Goal: Information Seeking & Learning: Check status

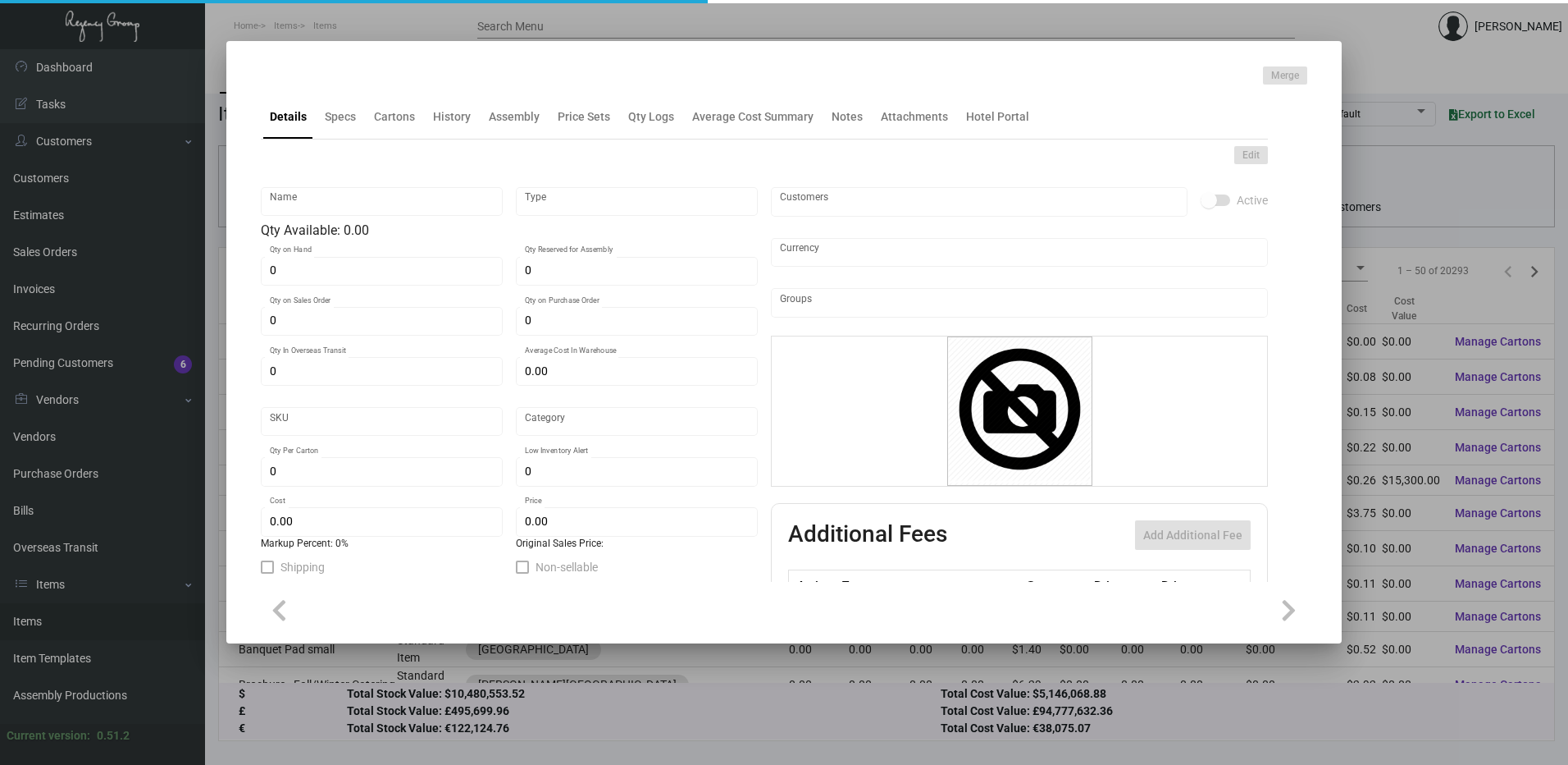
type input "Letterhead"
type input "Inventory"
type input "750"
type input "$ 0.0834"
type input "322-Letterhead-44"
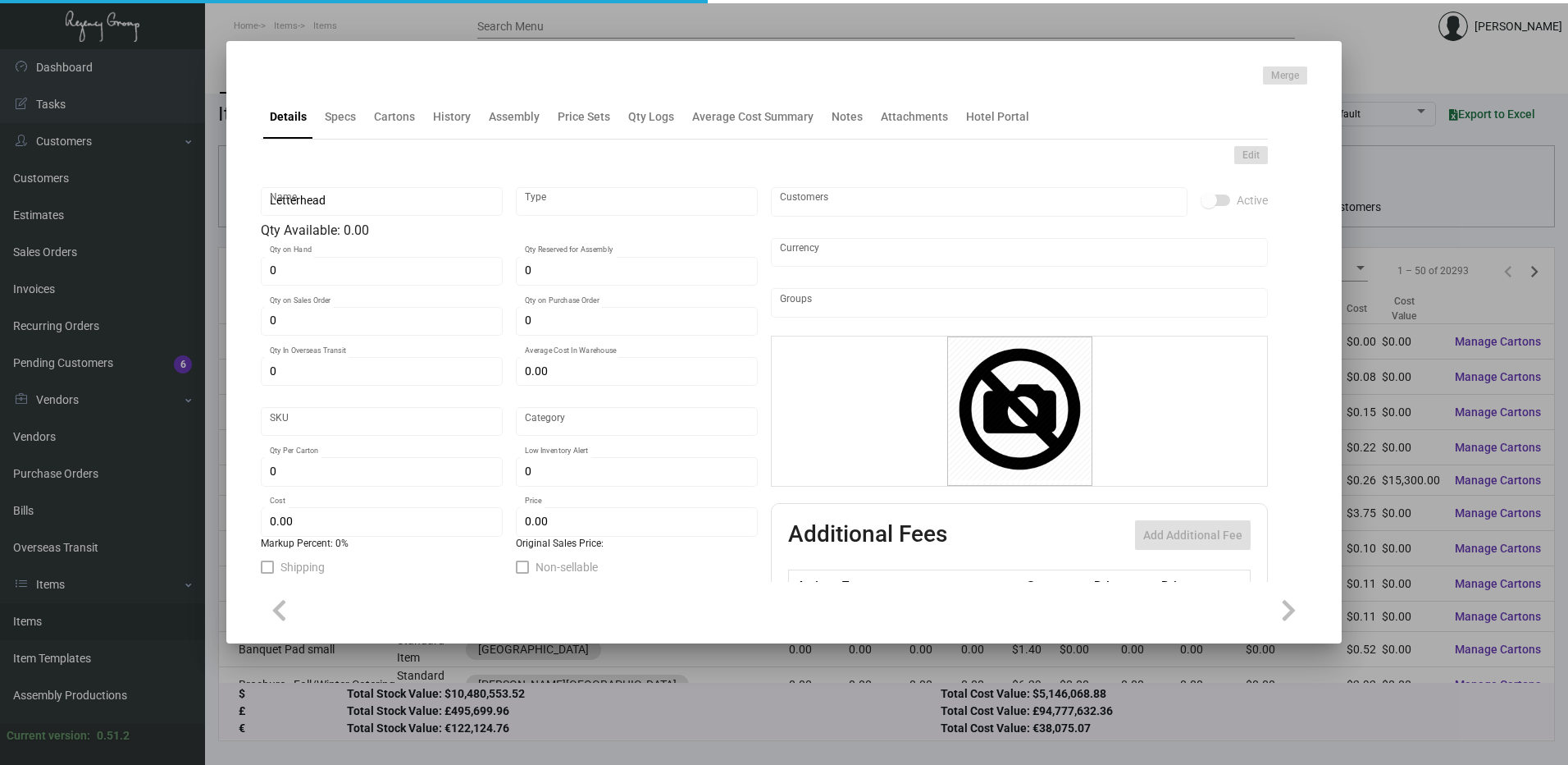
type input "Standard"
type input "500"
type input "$ 0.05572"
type input "$ 0.25"
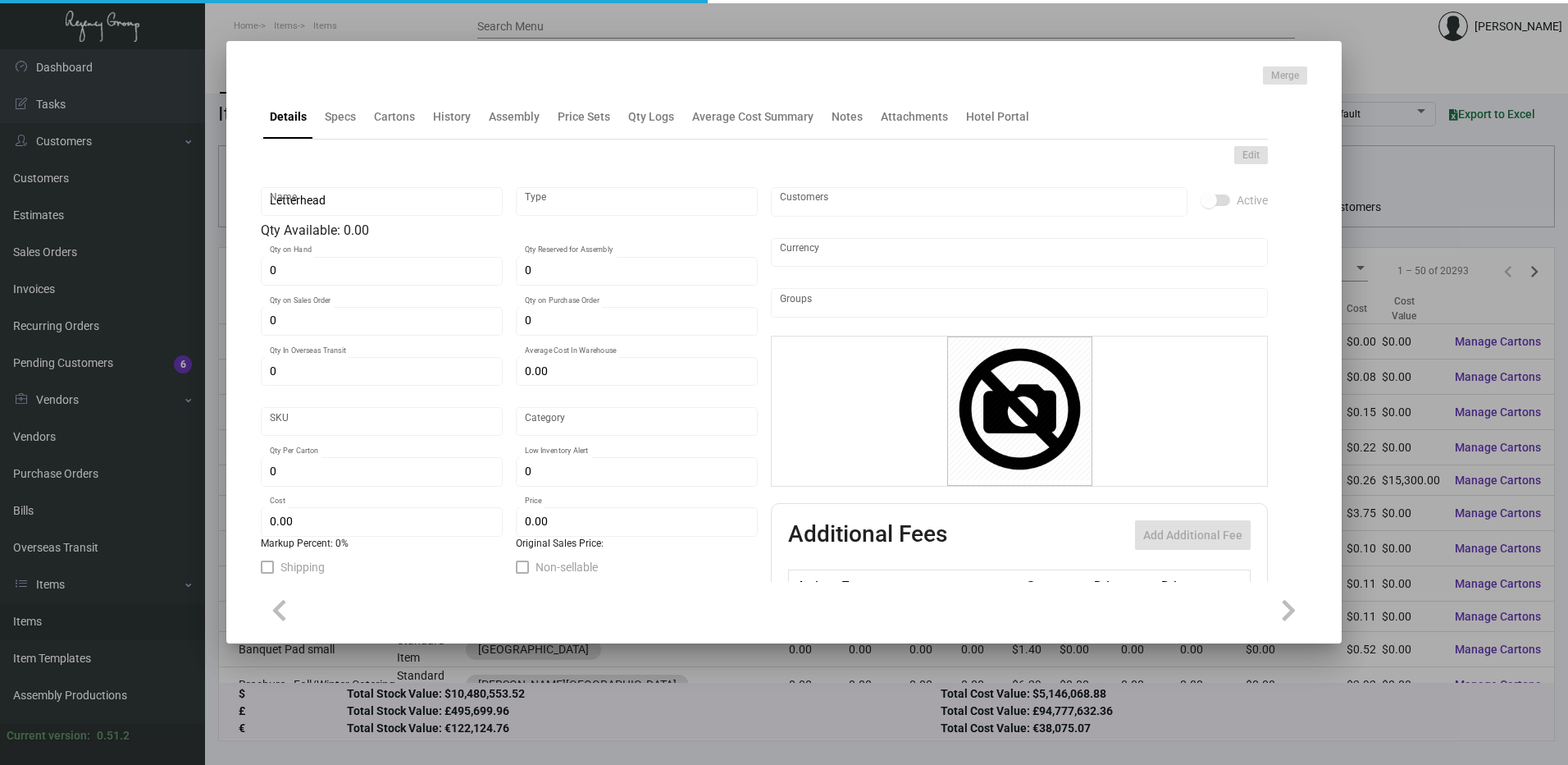
checkbox input "true"
type input "United States Dollar $"
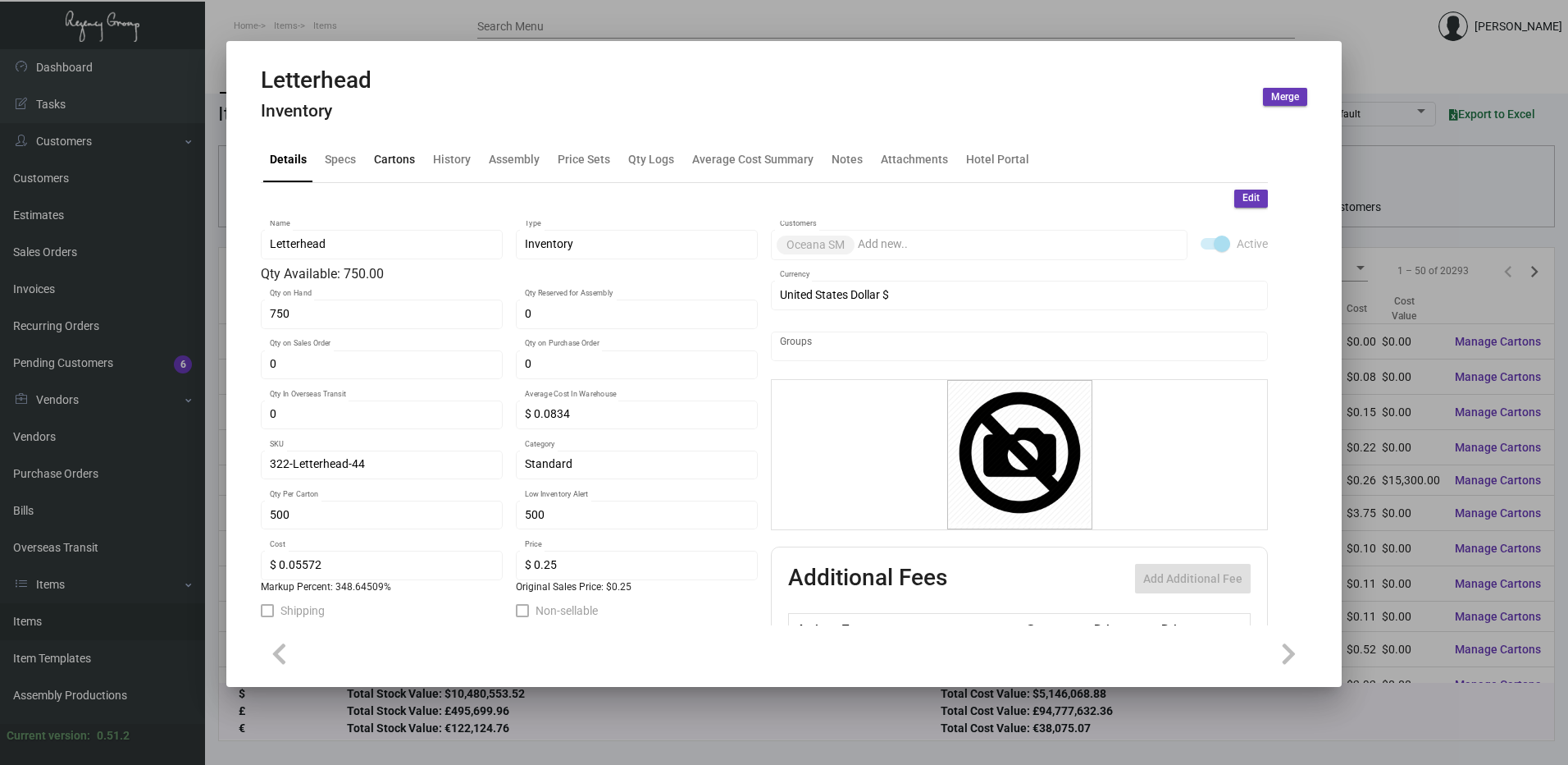
click at [396, 168] on div "Cartons" at bounding box center [395, 159] width 41 height 18
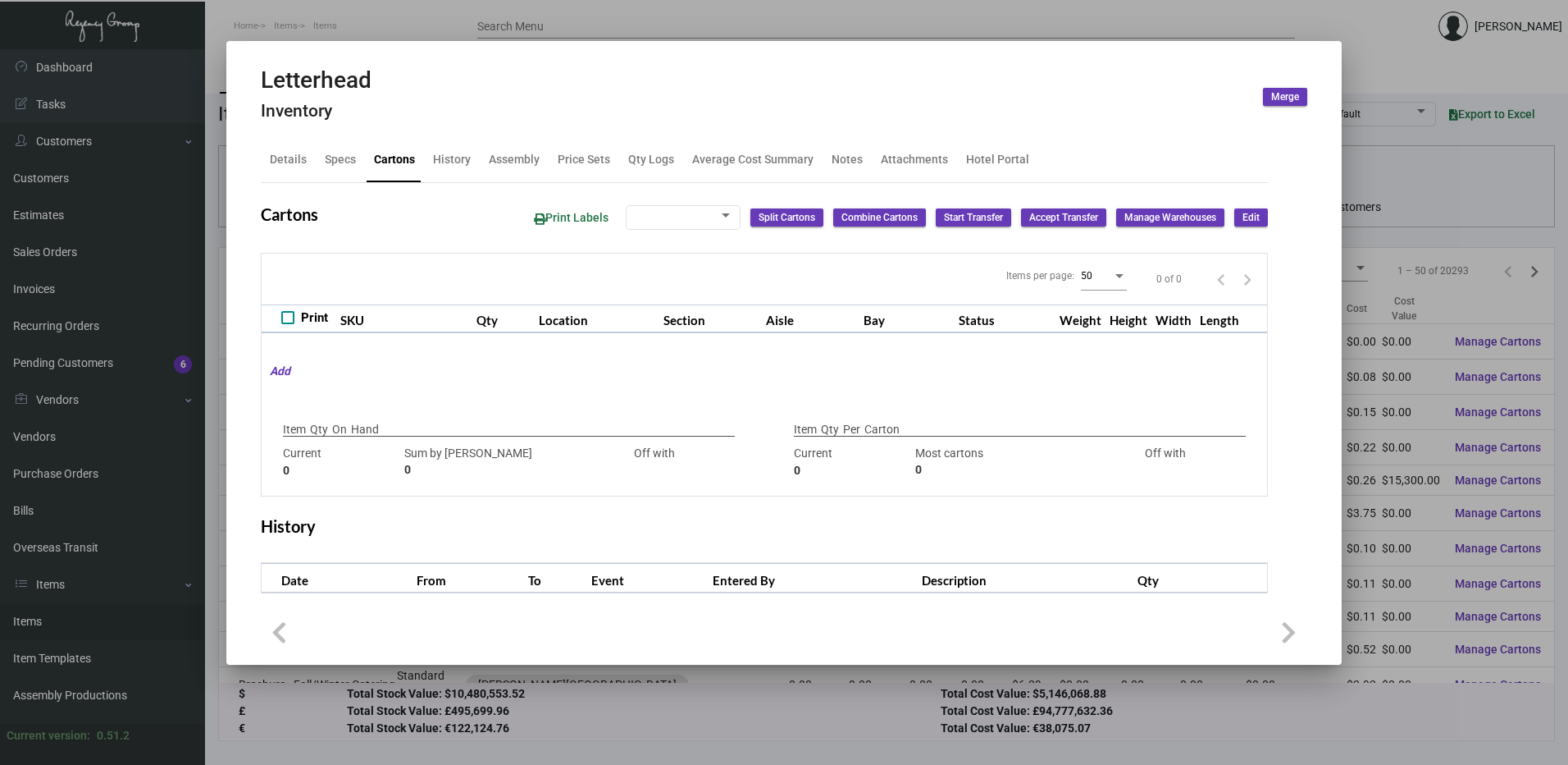
checkbox input "true"
type input "750"
type input "0"
type input "500"
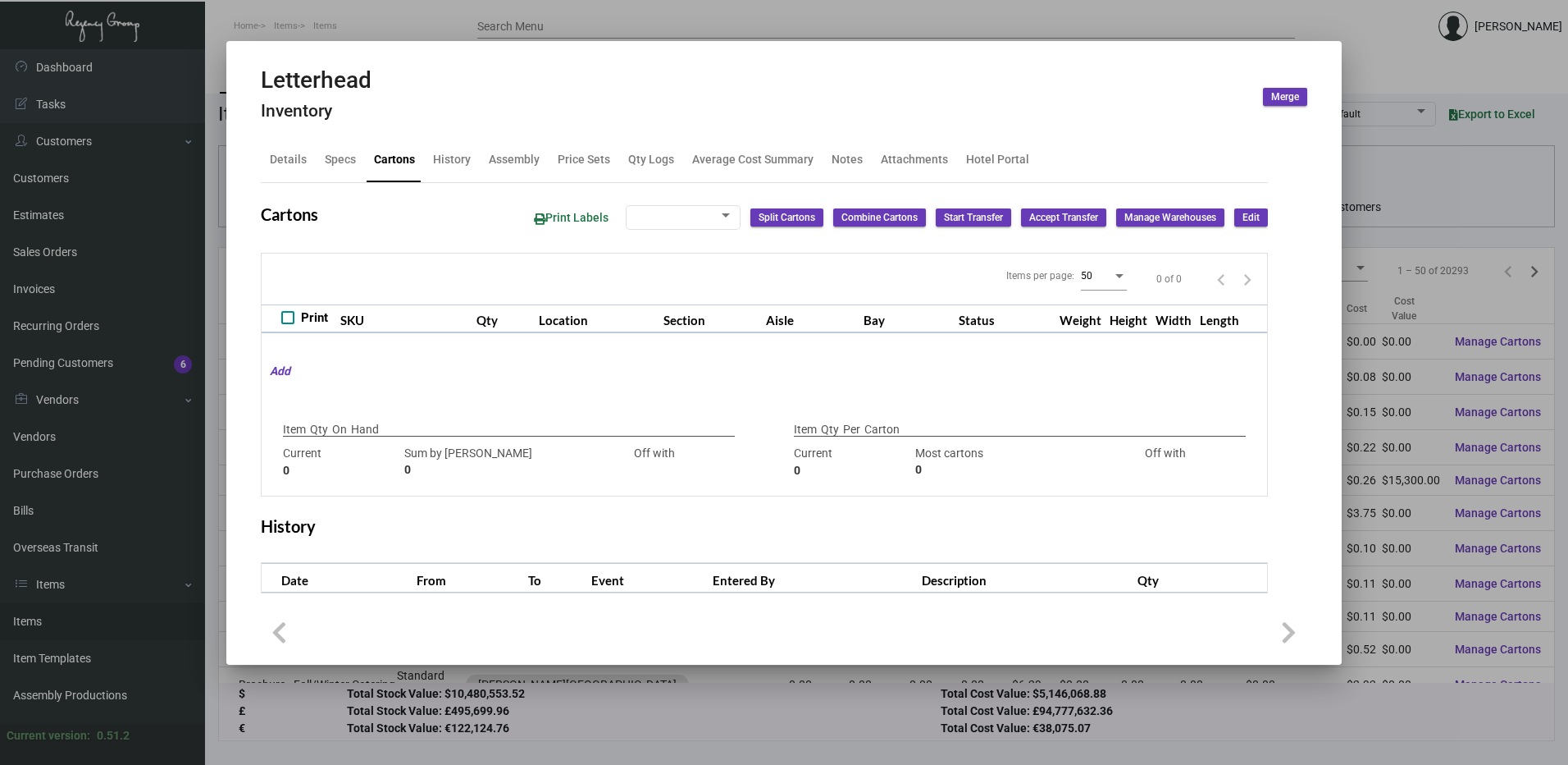
type input "3000"
type input "-2500"
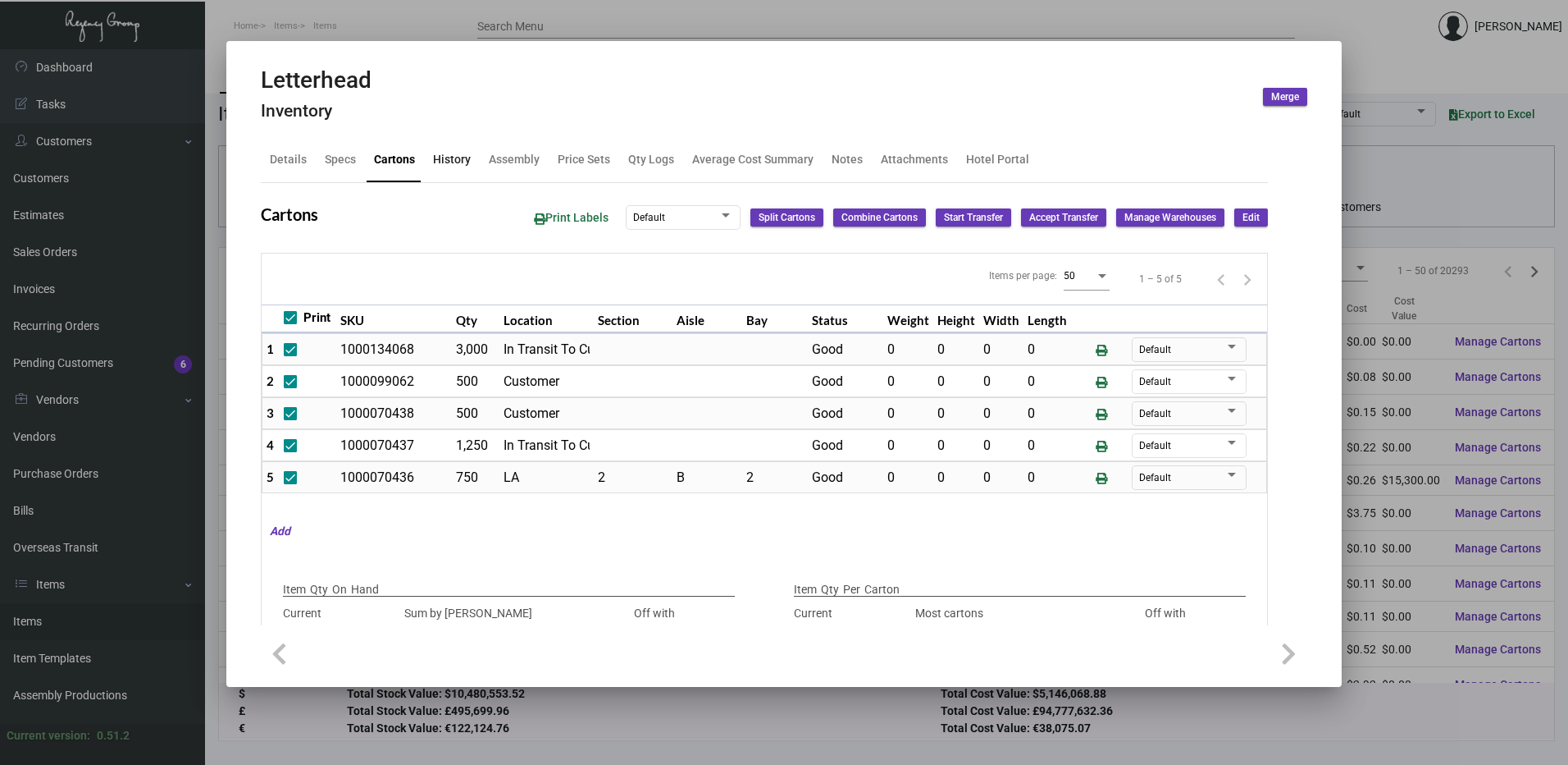
click at [461, 165] on div "History" at bounding box center [451, 159] width 38 height 18
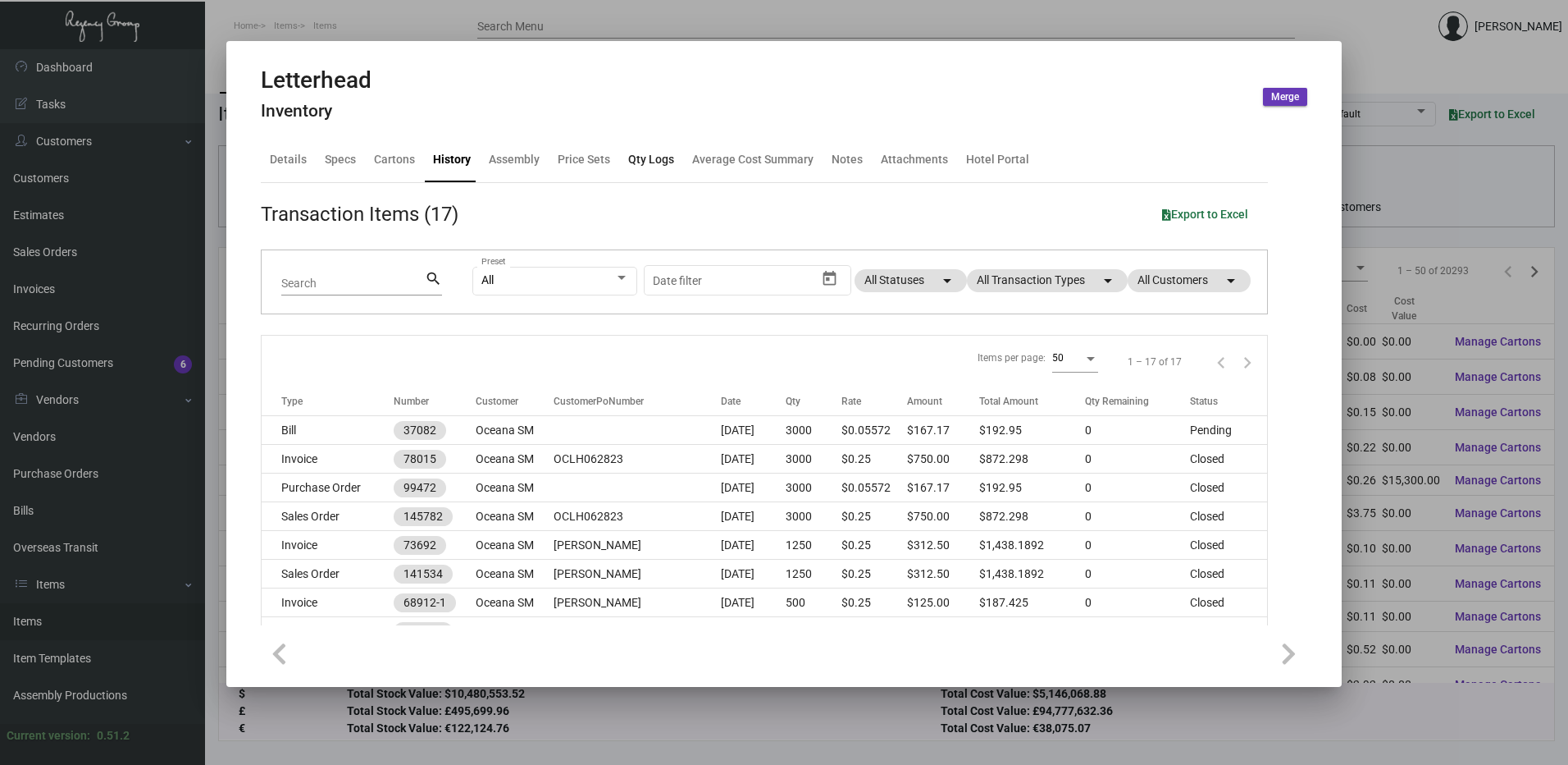
click at [653, 160] on div "Qty Logs" at bounding box center [651, 159] width 46 height 18
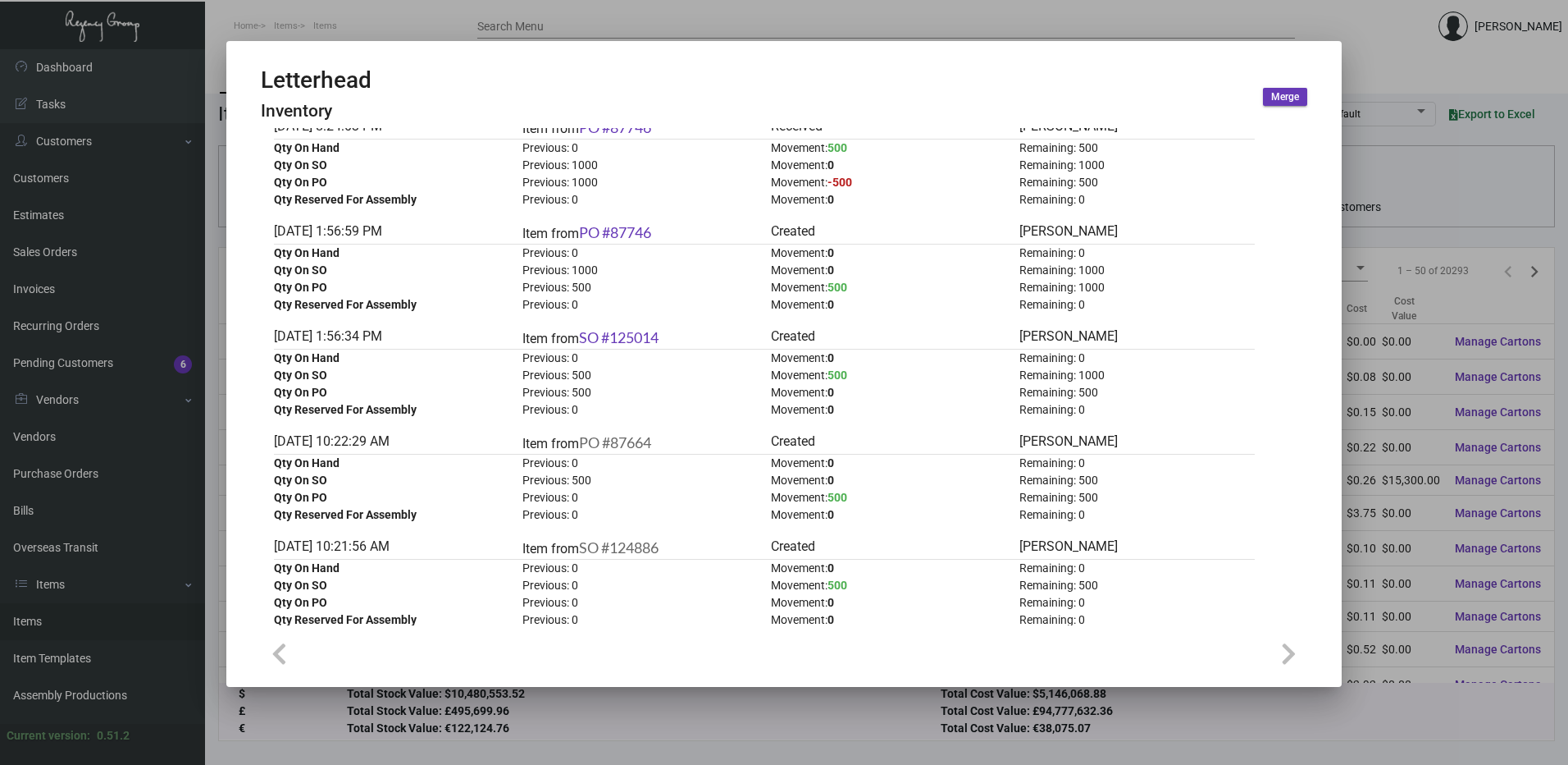
scroll to position [2259, 0]
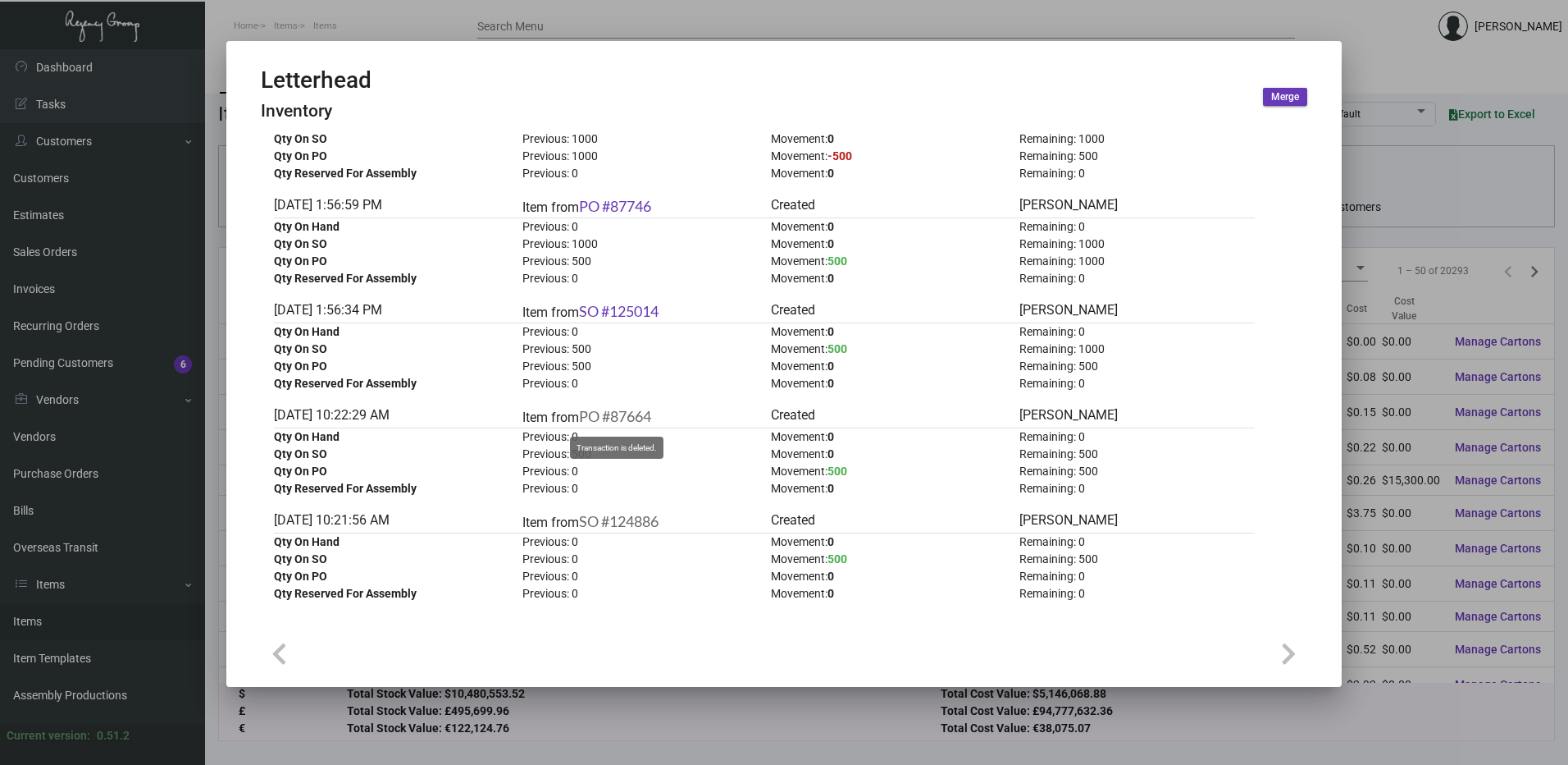
click at [621, 416] on link "PO #87664" at bounding box center [615, 415] width 72 height 18
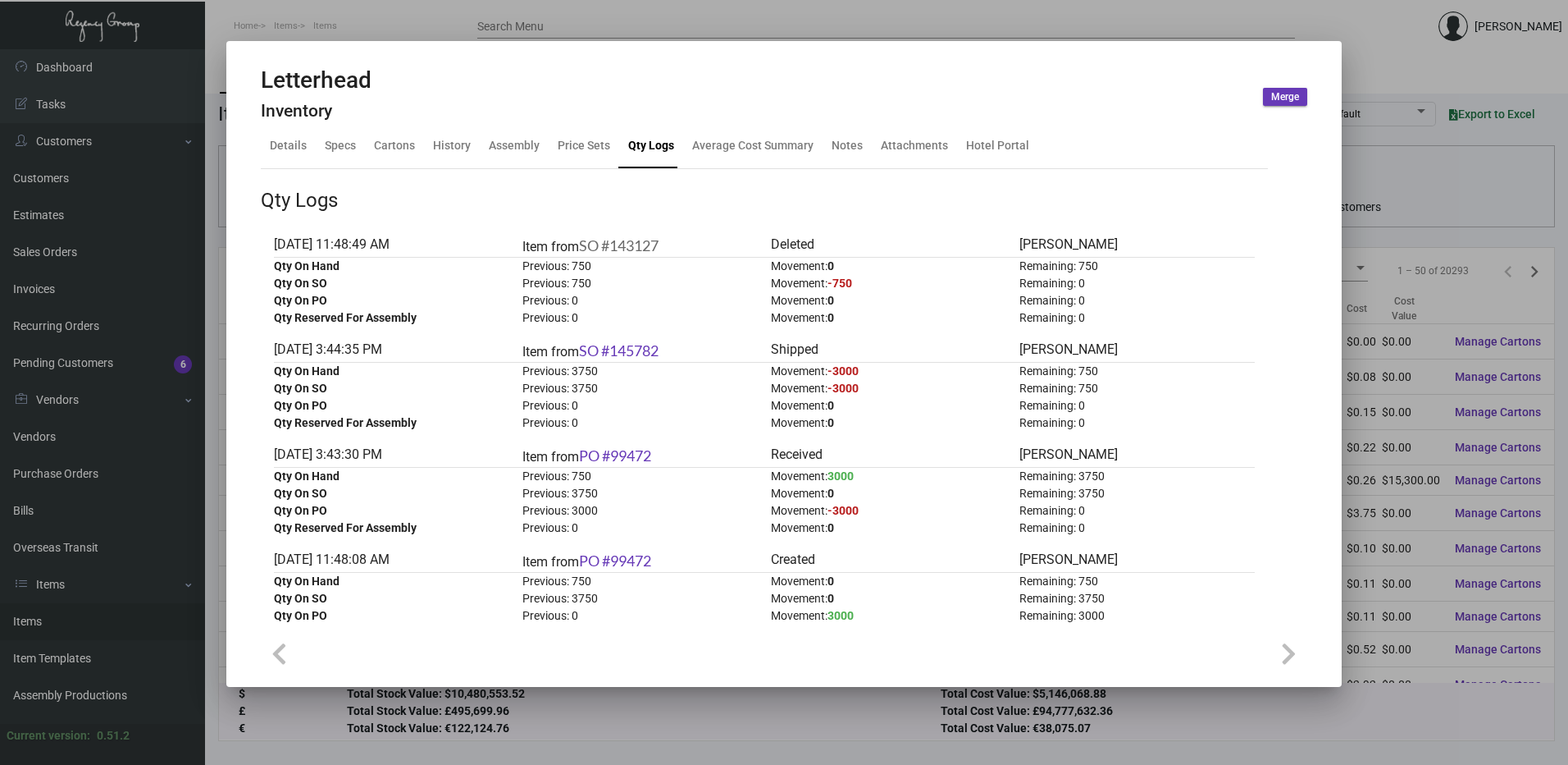
scroll to position [0, 0]
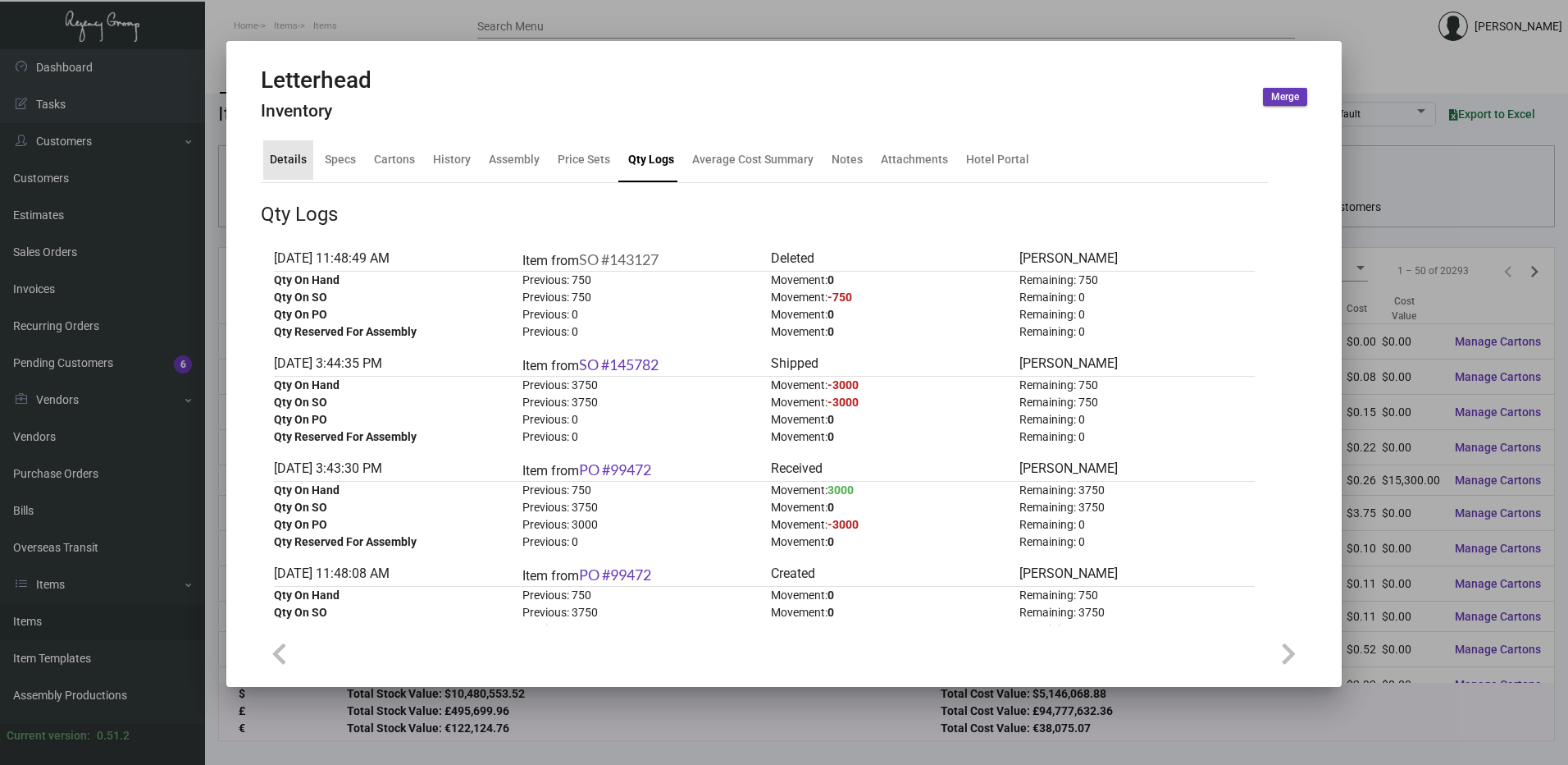
click at [299, 153] on div "Details" at bounding box center [288, 159] width 37 height 18
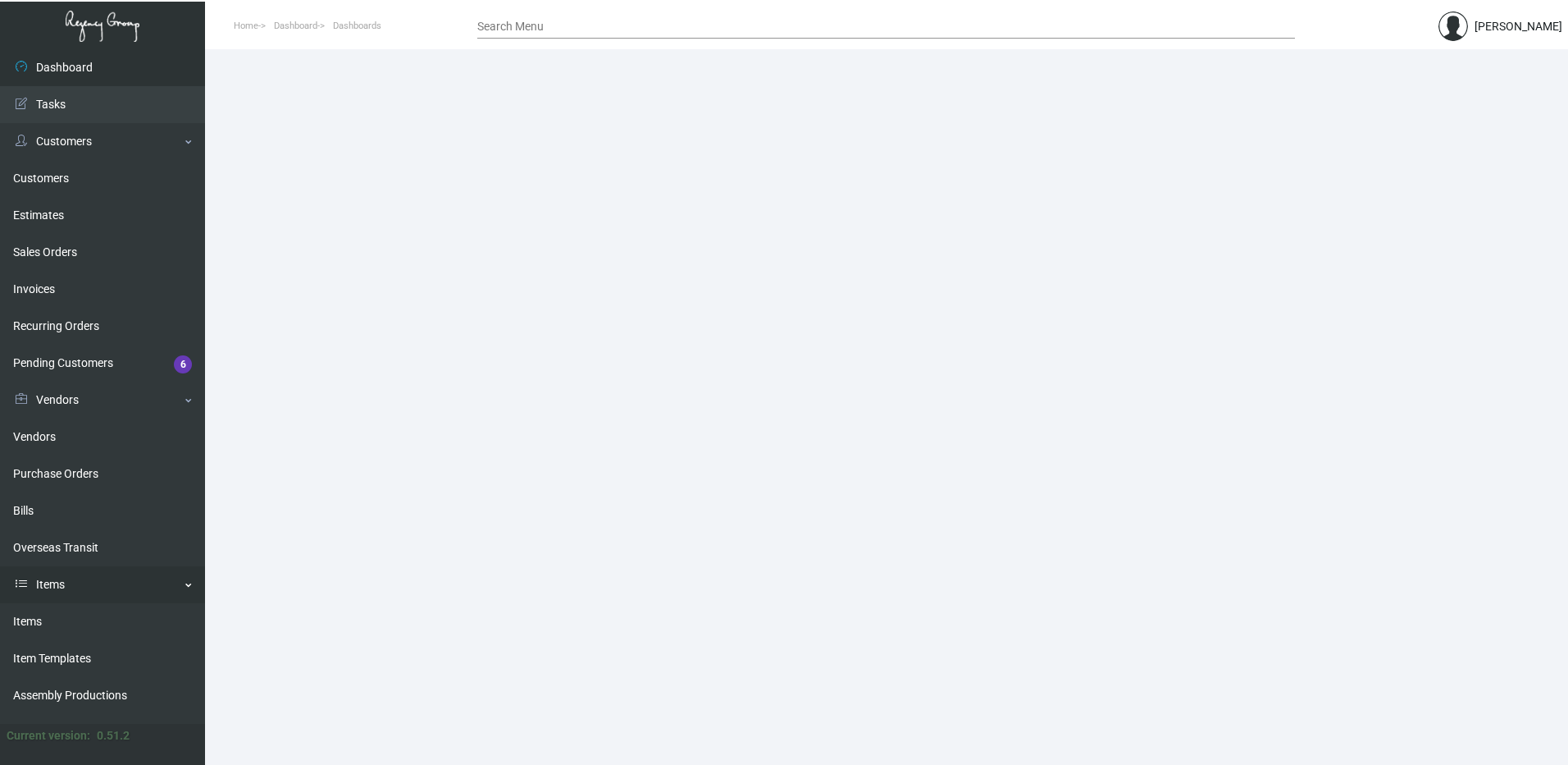
drag, startPoint x: 101, startPoint y: 613, endPoint x: 129, endPoint y: 595, distance: 33.3
click at [101, 613] on link "Items" at bounding box center [102, 621] width 205 height 37
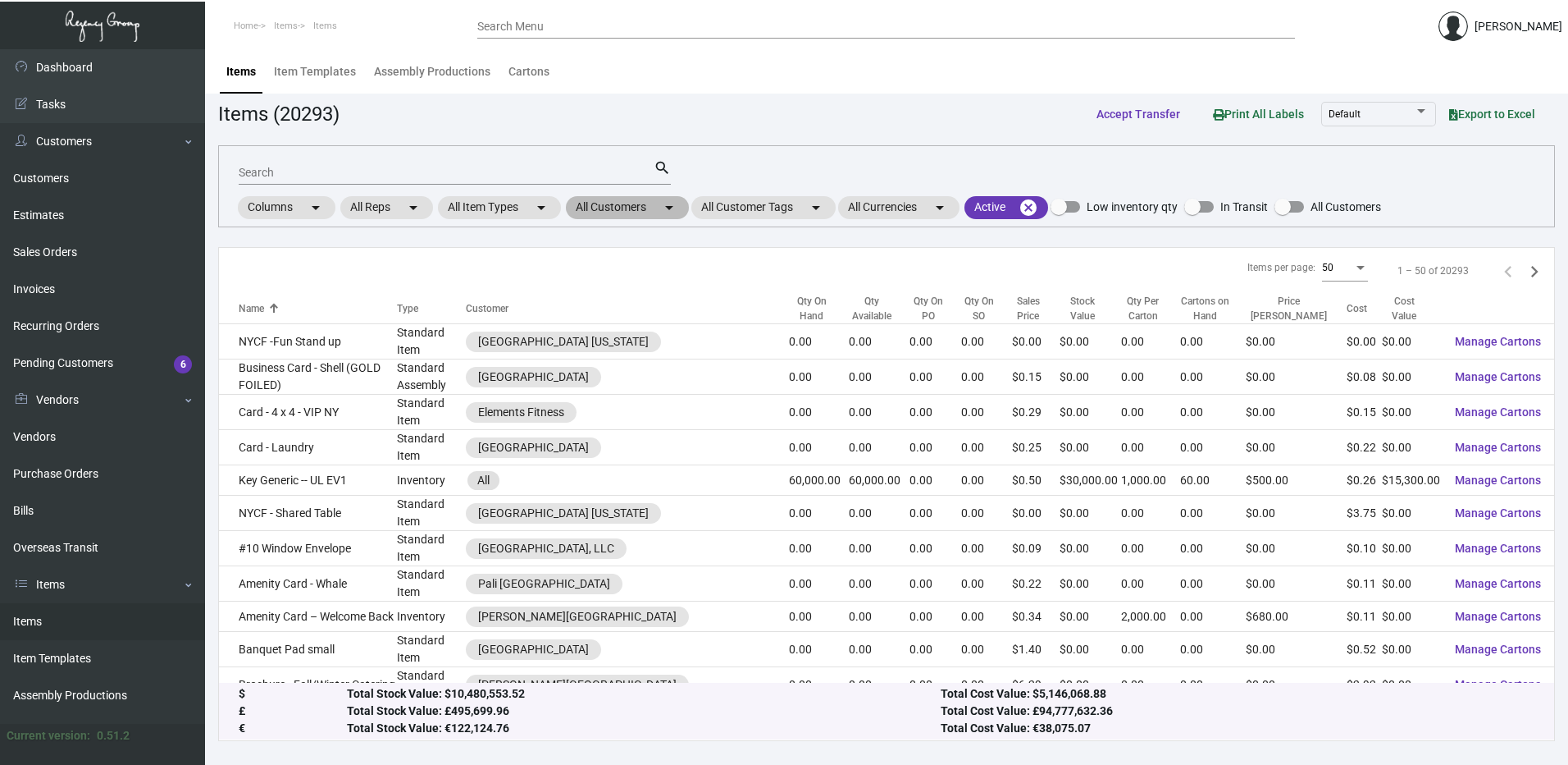
click at [673, 207] on mat-icon "arrow_drop_down" at bounding box center [668, 207] width 19 height 19
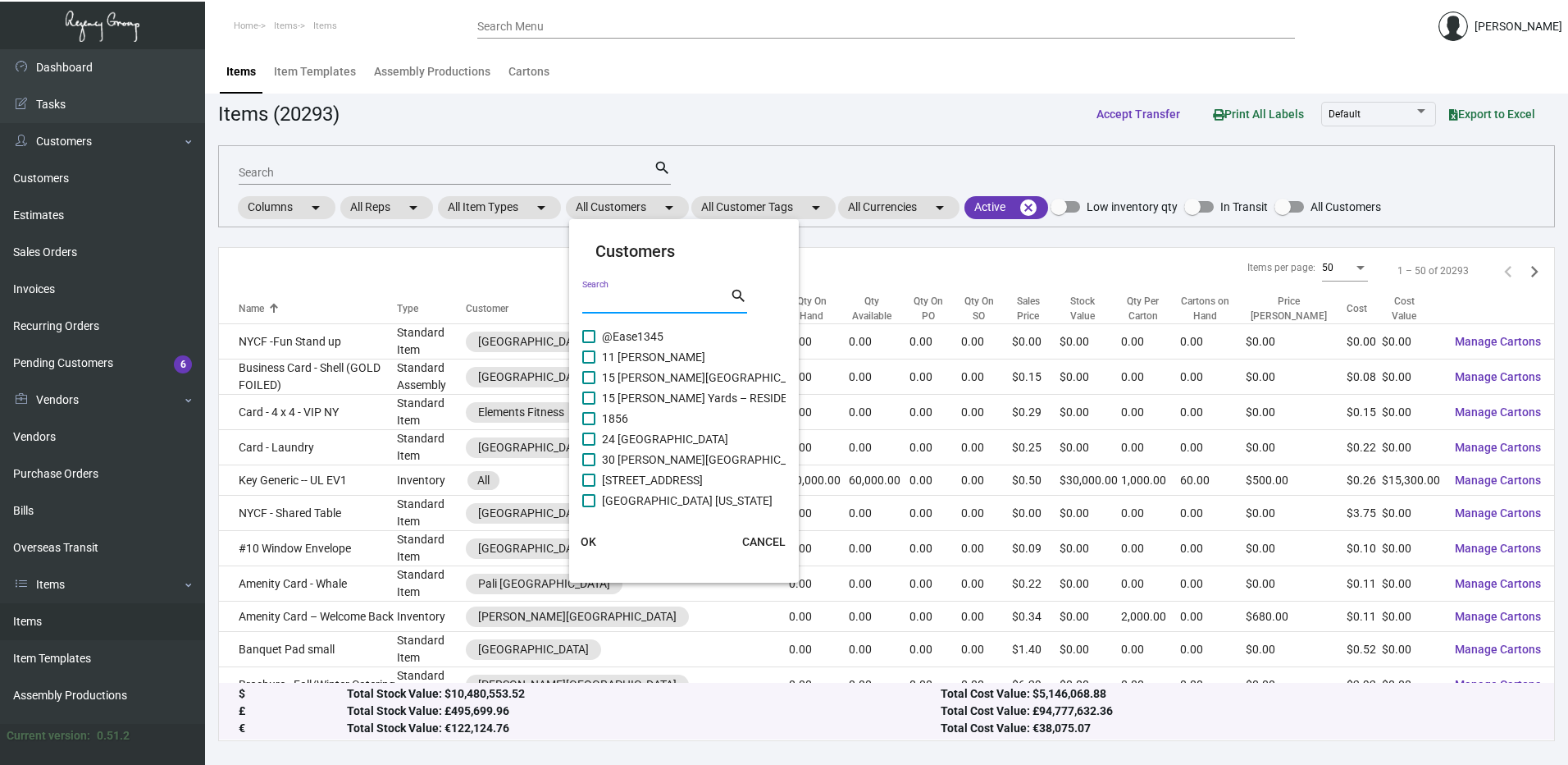
click at [676, 300] on input "Search" at bounding box center [655, 301] width 147 height 13
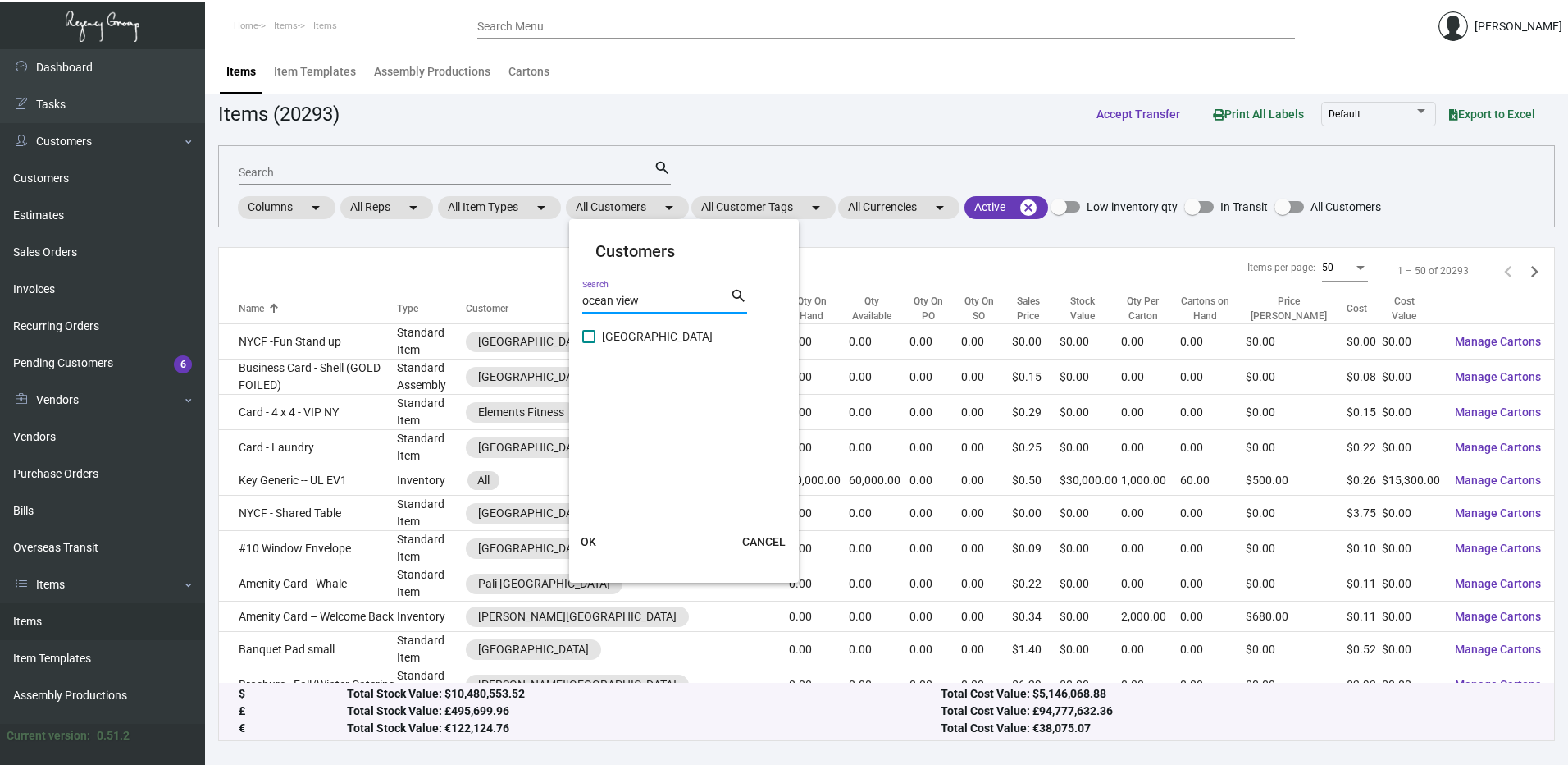
type input "ocean view"
click at [588, 338] on span at bounding box center [588, 337] width 13 height 13
click at [588, 343] on input "Ocean View Hotel" at bounding box center [588, 343] width 1 height 1
checkbox input "true"
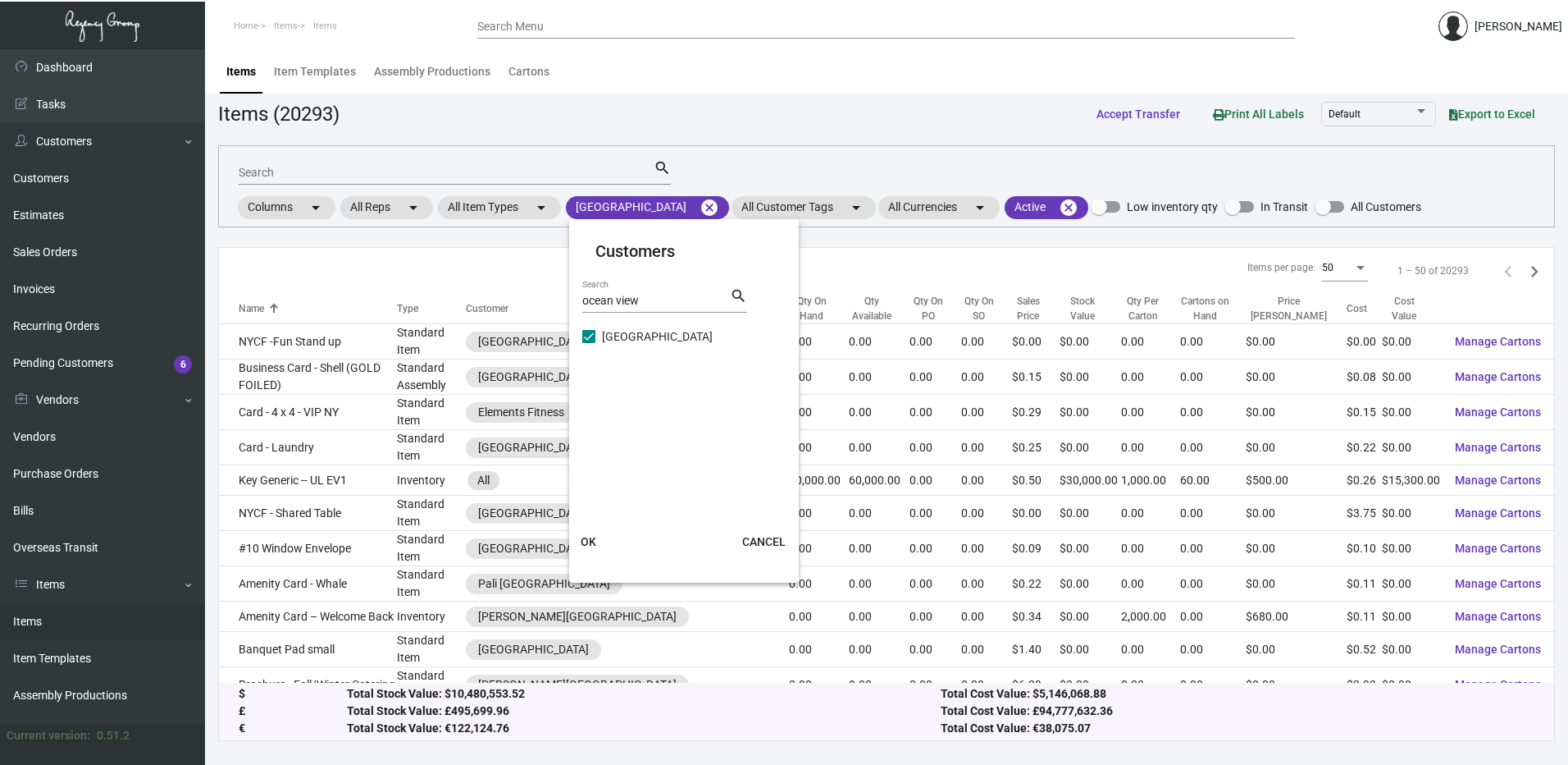
click at [582, 542] on span "OK" at bounding box center [588, 542] width 16 height 13
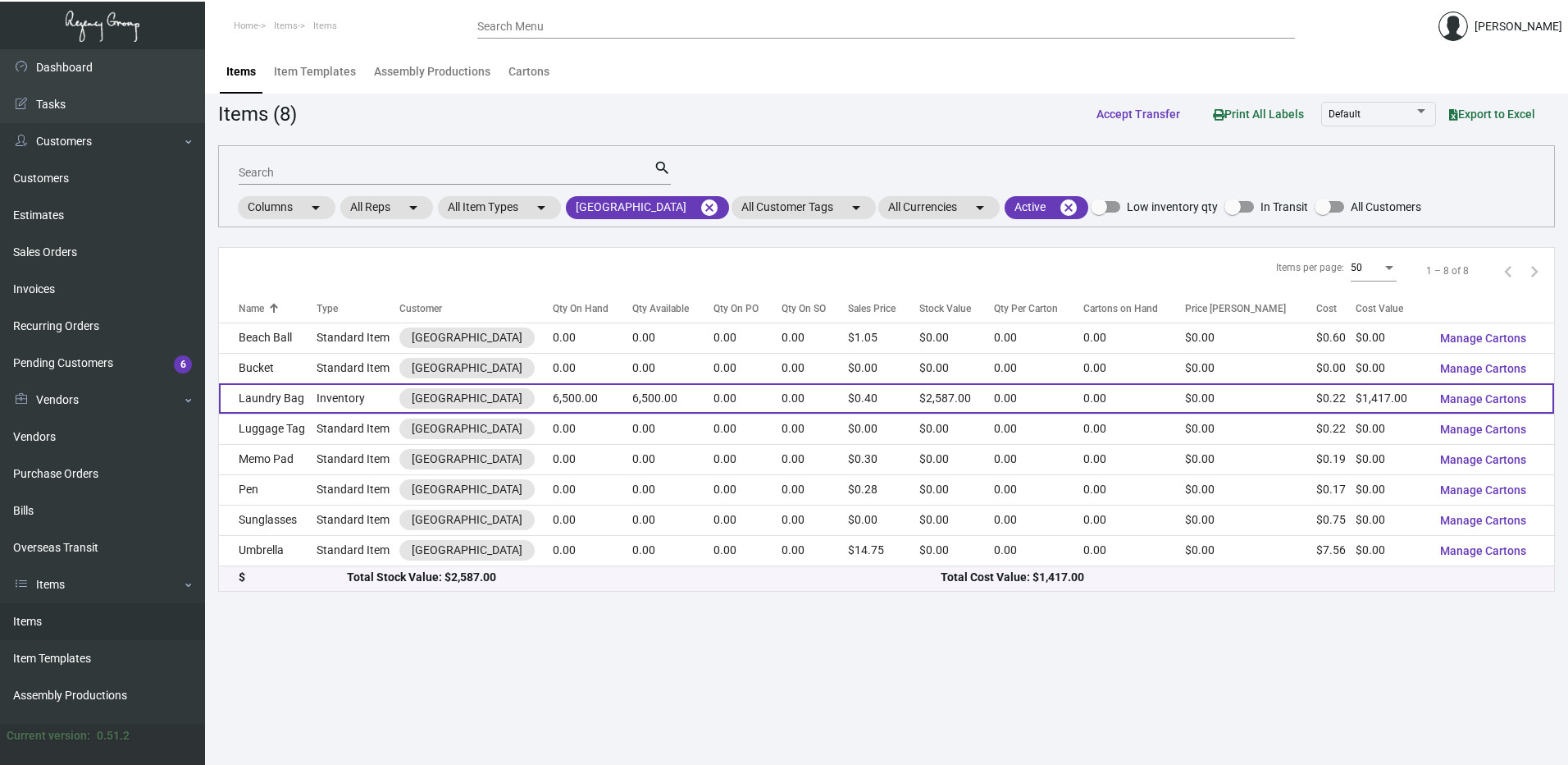
click at [283, 410] on td "Laundry Bag" at bounding box center [267, 398] width 97 height 31
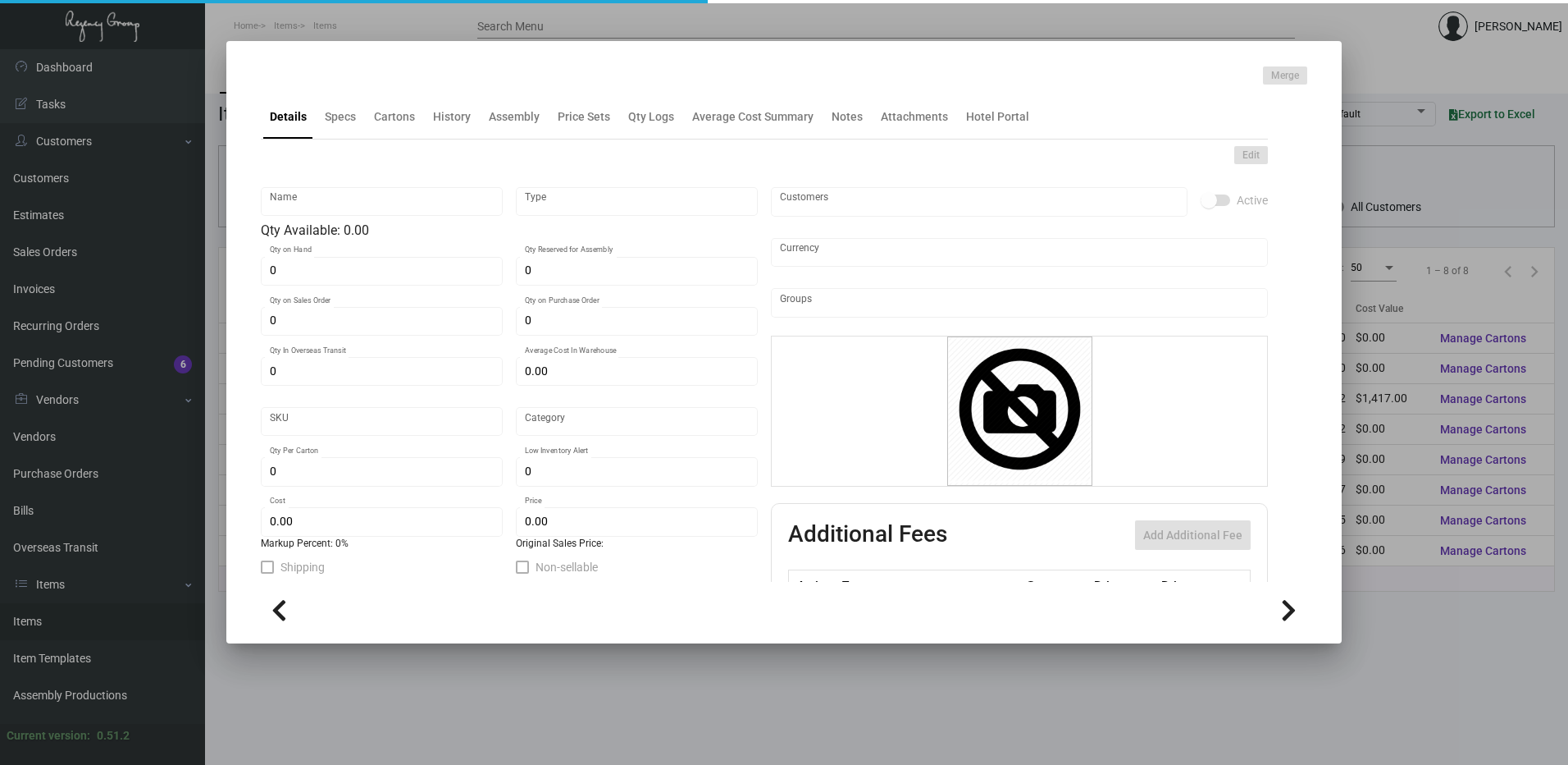
type input "Laundry Bag"
type input "Inventory"
type input "6,500"
type input "$ 0.218"
type input "Standard"
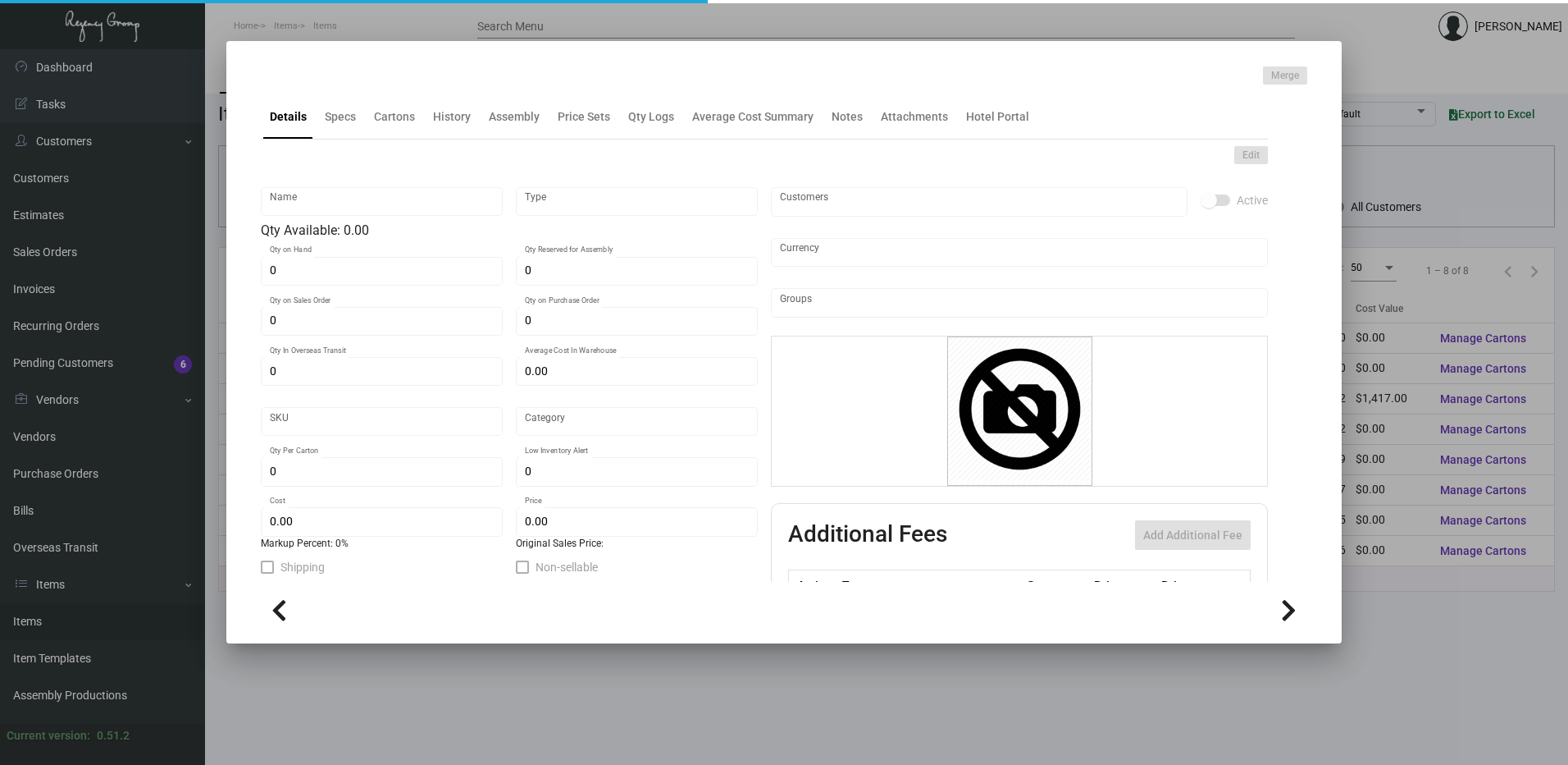
type input "$ 0.218"
type input "$ 0.398"
checkbox input "true"
type input "United States Dollar $"
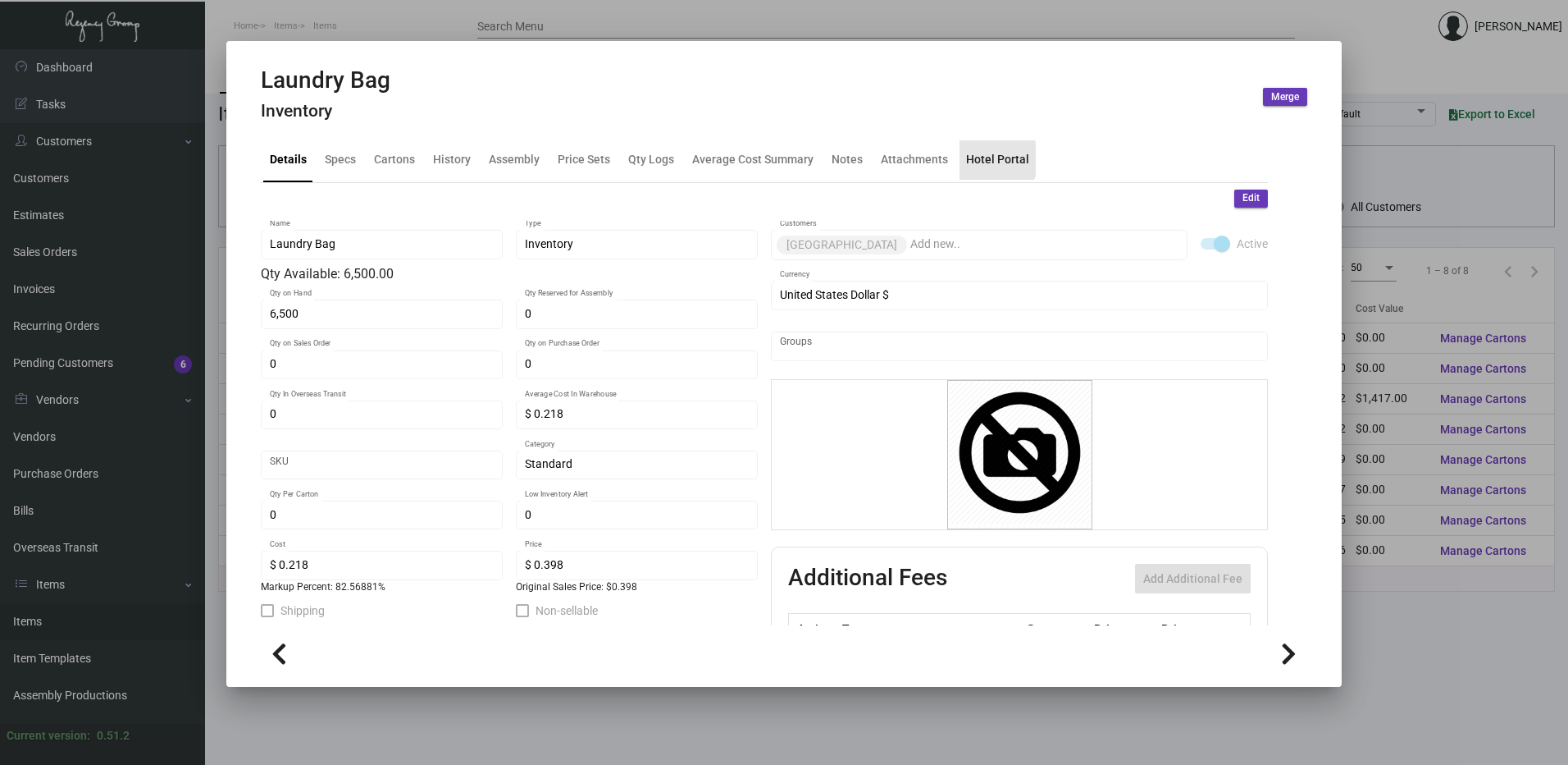
click at [990, 159] on div "Hotel Portal" at bounding box center [997, 159] width 63 height 18
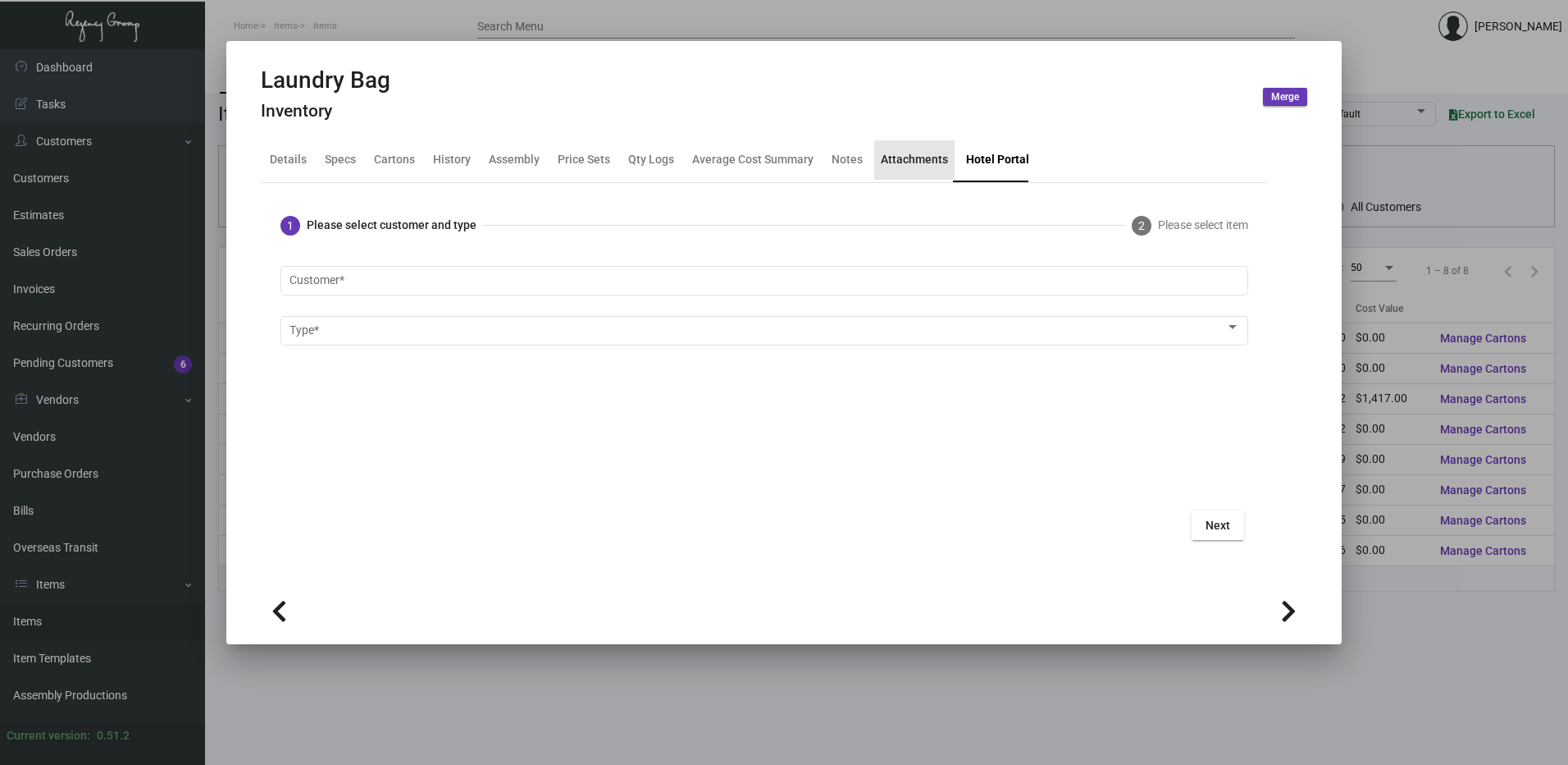
click at [922, 159] on div "Attachments" at bounding box center [914, 159] width 68 height 18
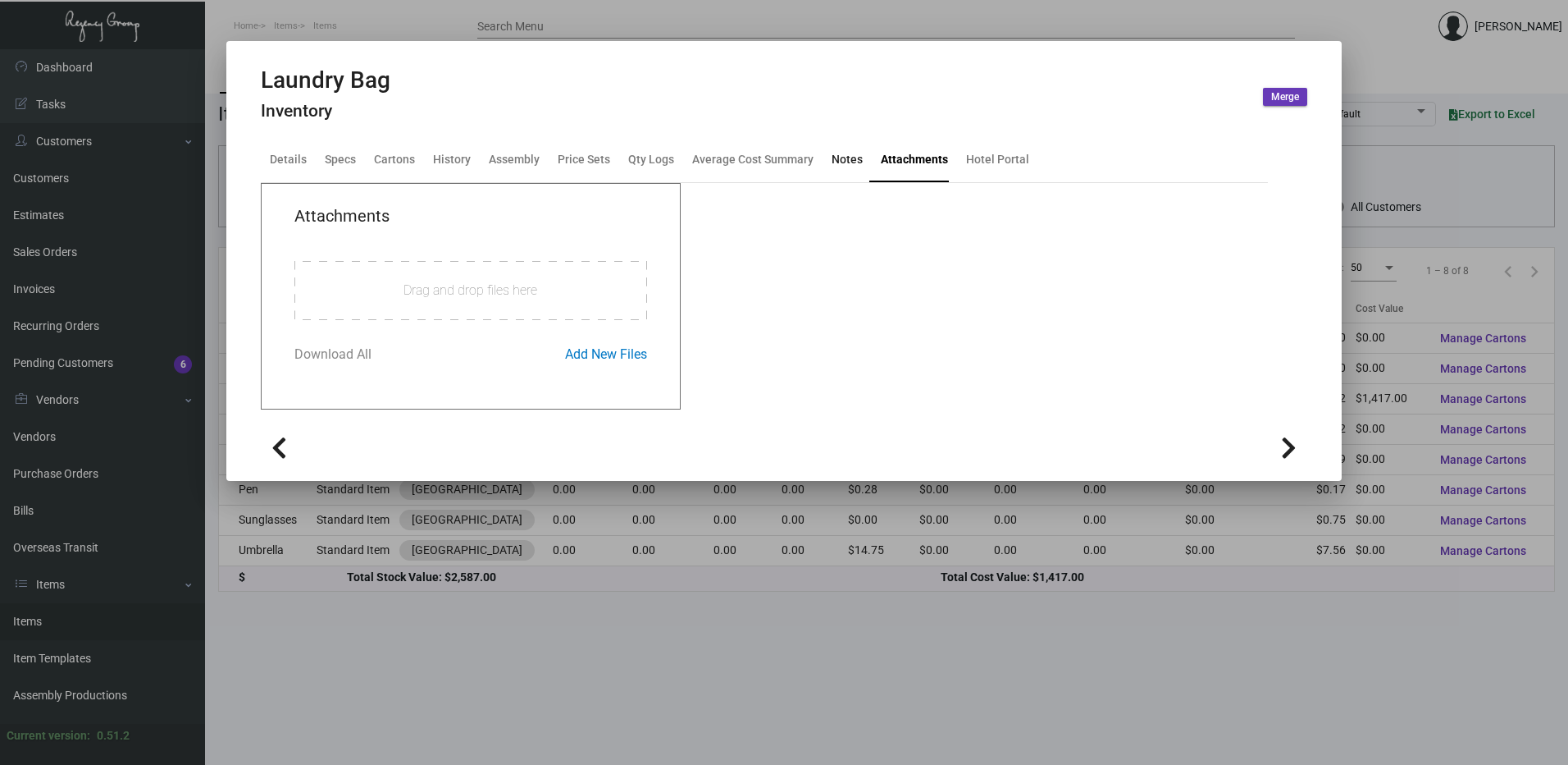
click at [841, 165] on div "Notes" at bounding box center [847, 159] width 32 height 18
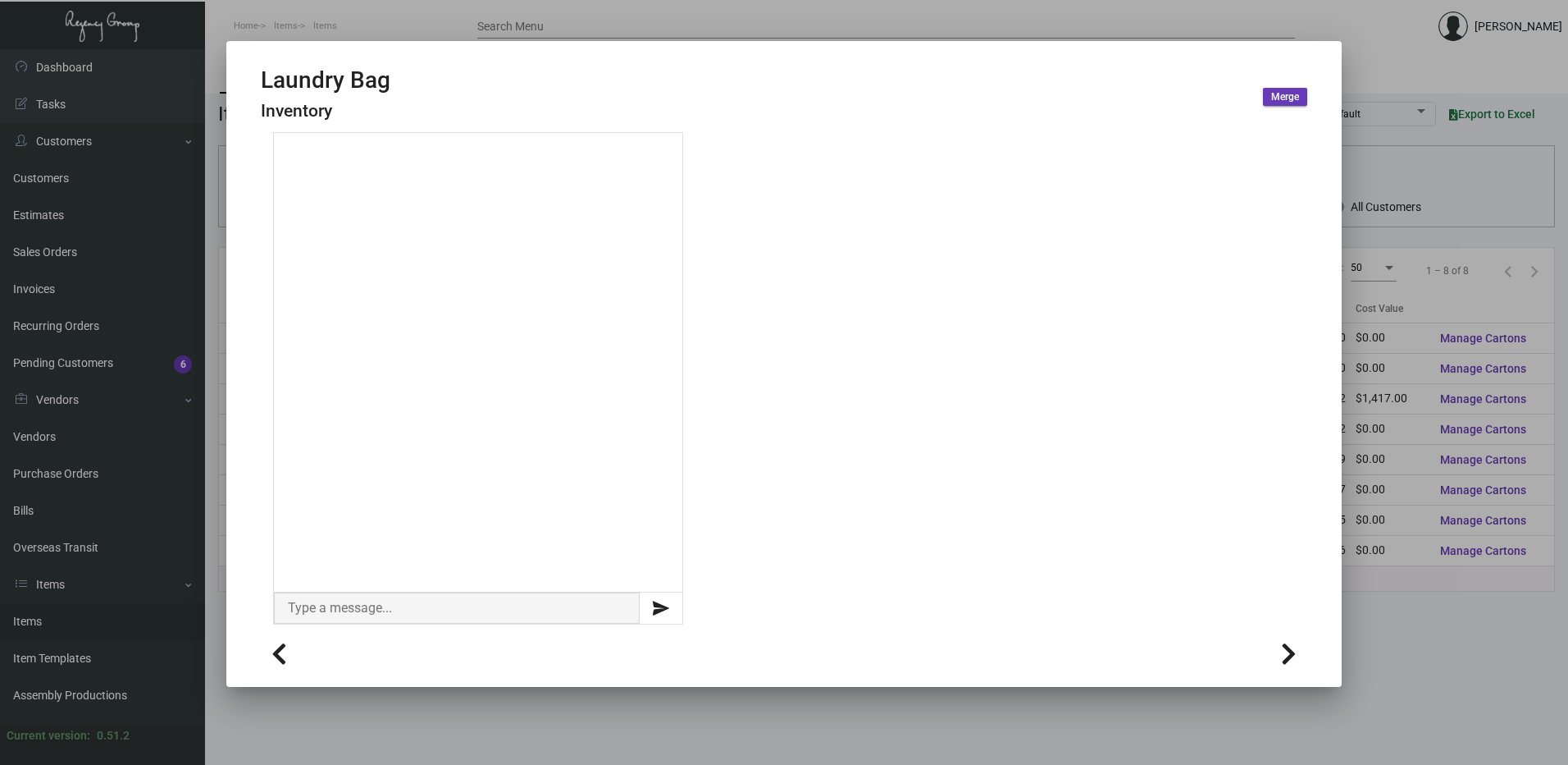
click at [766, 161] on app-item-note at bounding box center [764, 377] width 1007 height 492
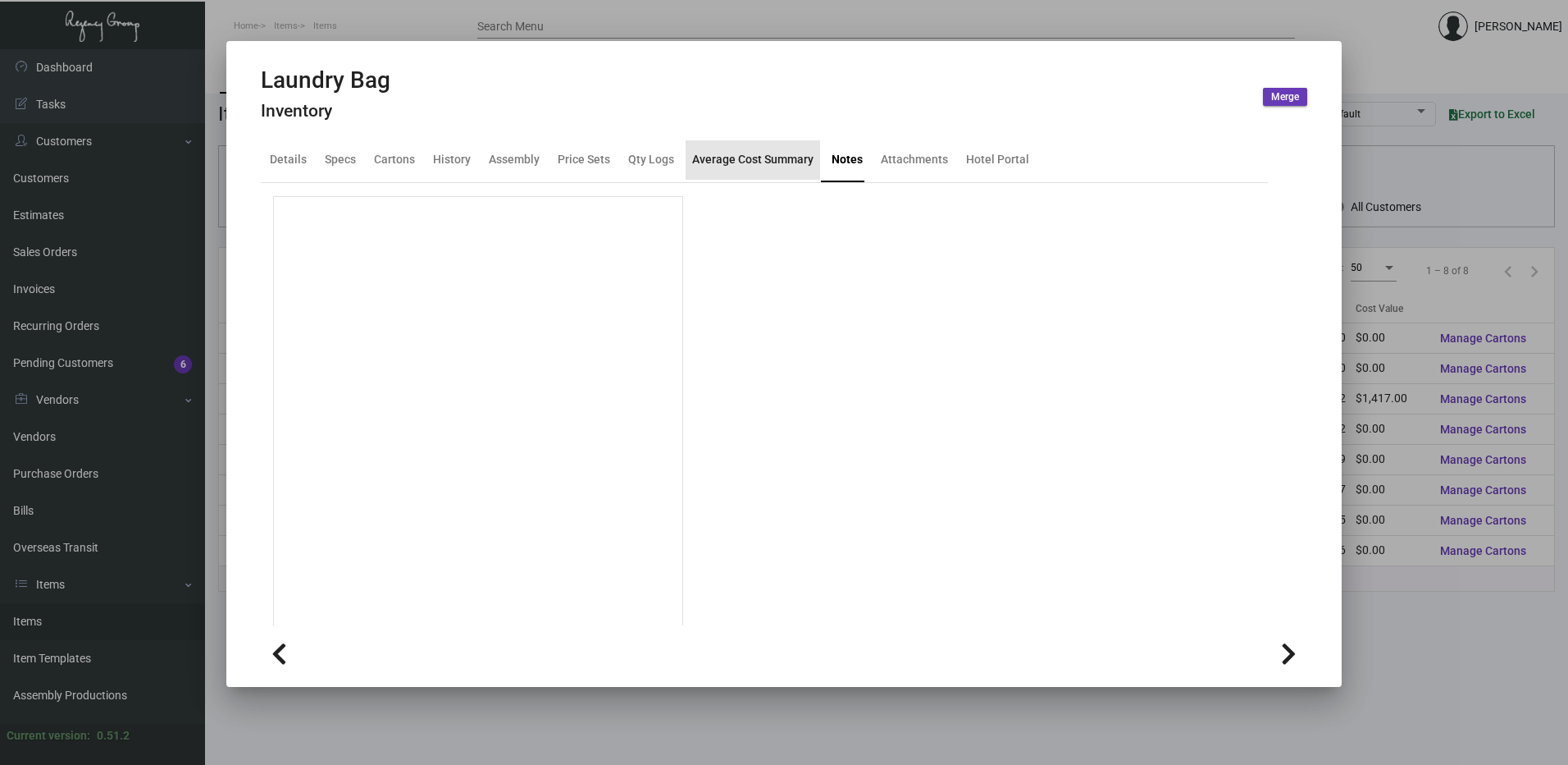
click at [765, 160] on div "Average Cost Summary" at bounding box center [752, 159] width 121 height 18
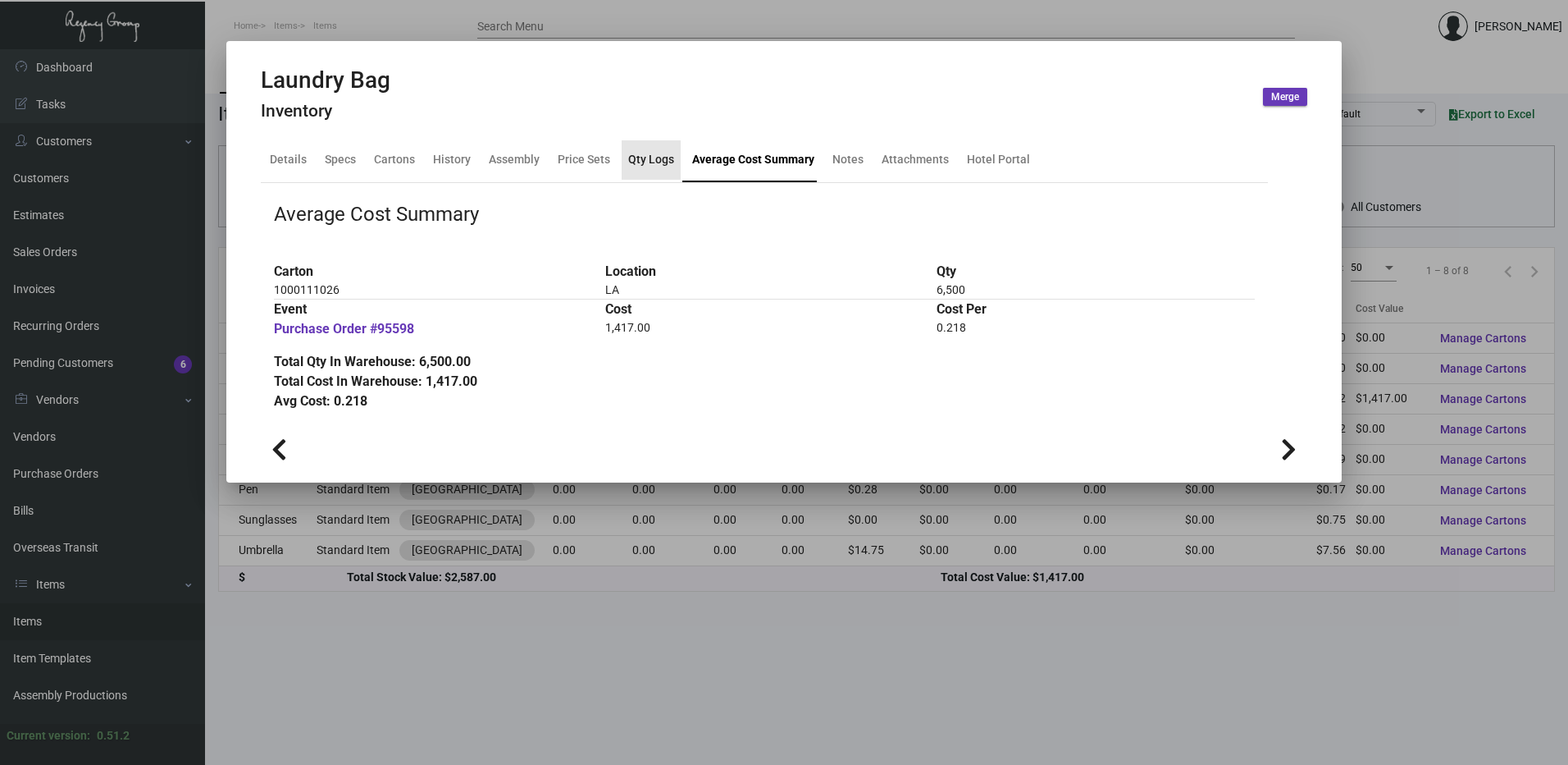
click at [645, 160] on div "Qty Logs" at bounding box center [651, 159] width 46 height 18
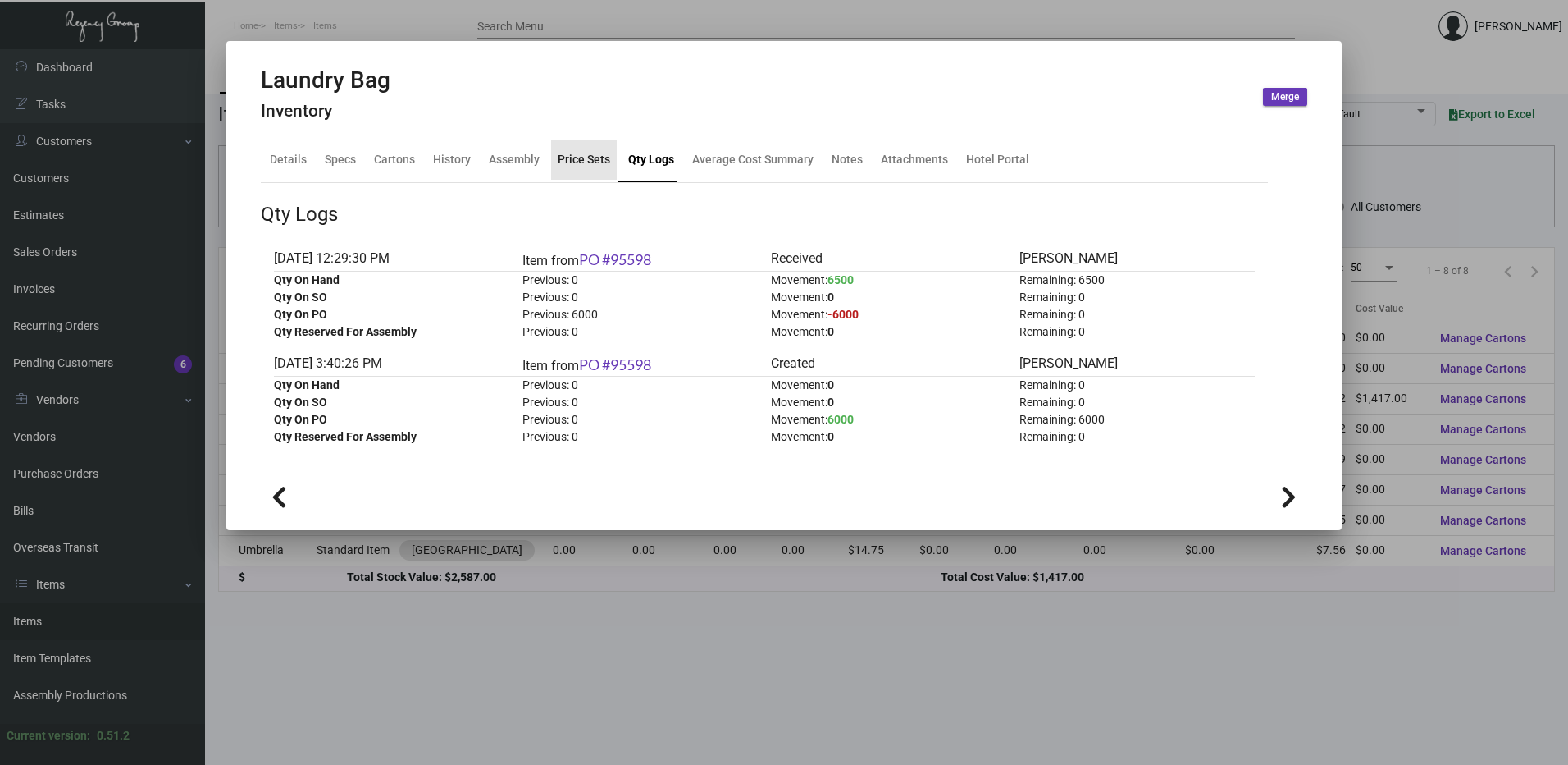
click at [578, 160] on div "Price Sets" at bounding box center [584, 159] width 53 height 18
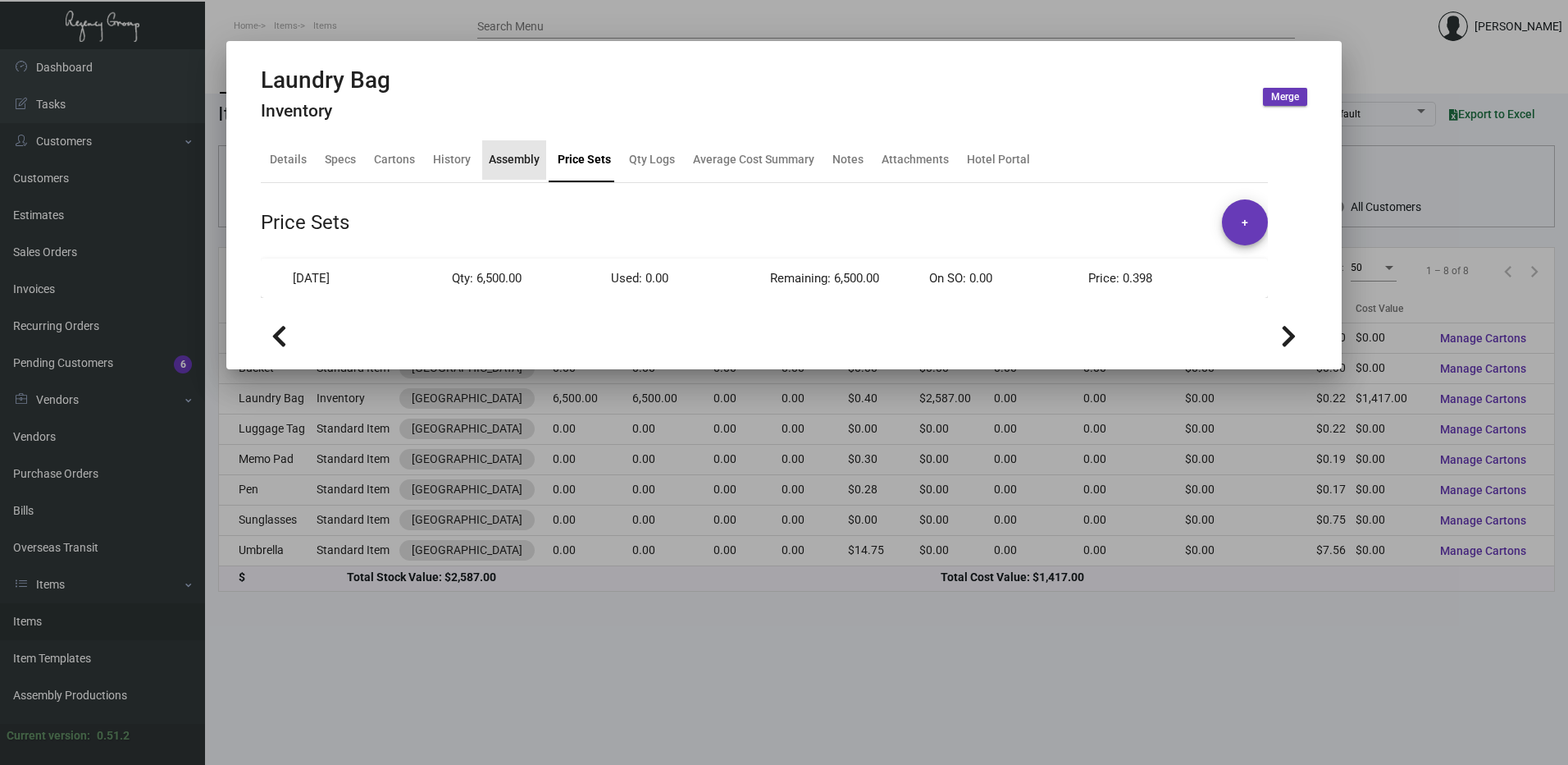
click at [512, 159] on div "Assembly" at bounding box center [513, 159] width 51 height 18
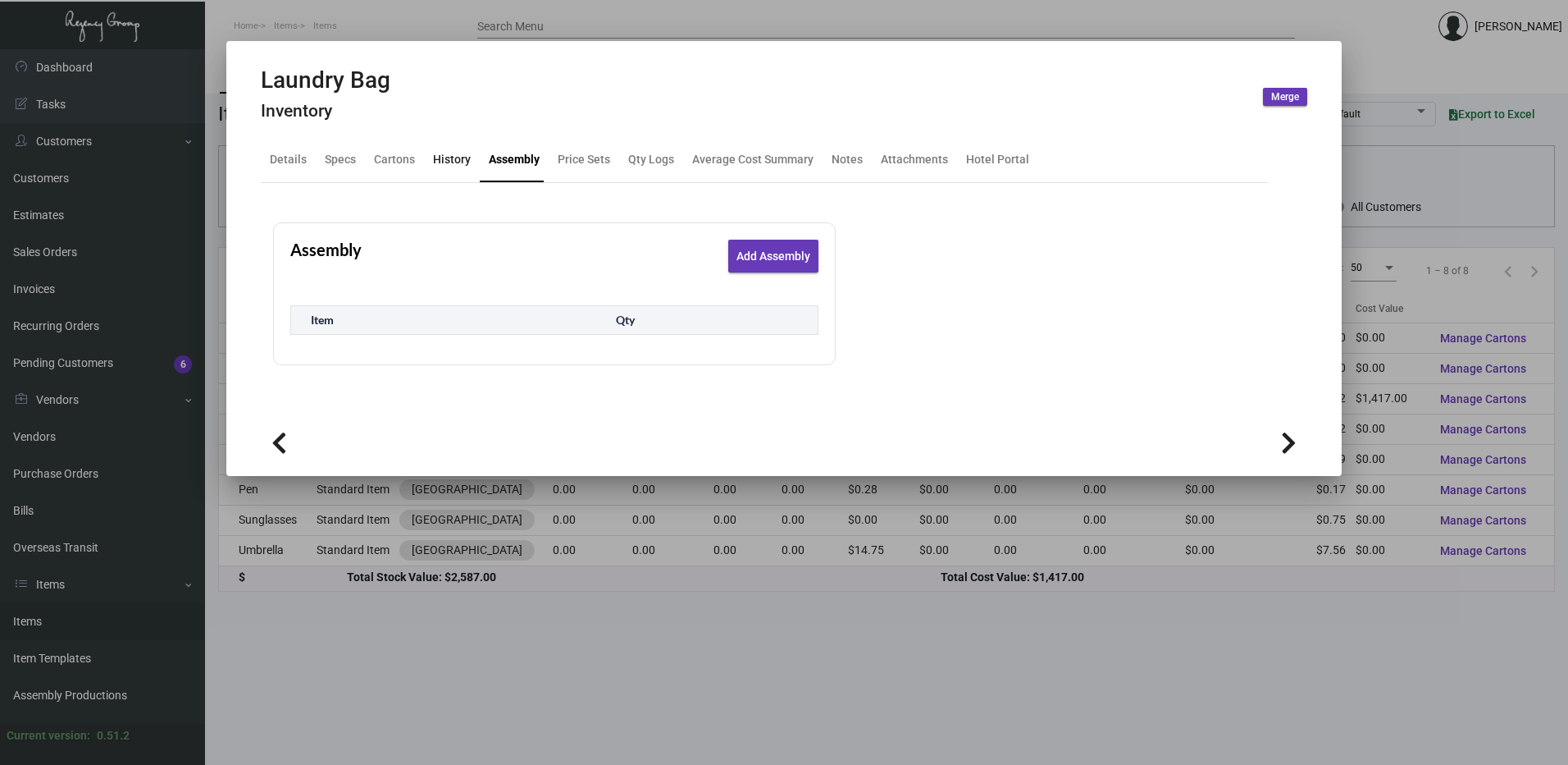
click at [438, 158] on div "History" at bounding box center [451, 159] width 38 height 18
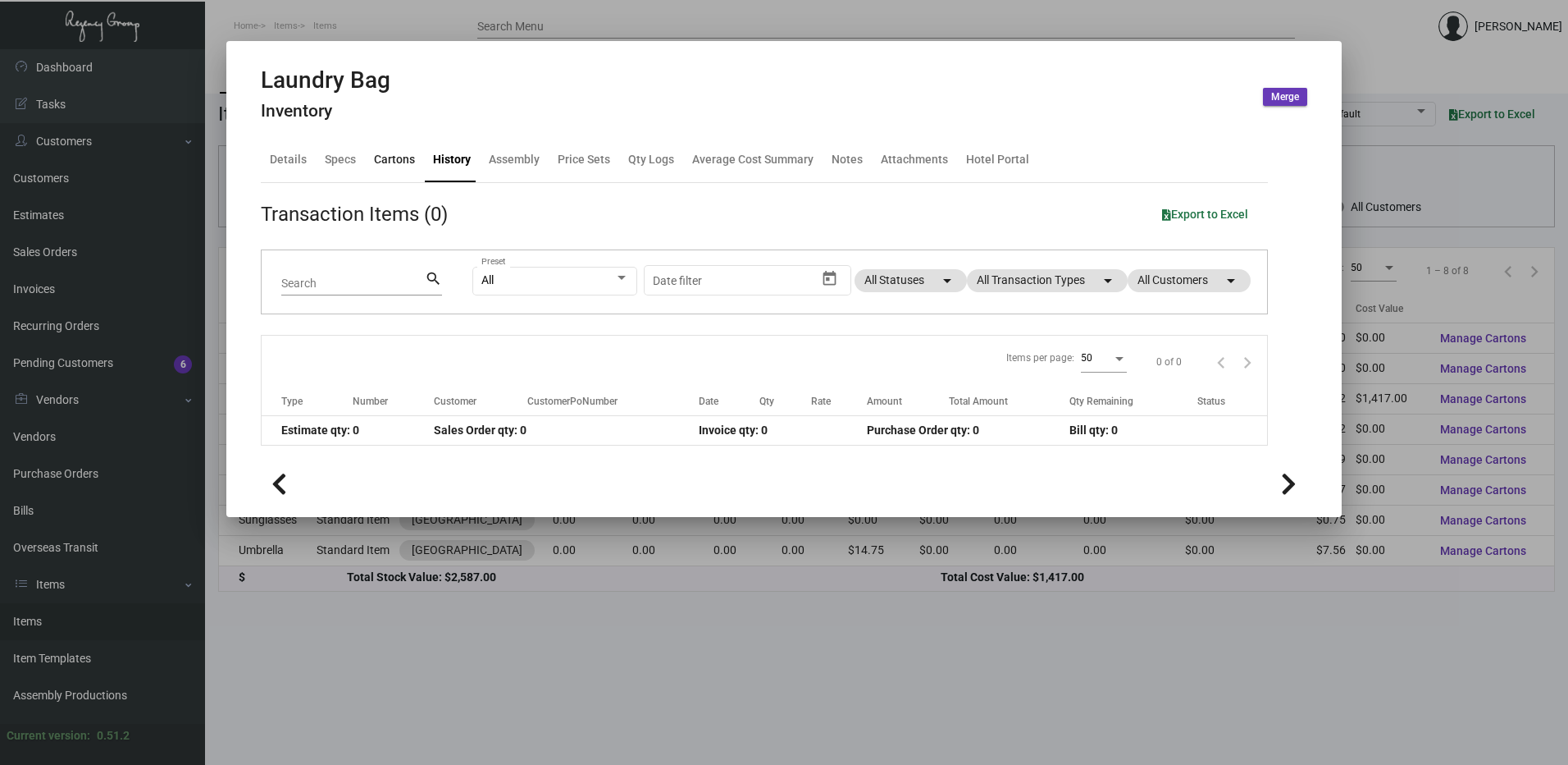
click at [402, 160] on div "Cartons" at bounding box center [395, 159] width 41 height 18
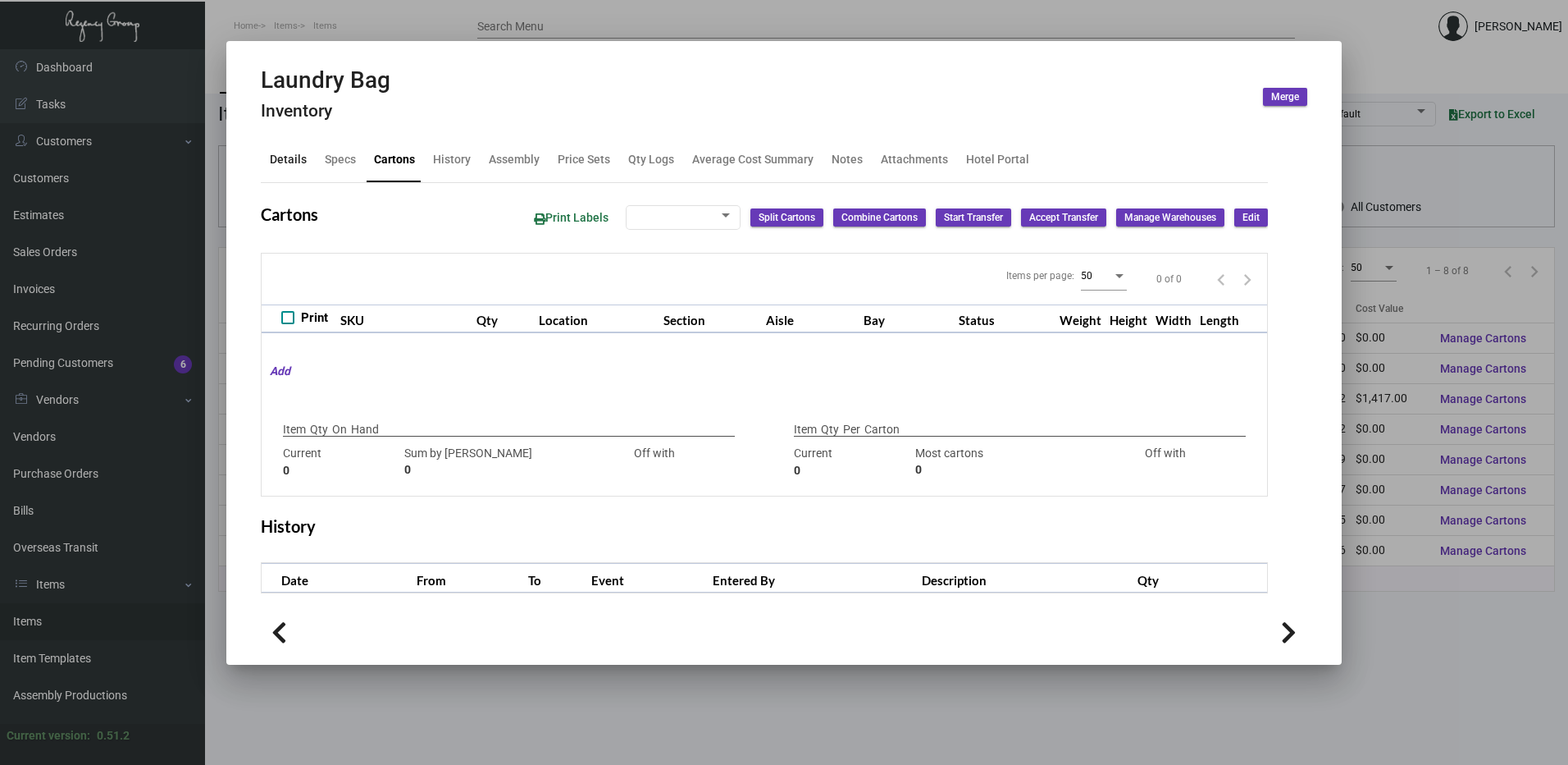
click at [288, 156] on div "Details" at bounding box center [288, 159] width 37 height 18
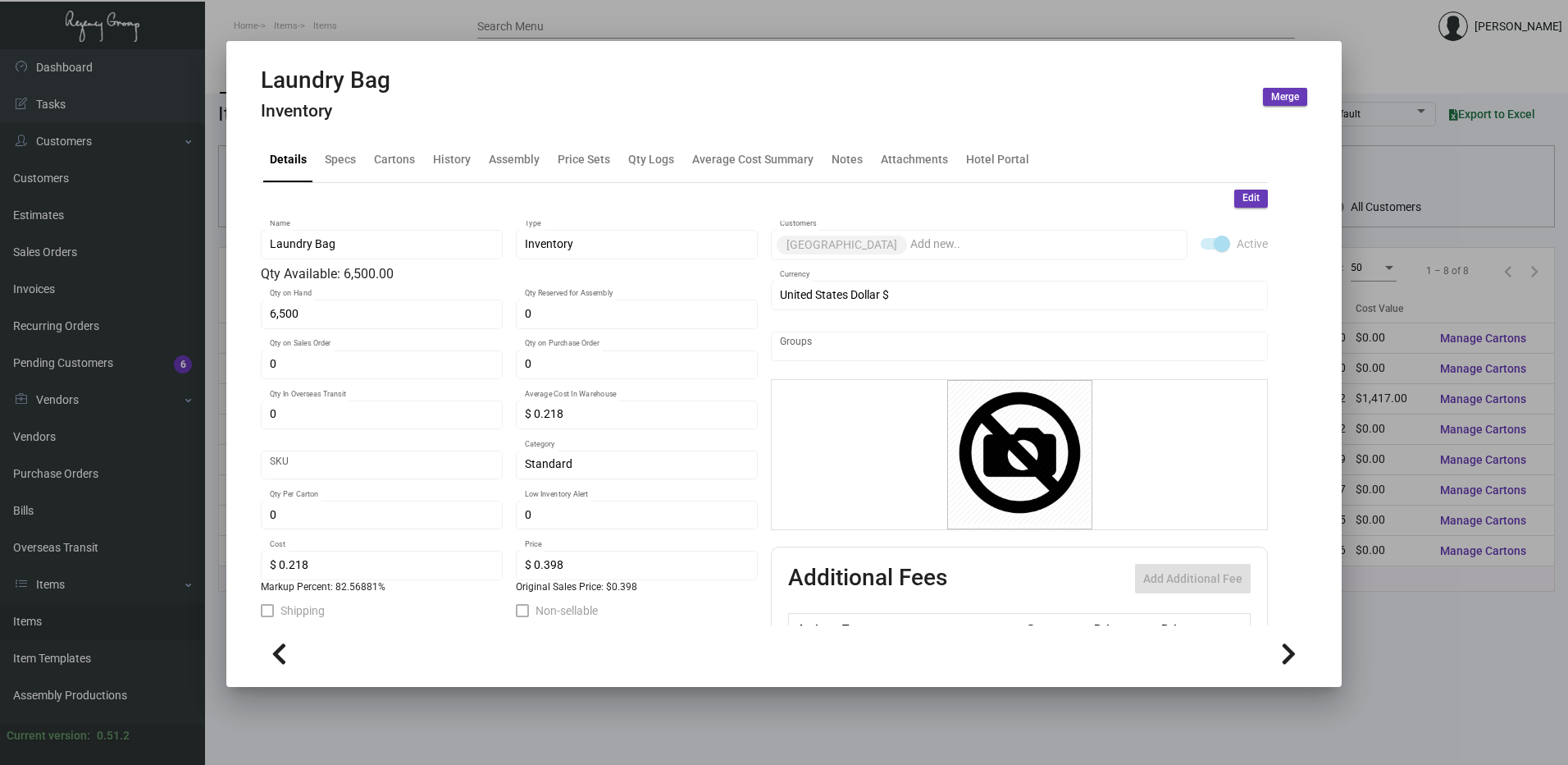
click at [1324, 25] on div at bounding box center [784, 382] width 1568 height 765
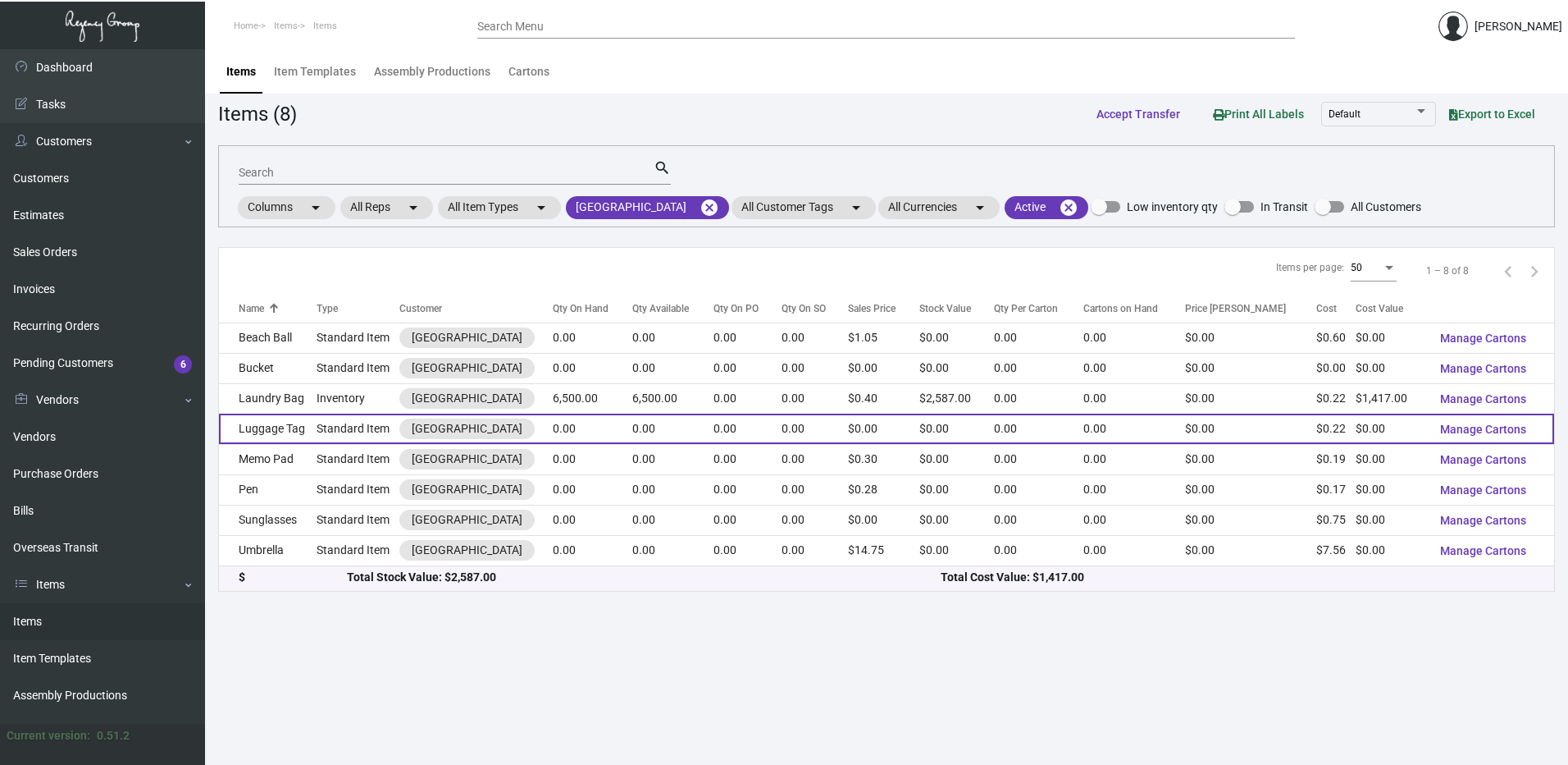
click at [302, 427] on td "Luggage Tag" at bounding box center [267, 428] width 97 height 31
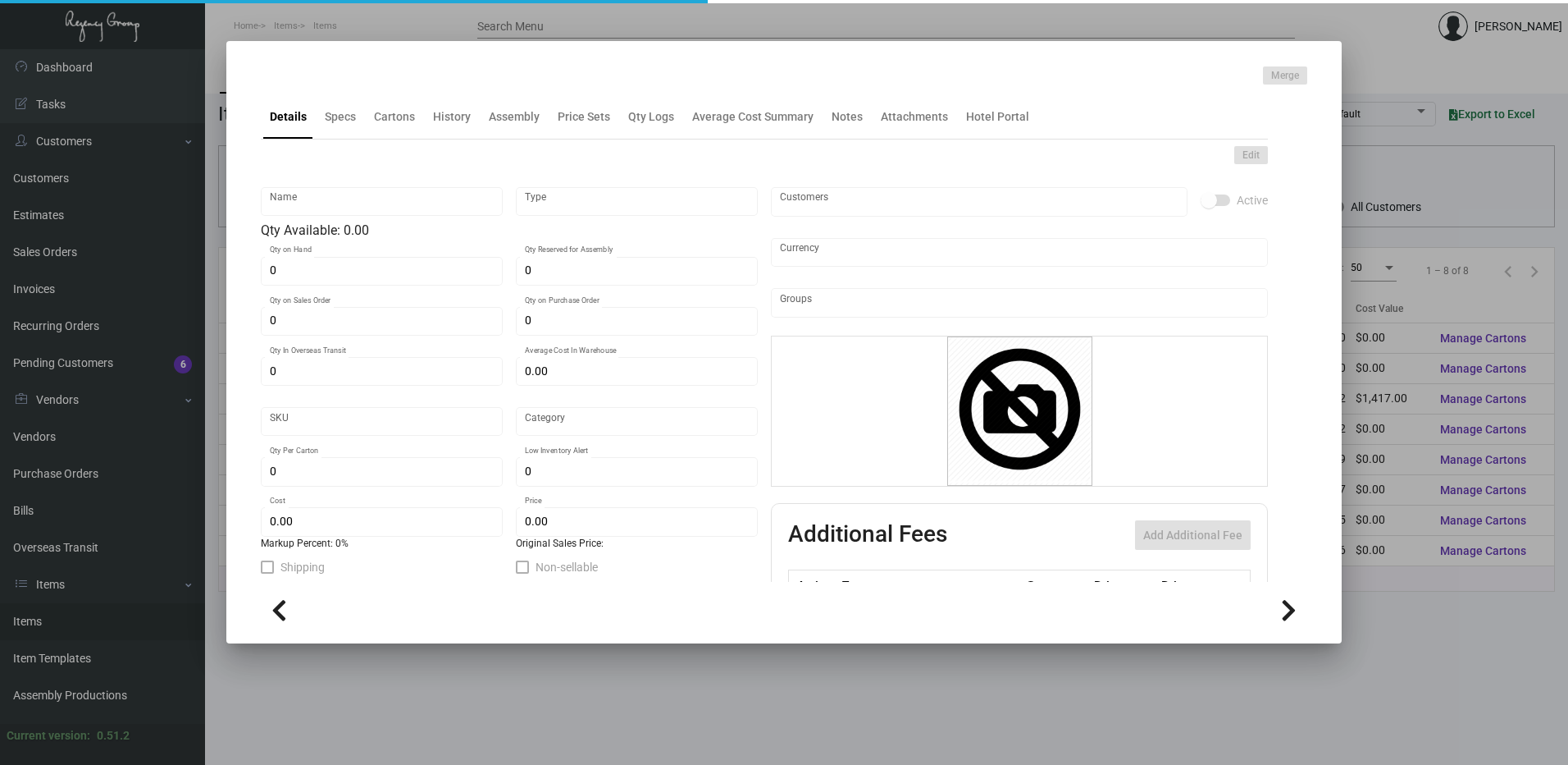
type input "Luggage Tag"
type input "Standard Item"
type input "$ 0.00"
type input "893-Luggage Tag -71"
type input "Standard"
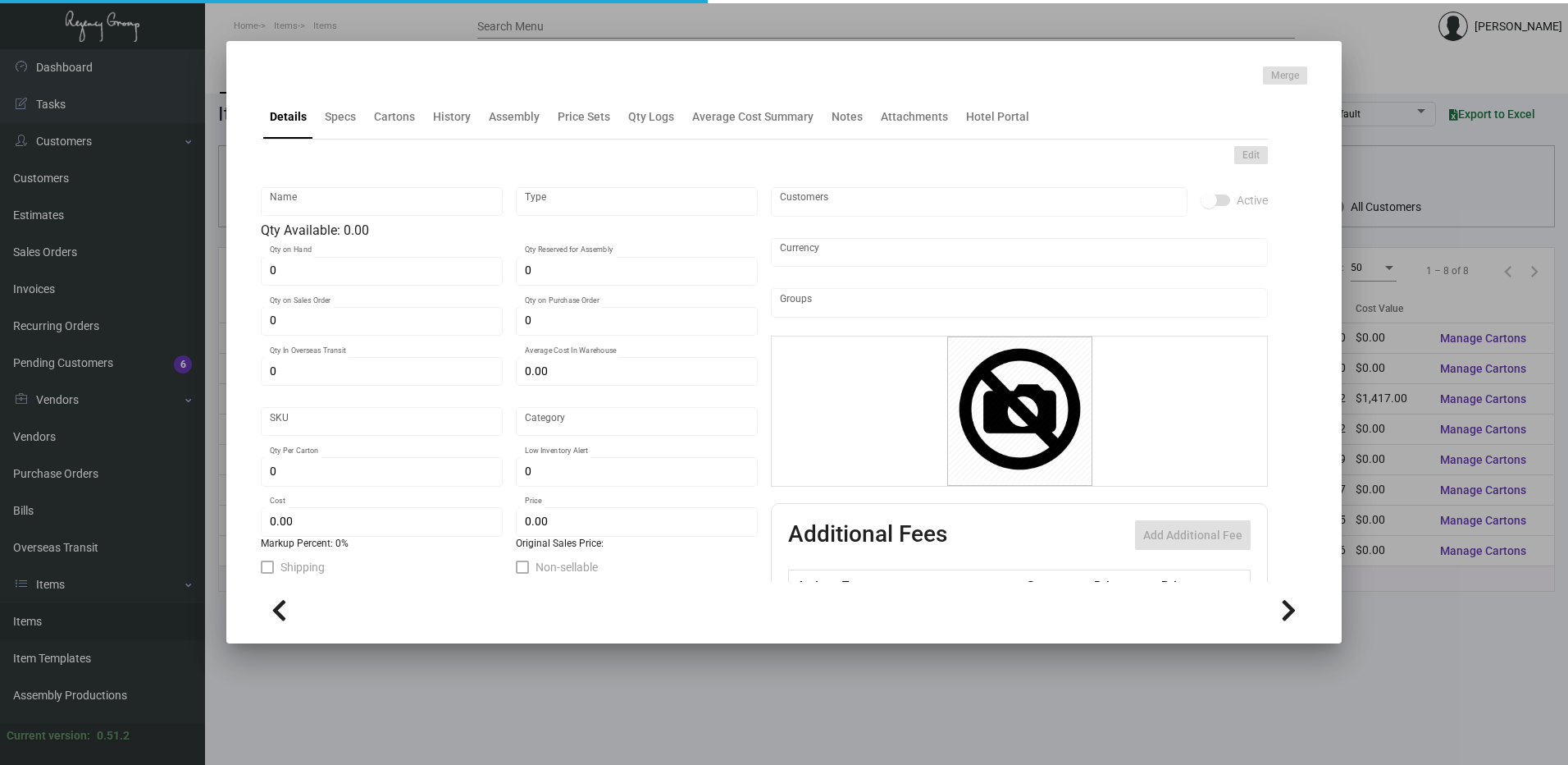
type input "$ 0.22492"
type input "$ 0.00"
checkbox input "true"
type input "United States Dollar $"
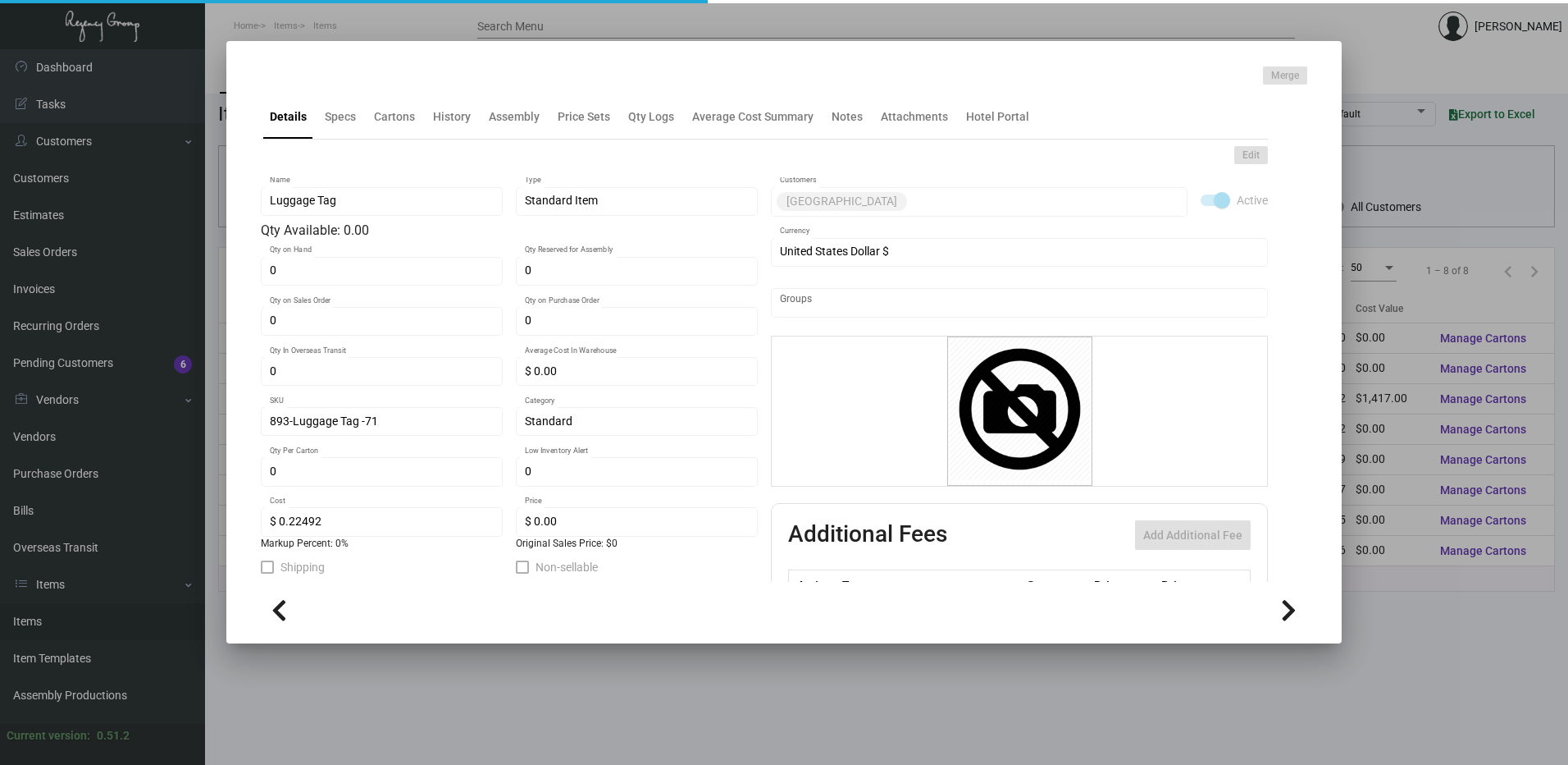
click at [563, 19] on div at bounding box center [784, 382] width 1568 height 765
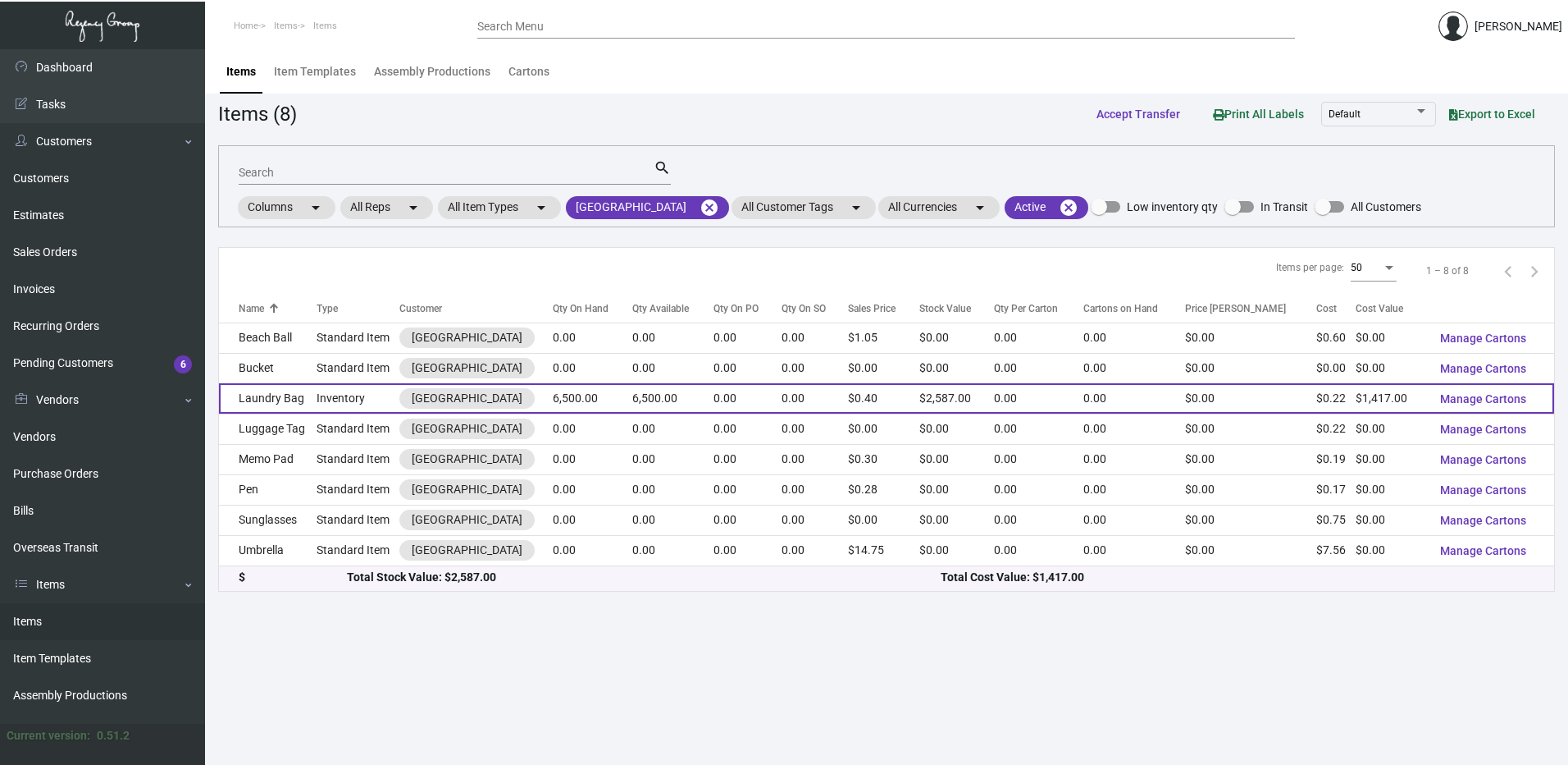
click at [310, 397] on td "Laundry Bag" at bounding box center [267, 398] width 97 height 31
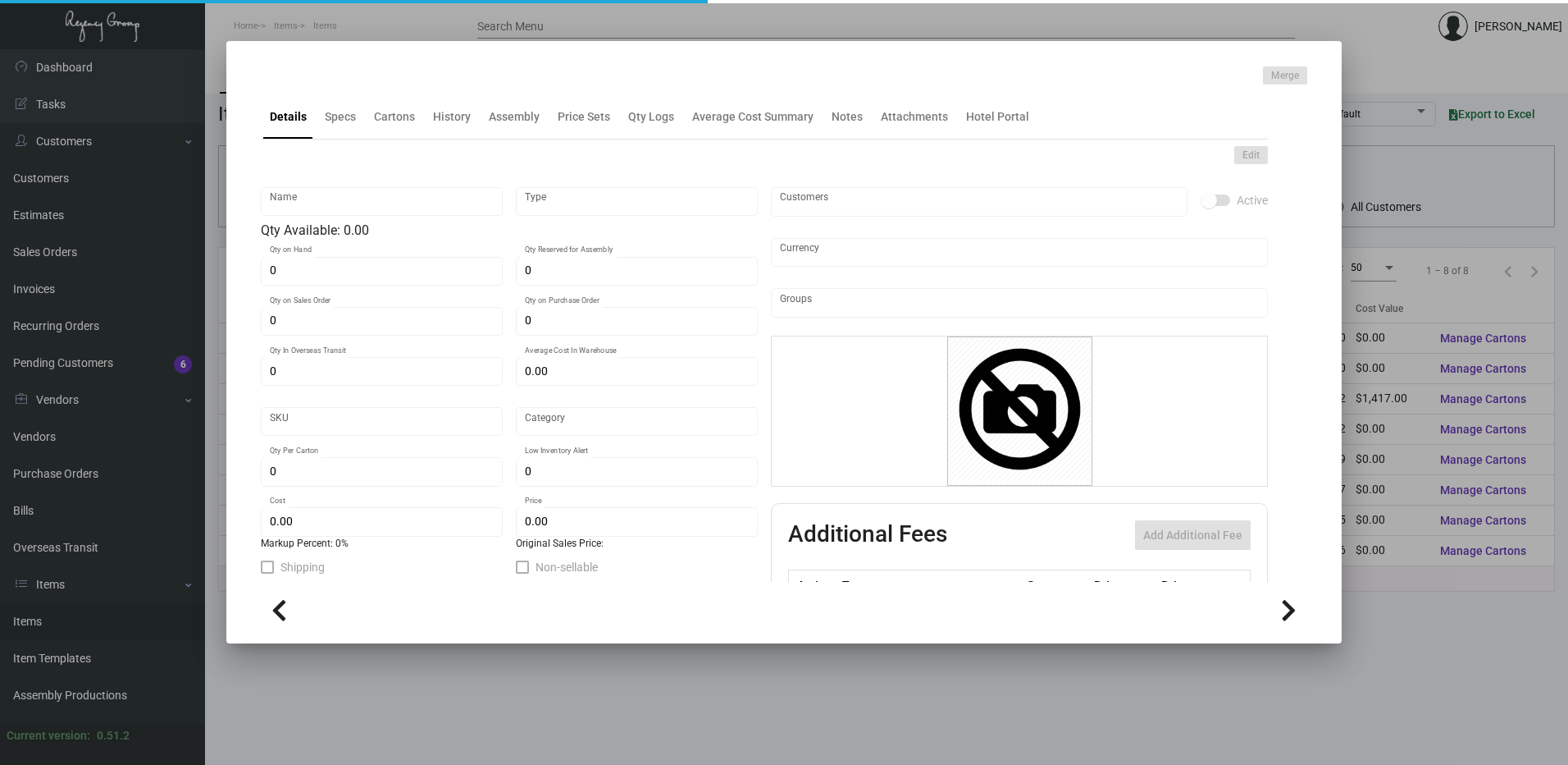
type input "Laundry Bag"
type input "Inventory"
type input "6,500"
type input "$ 0.218"
type input "Standard"
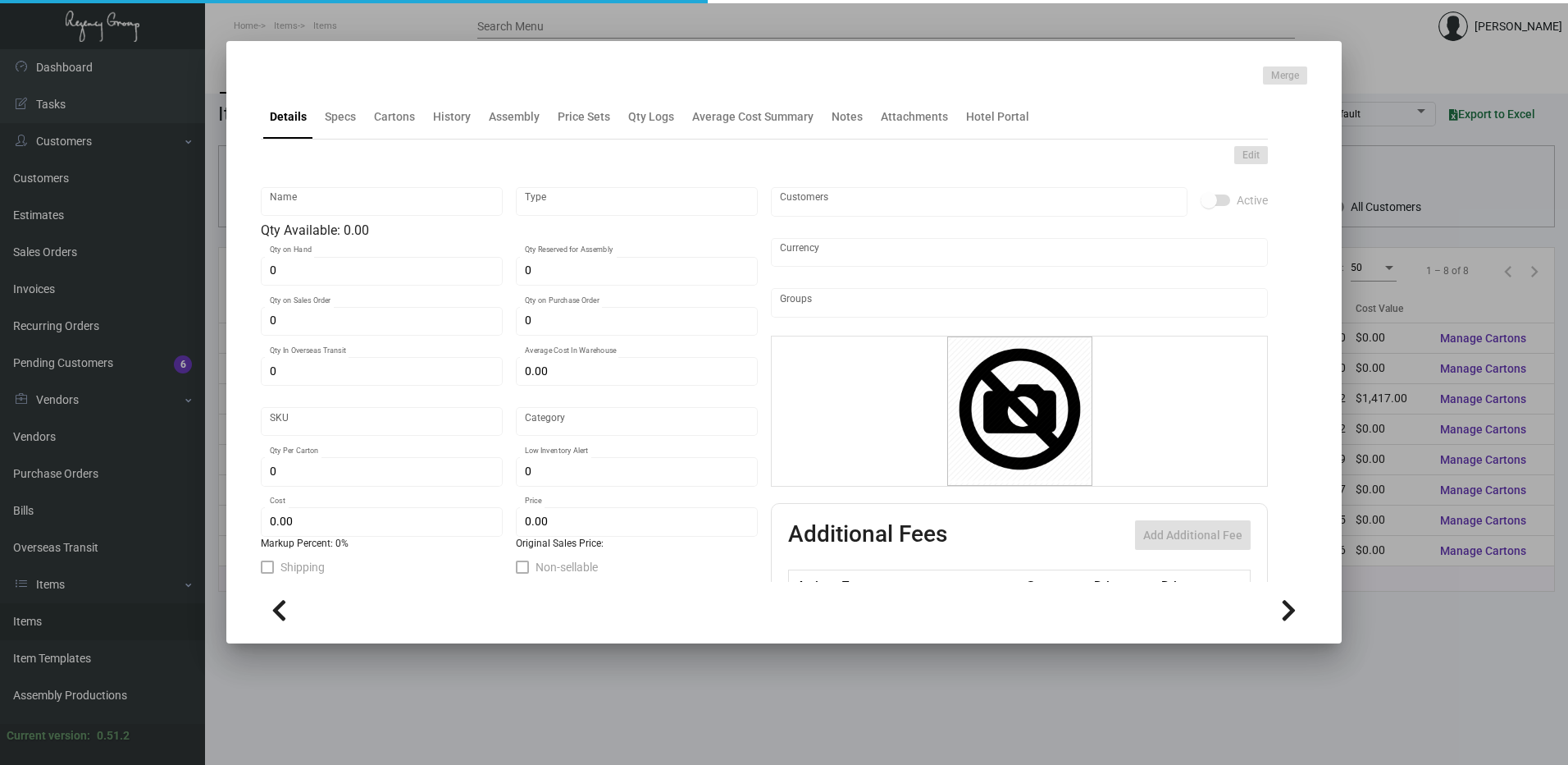
type input "$ 0.218"
type input "$ 0.398"
checkbox input "true"
type input "United States Dollar $"
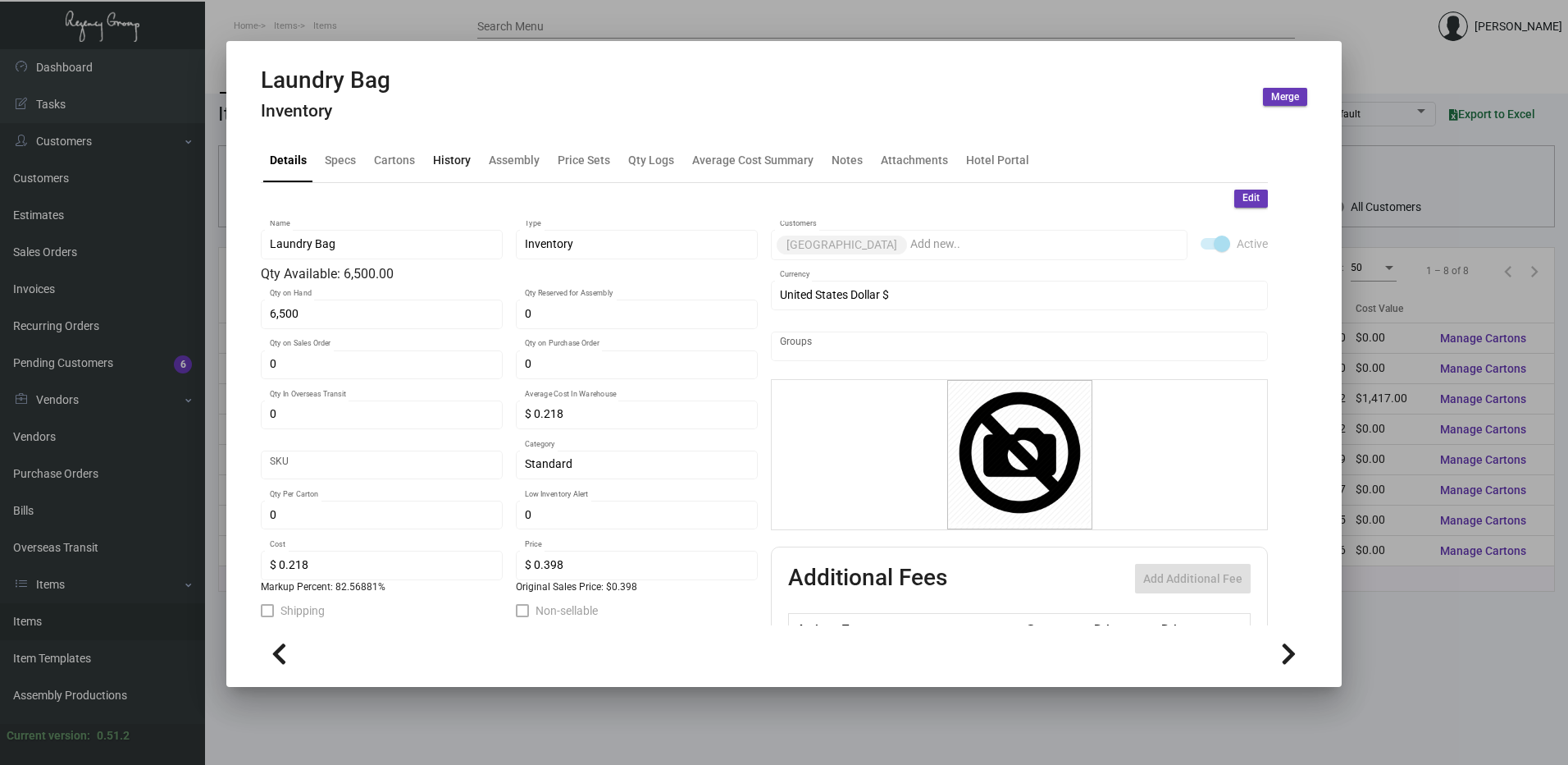
click at [449, 157] on div "History" at bounding box center [451, 159] width 38 height 18
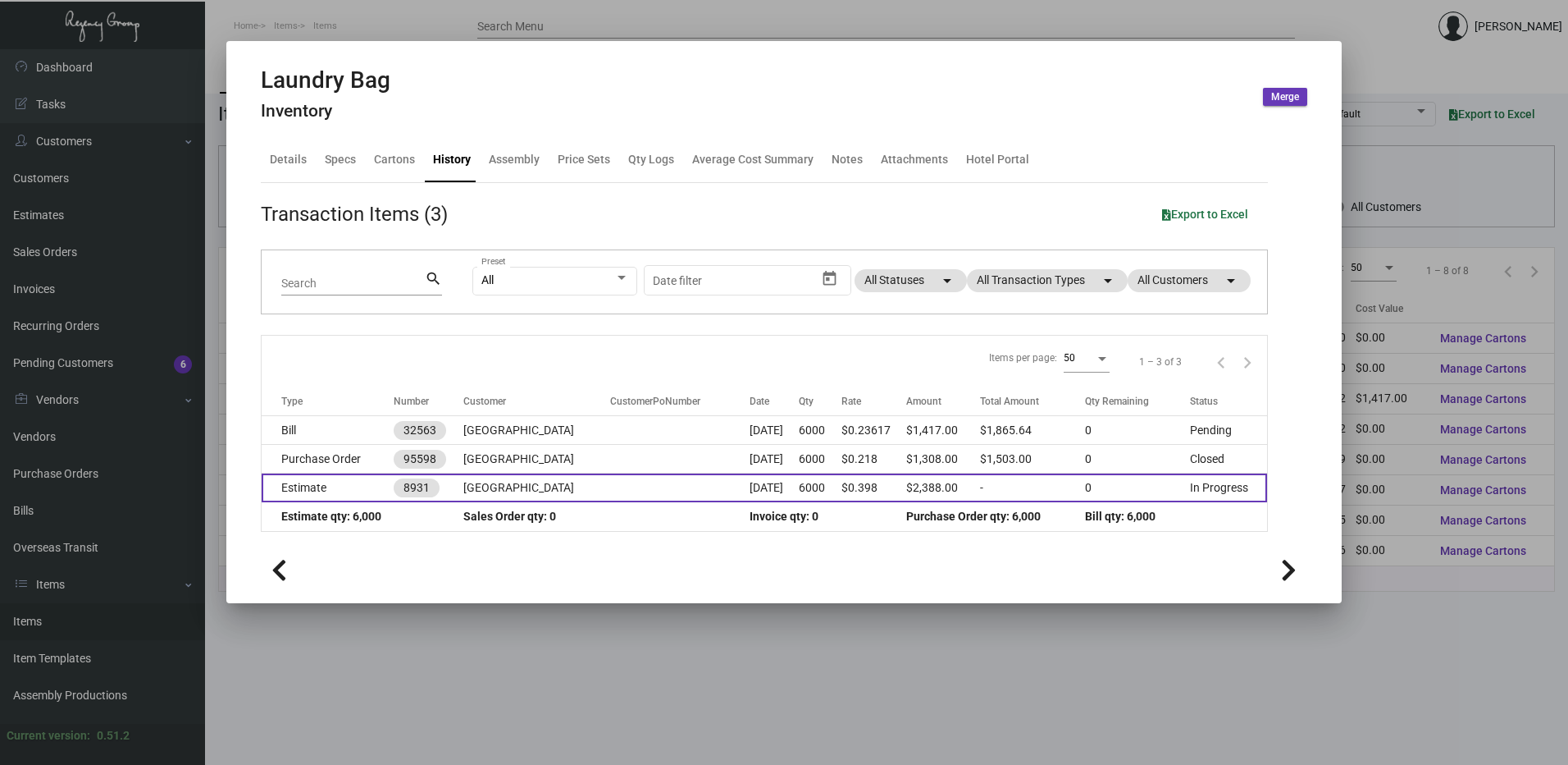
click at [324, 489] on td "Estimate" at bounding box center [327, 488] width 132 height 29
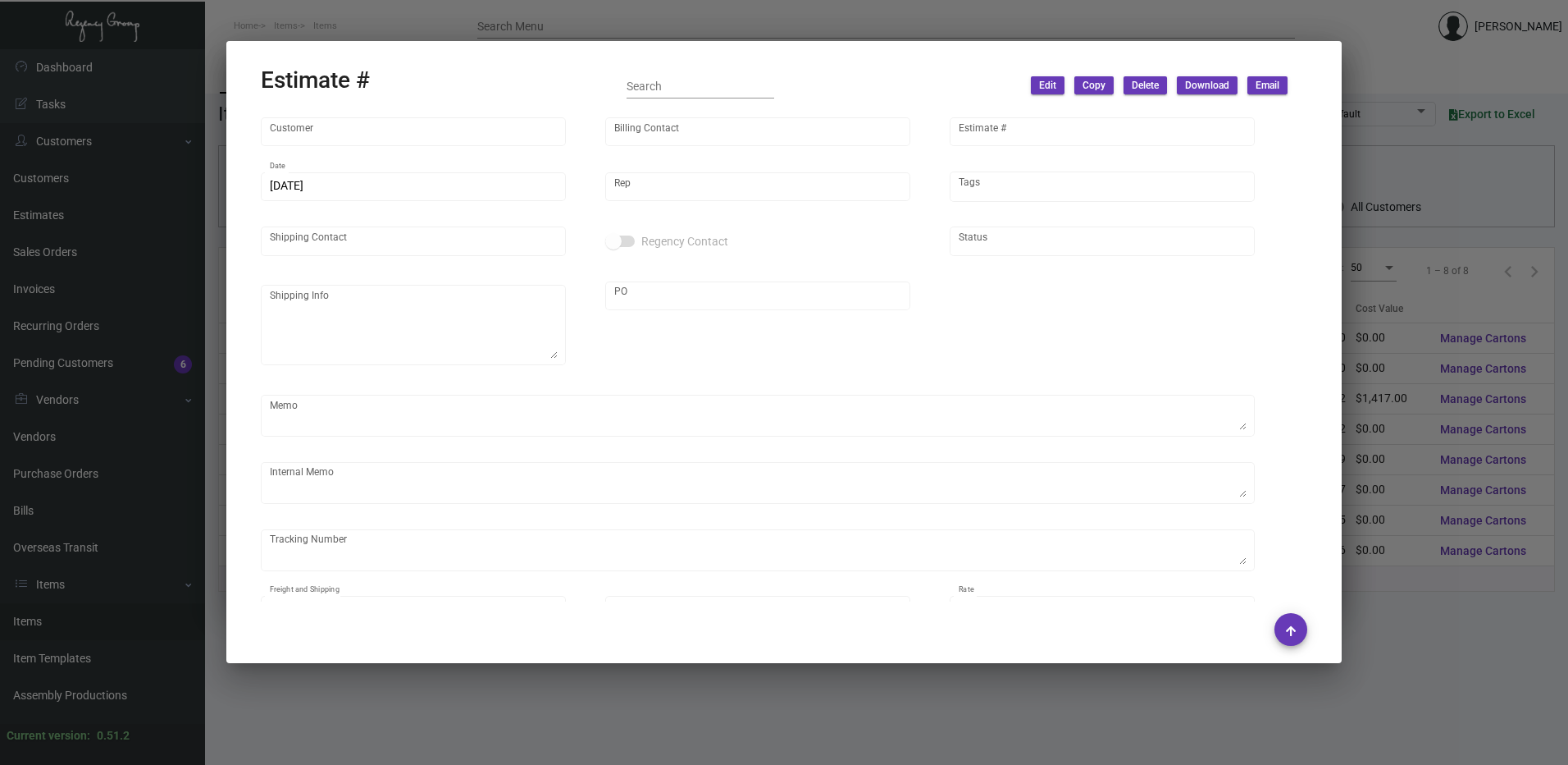
type input "Ocean View Hotel"
type input "Bryan Lara"
type input "8931"
type input "12/23/2022"
type input "Dovi Berger"
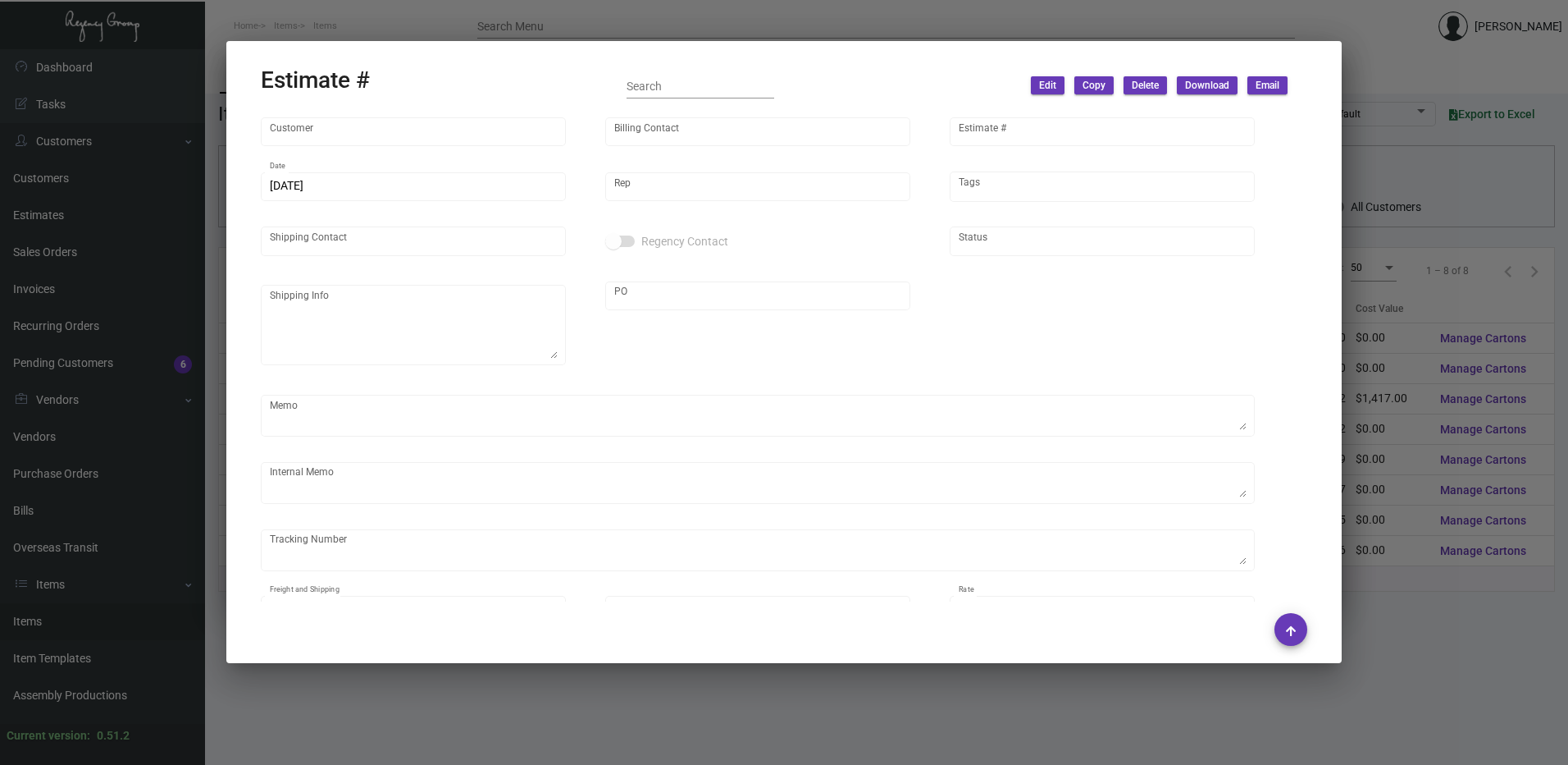
type input "Attn: Bryan Lara"
type input "United States Dollar $"
type input "$ 0.00"
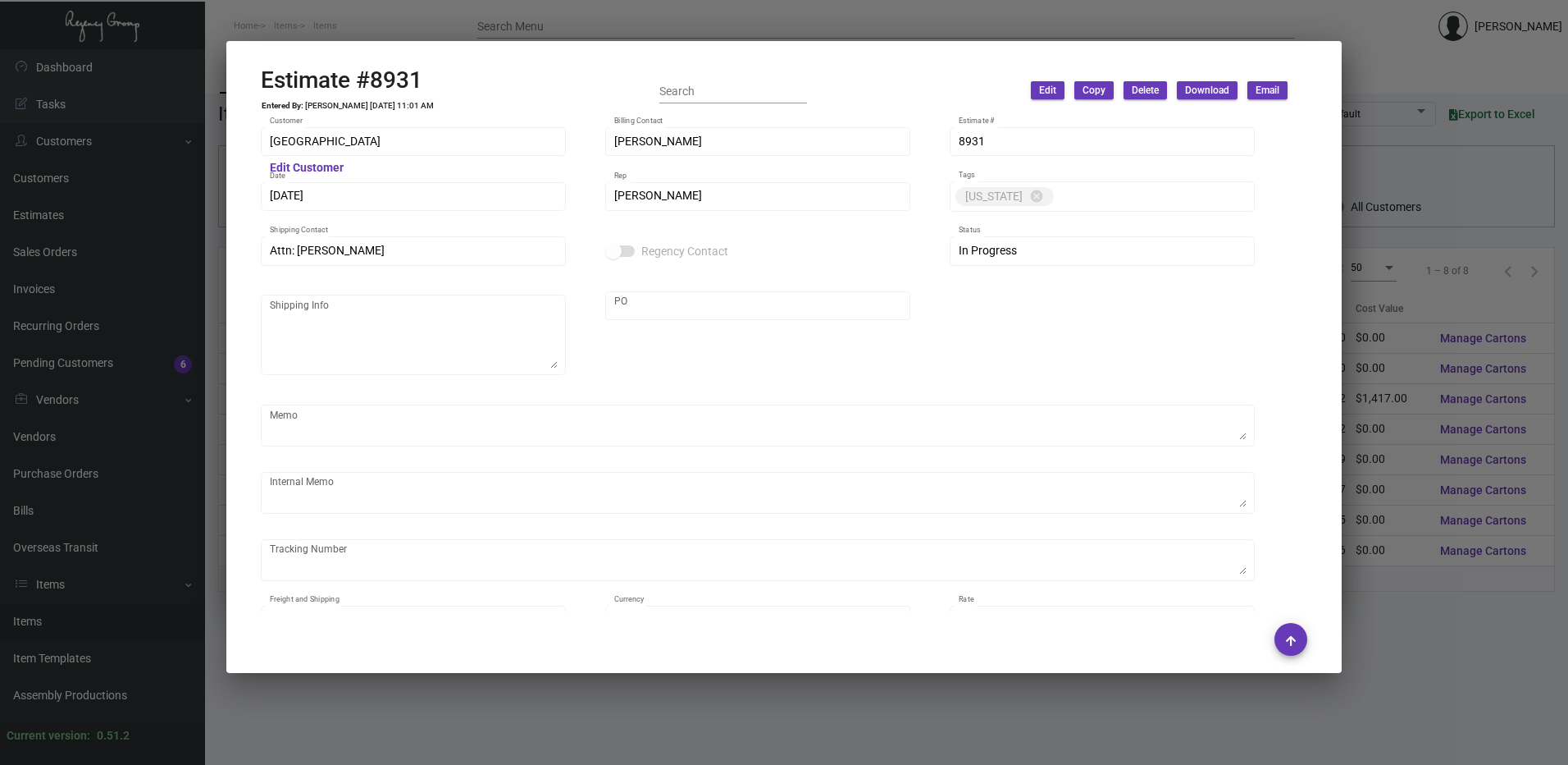
click at [707, 14] on div at bounding box center [784, 382] width 1568 height 765
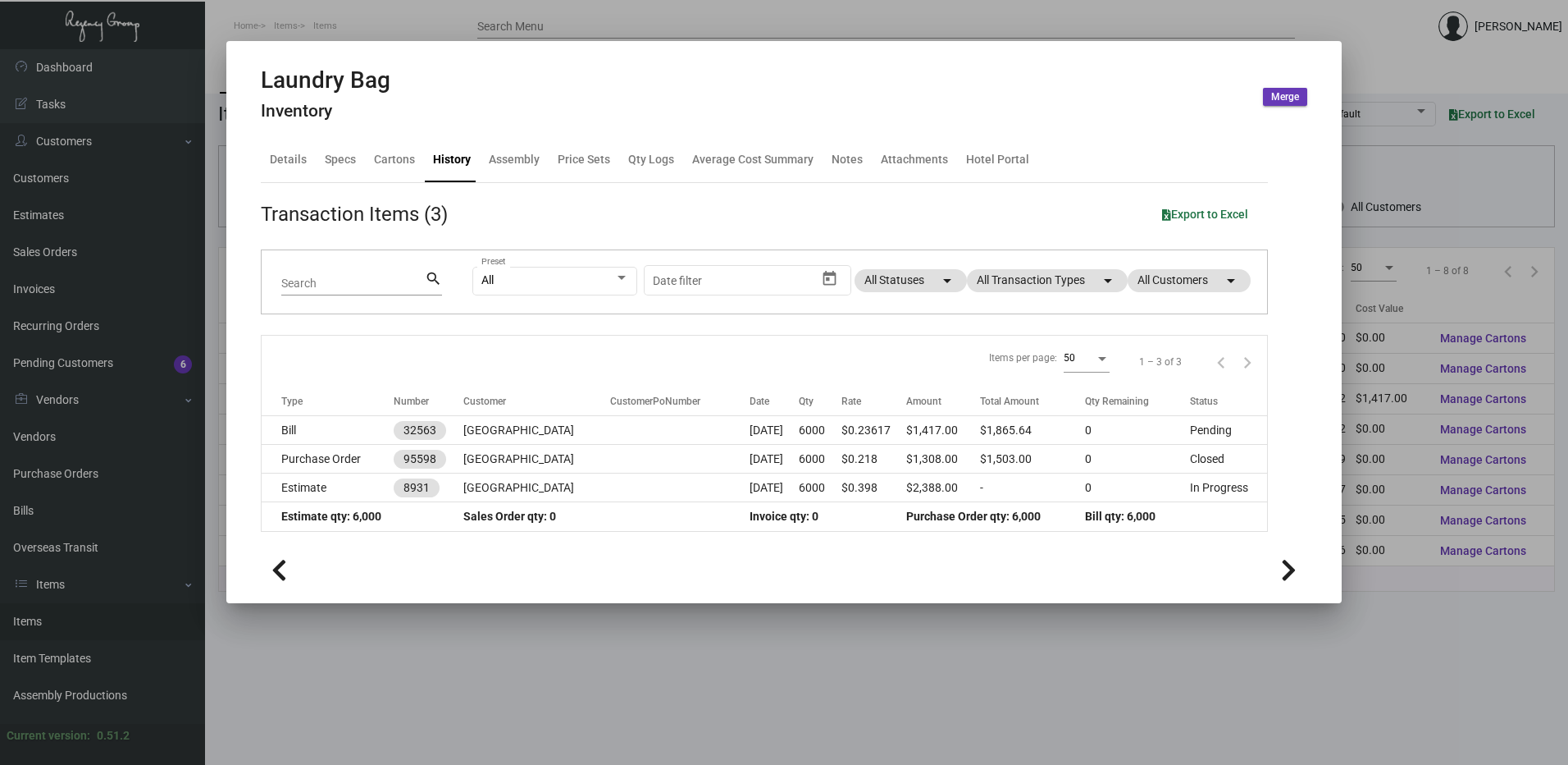
click at [707, 14] on div at bounding box center [784, 382] width 1568 height 765
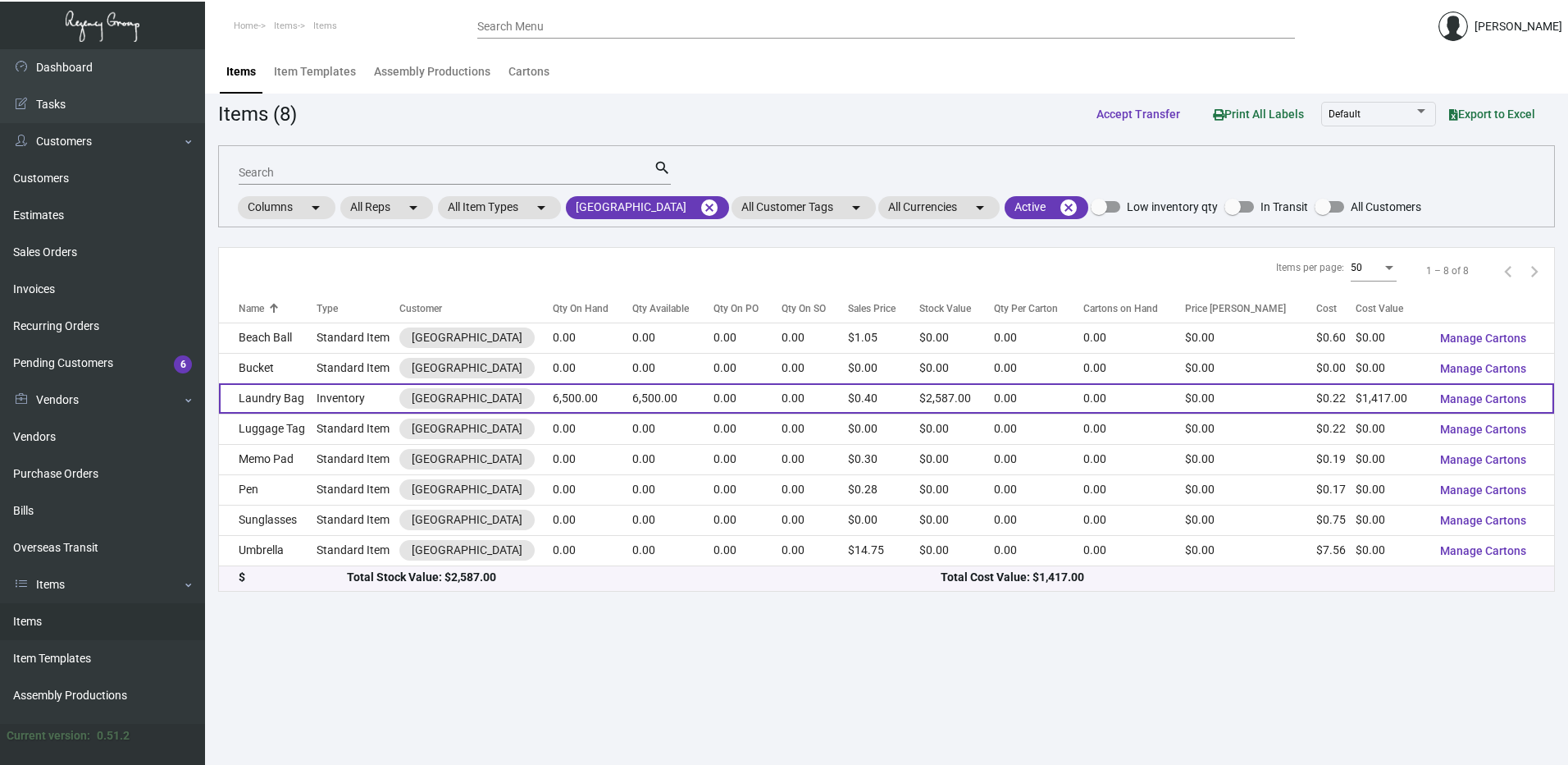
click at [332, 406] on td "Inventory" at bounding box center [358, 398] width 82 height 31
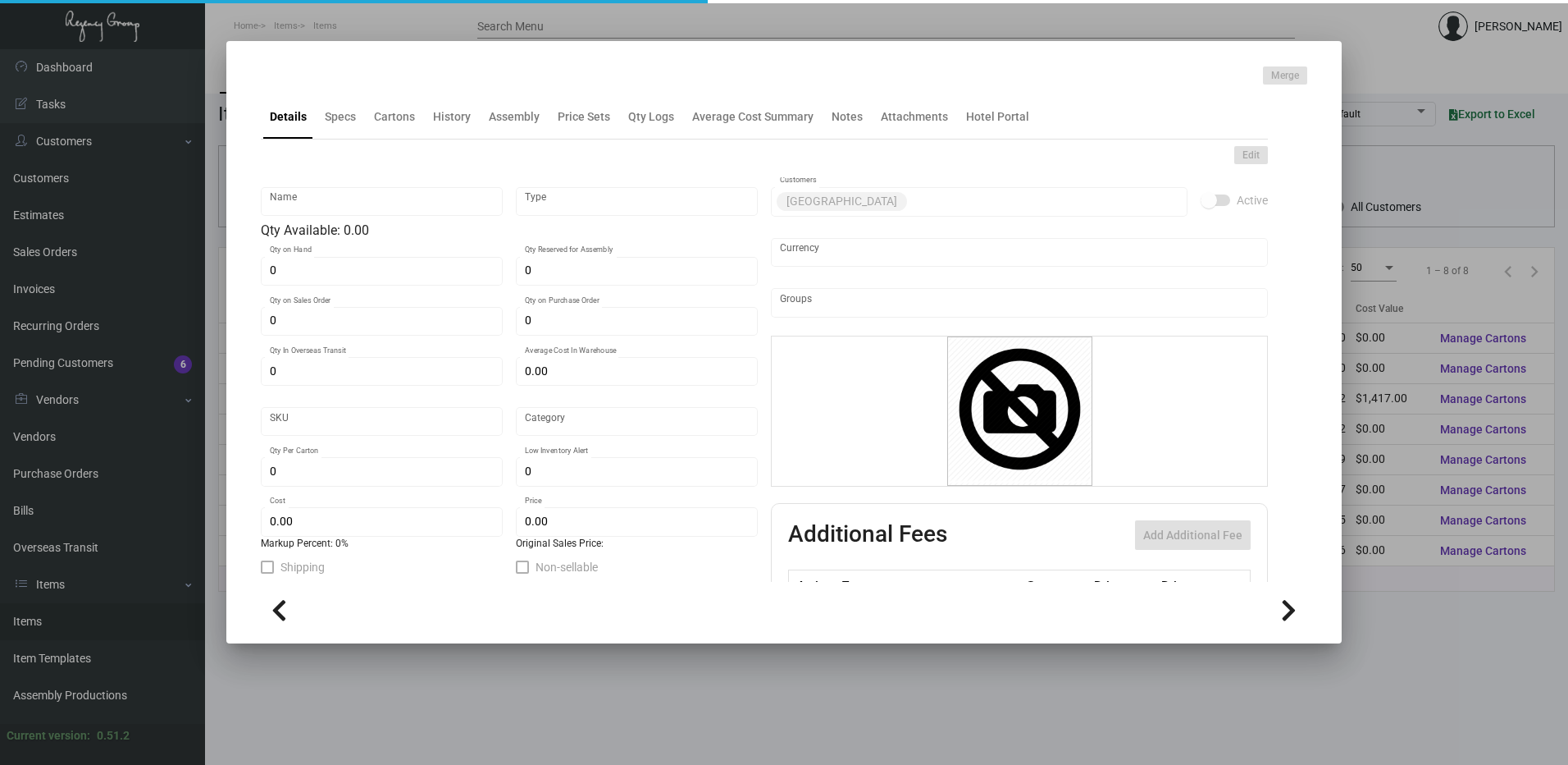
type input "Laundry Bag"
type input "Inventory"
type input "6,500"
type input "$ 0.218"
type input "Standard"
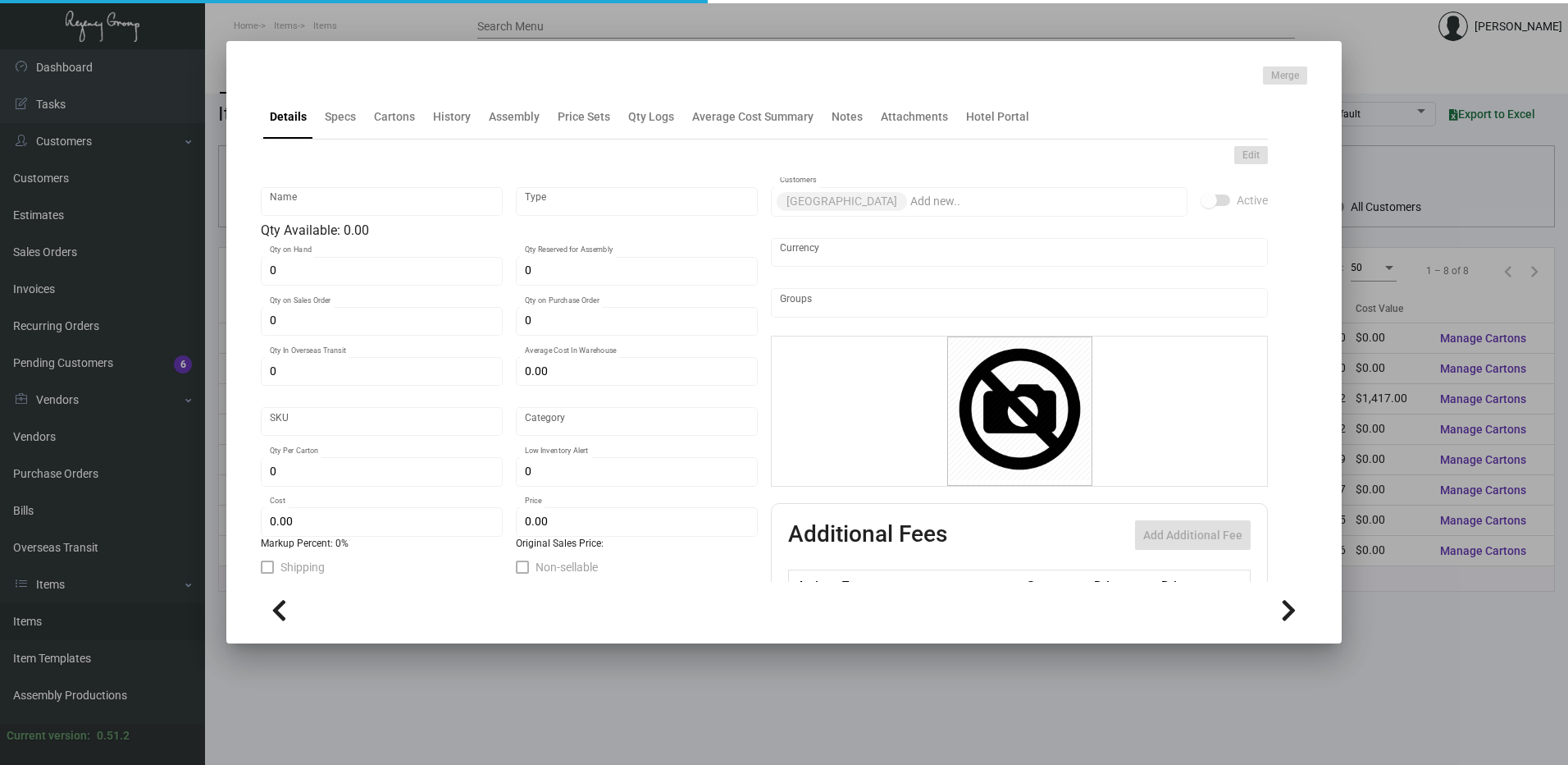
type input "$ 0.218"
type input "$ 0.398"
checkbox input "true"
type input "United States Dollar $"
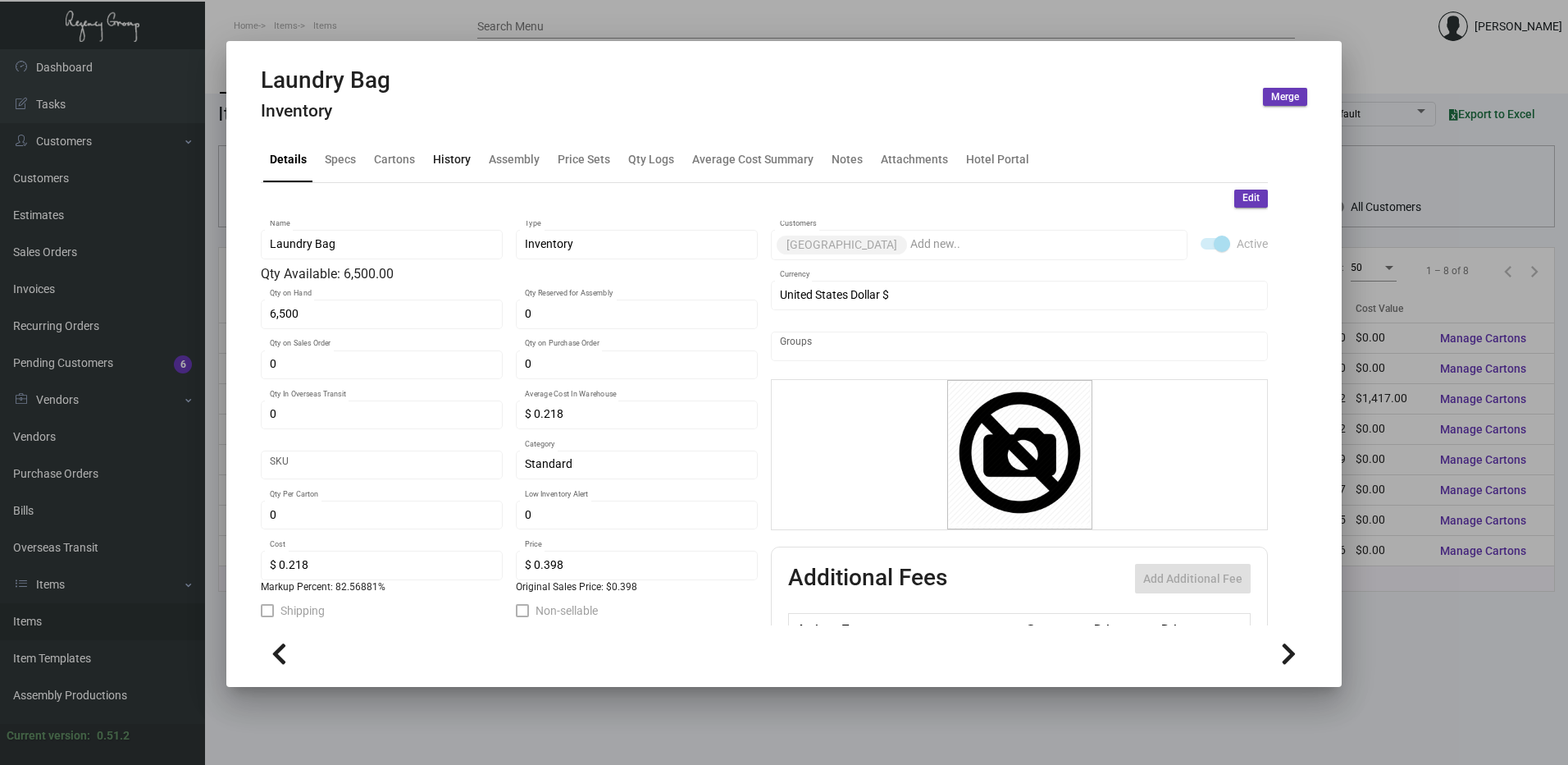
click at [446, 158] on div "History" at bounding box center [451, 159] width 38 height 18
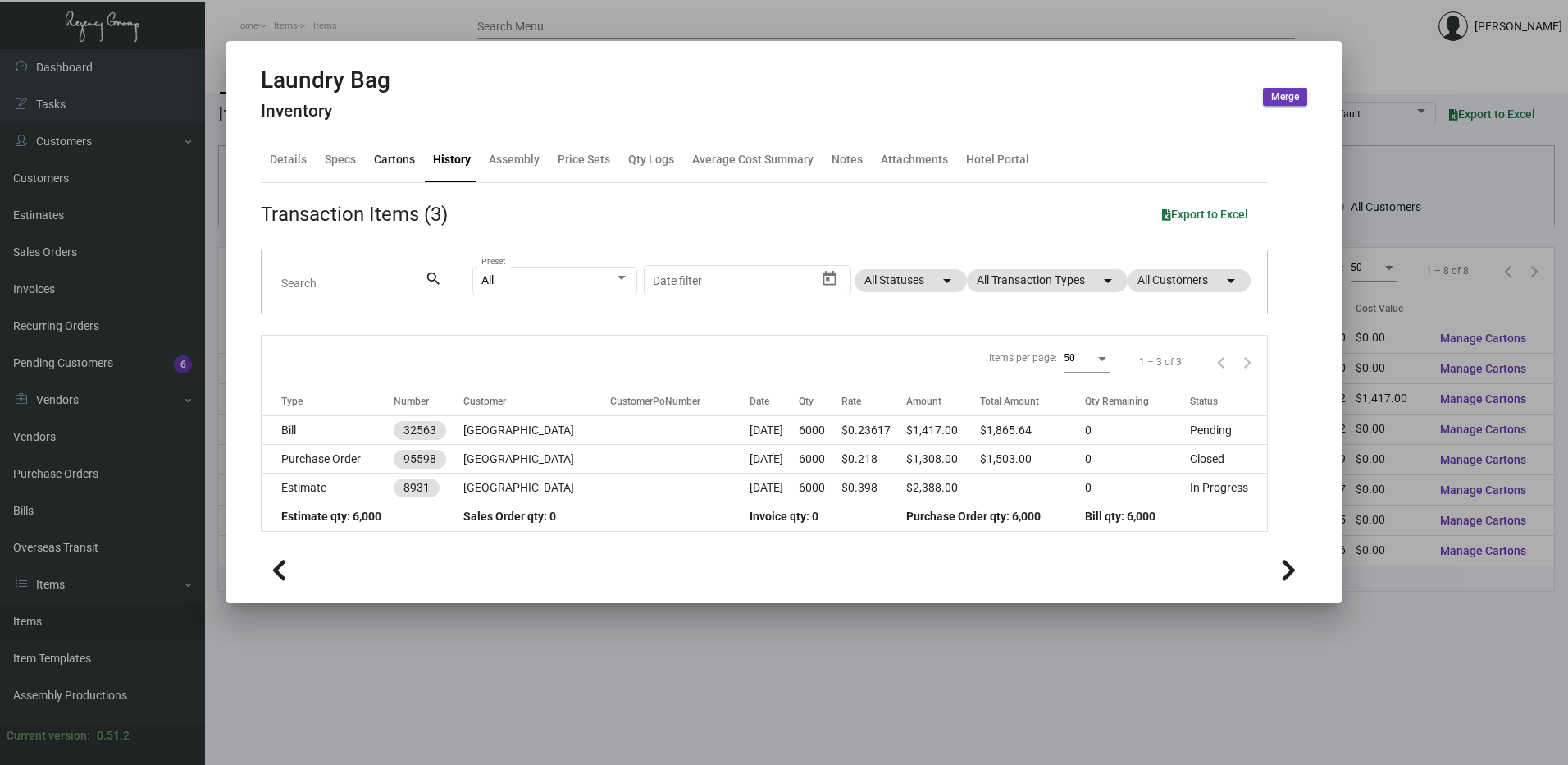
click at [374, 159] on div "Cartons" at bounding box center [395, 159] width 41 height 18
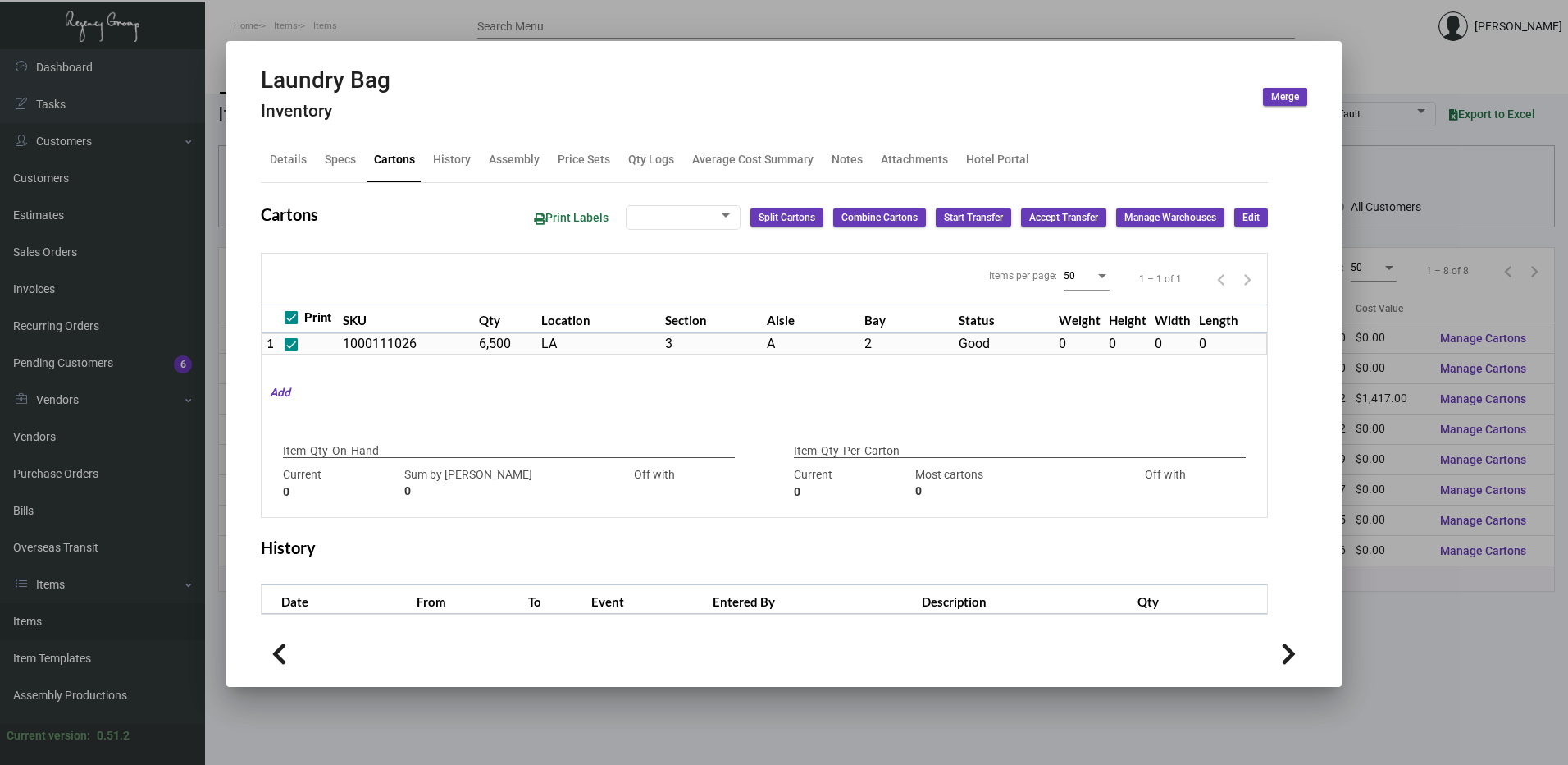
checkbox input "true"
type input "6,500"
type input "6500"
type input "0"
type input "6500"
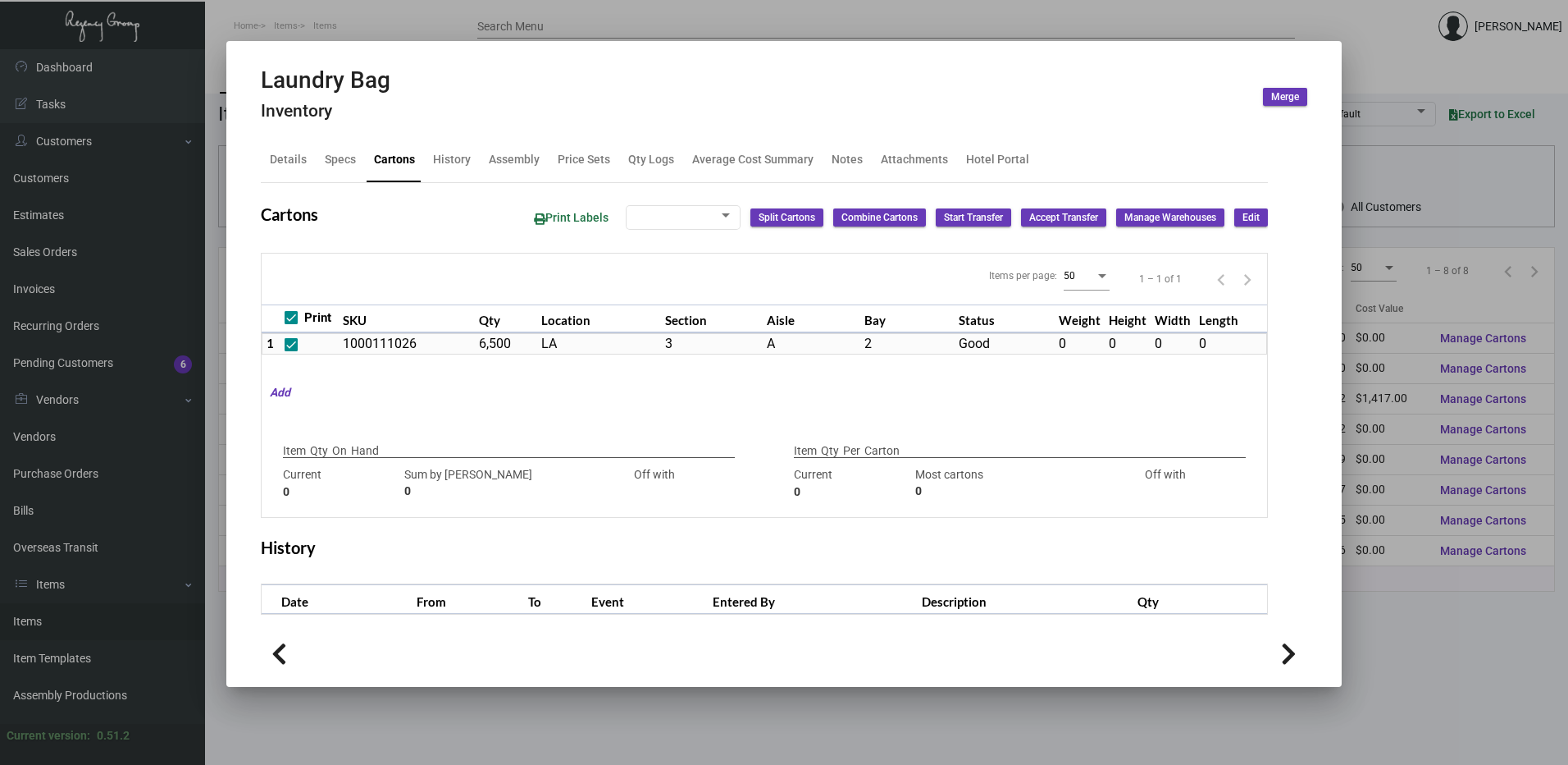
type input "-6500"
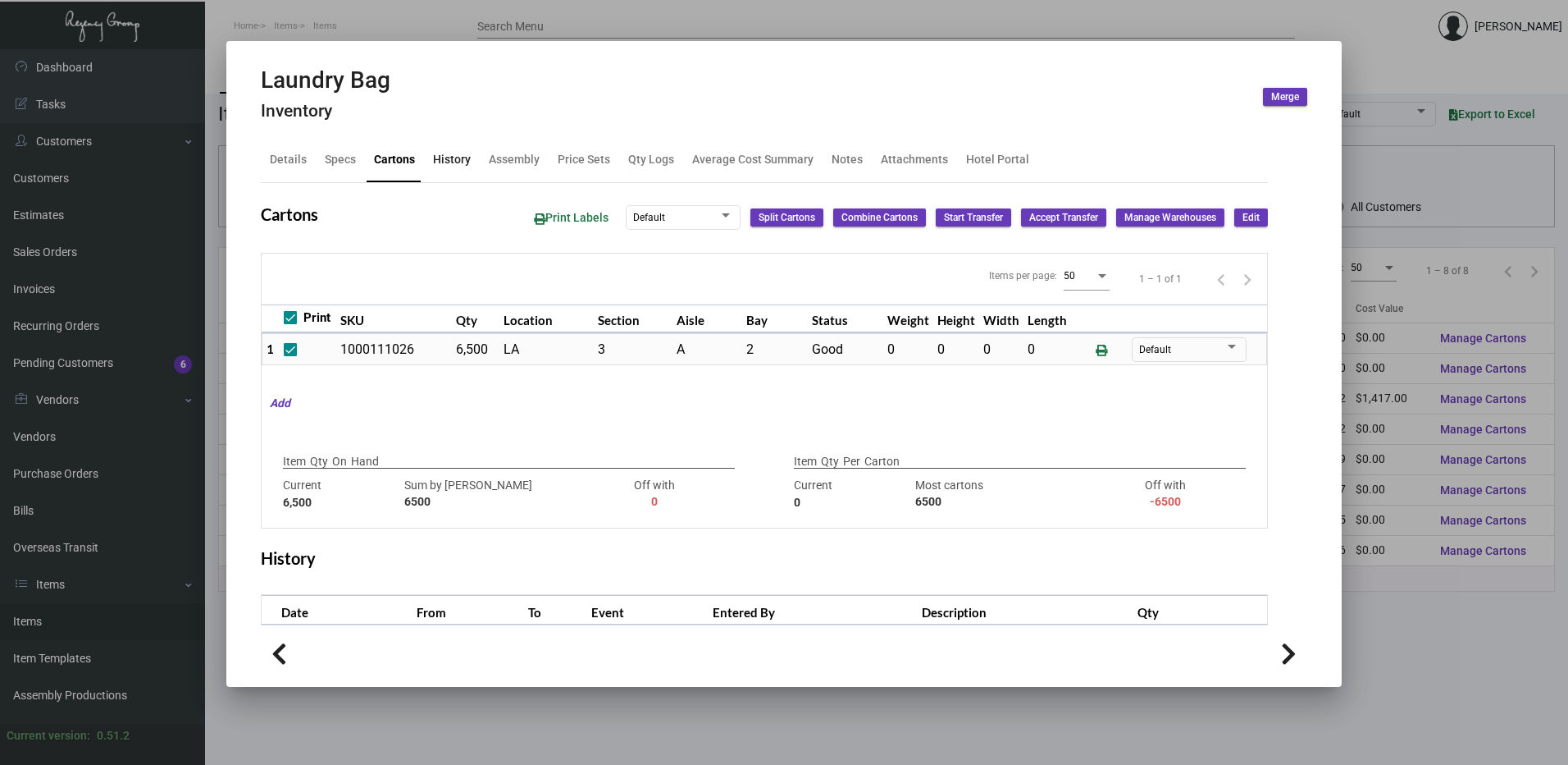
click at [449, 166] on div "History" at bounding box center [451, 159] width 38 height 18
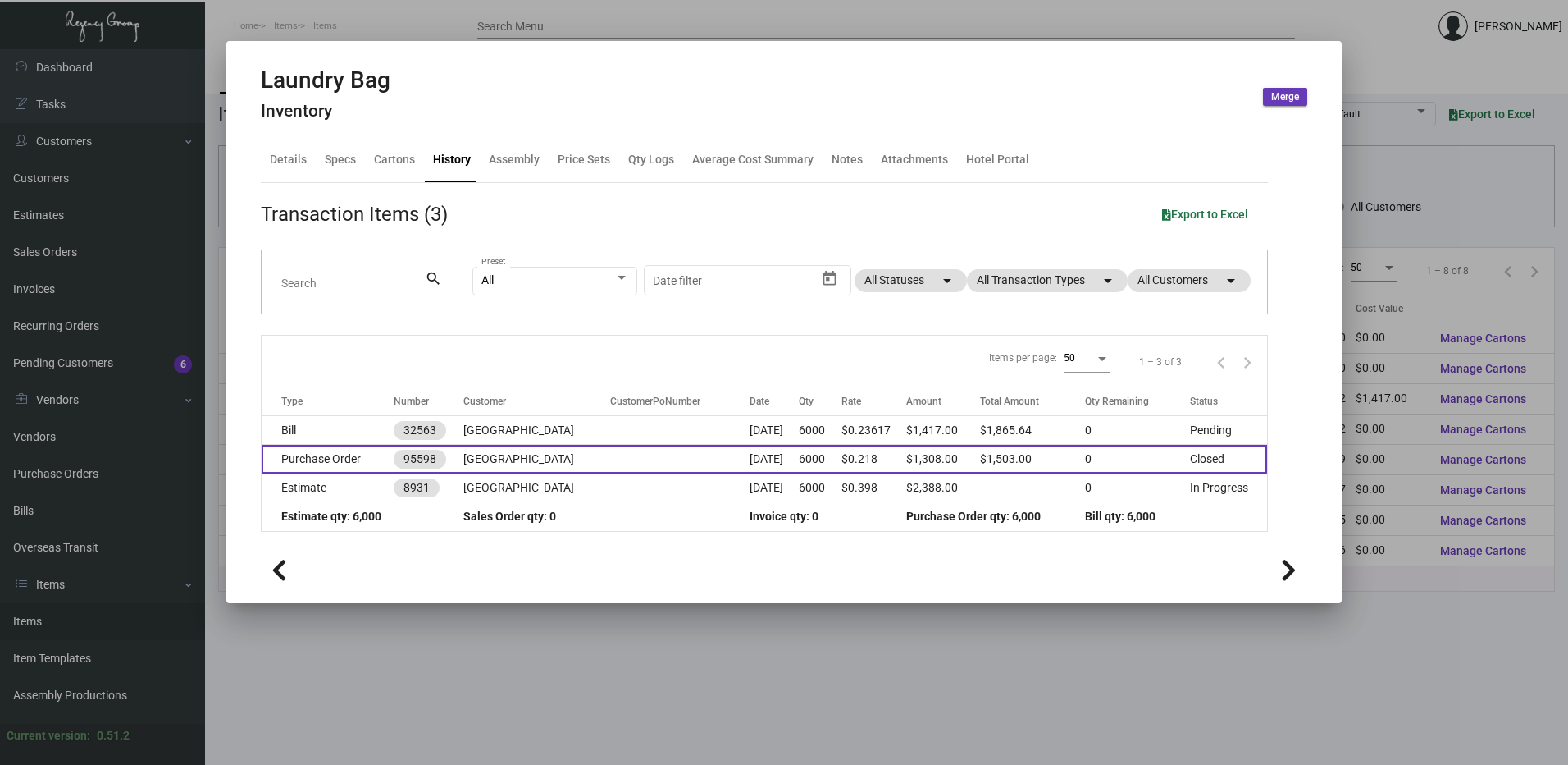
click at [362, 456] on td "Purchase Order" at bounding box center [327, 459] width 132 height 29
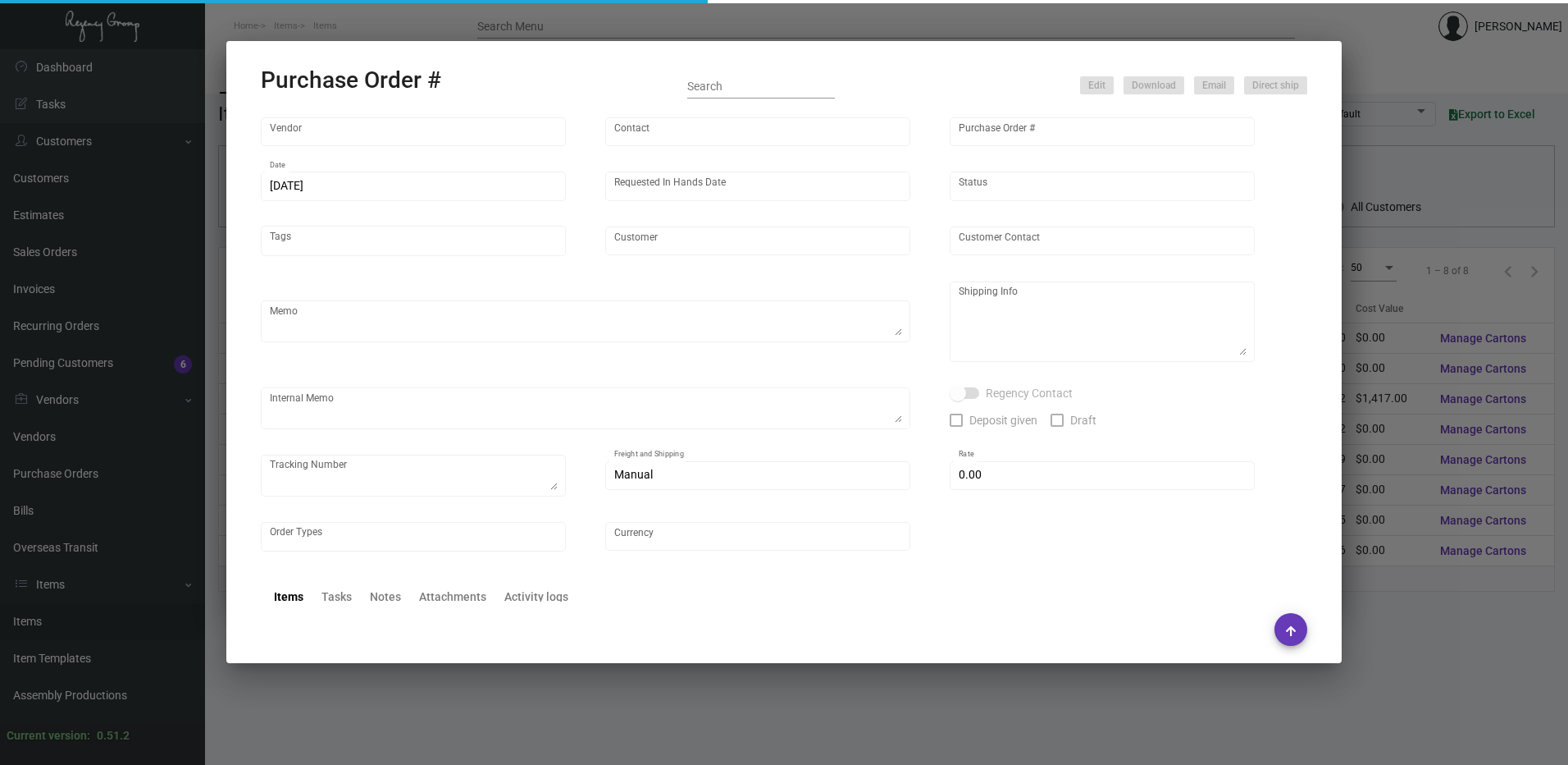
type input "POLY-PAK INDUSTRIES"
type input "Lanie LaMere"
type input "95598"
type input "12/27/2022"
type input "2/17/2023"
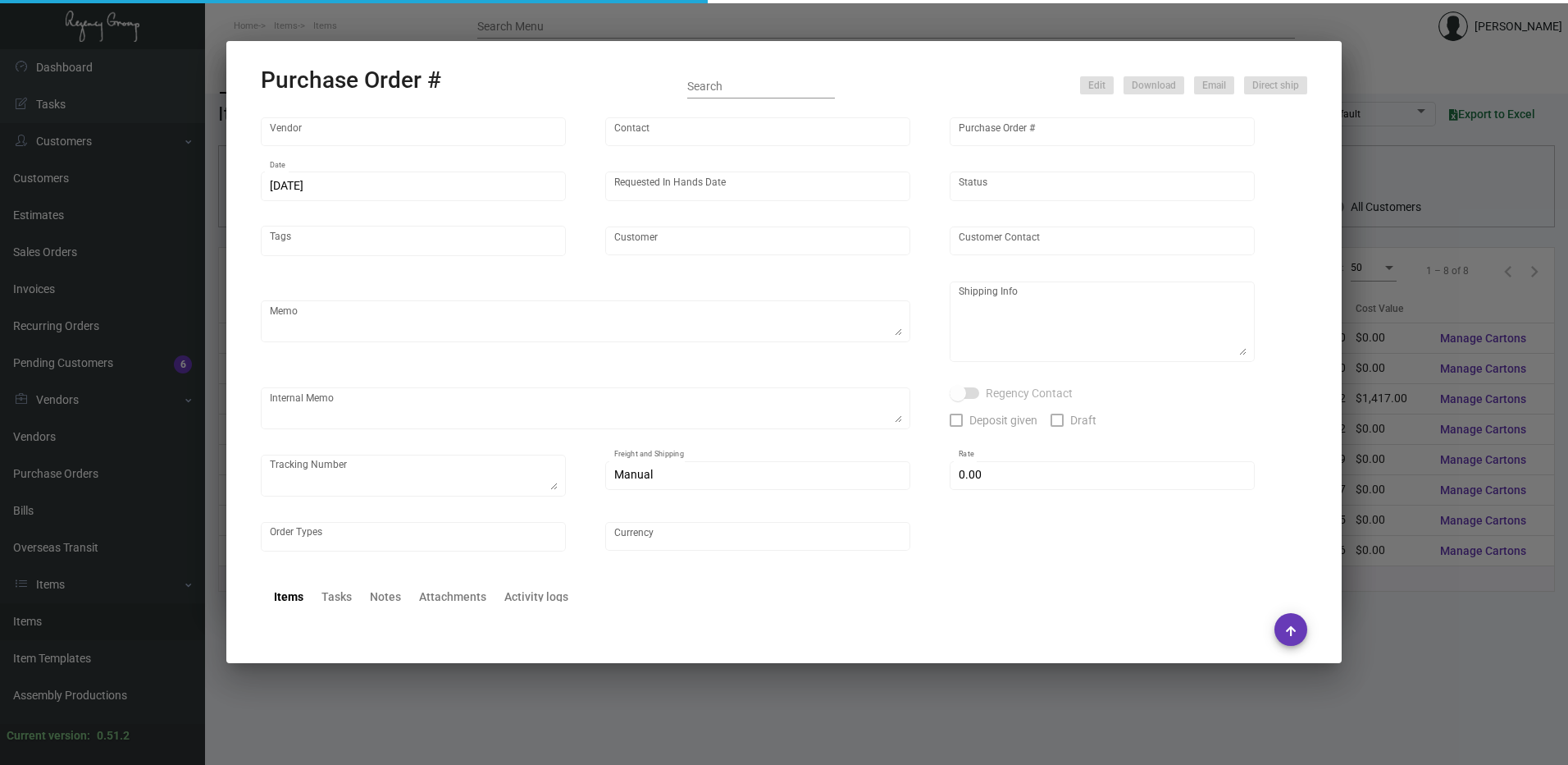
type input "Ocean View Hotel"
type textarea "Regency Group LA 10845 Vanowen Unit F North Hollywood Los Angeles, CA, 91605 US"
checkbox input "true"
type input "$ 0.00"
type input "United States Dollar $"
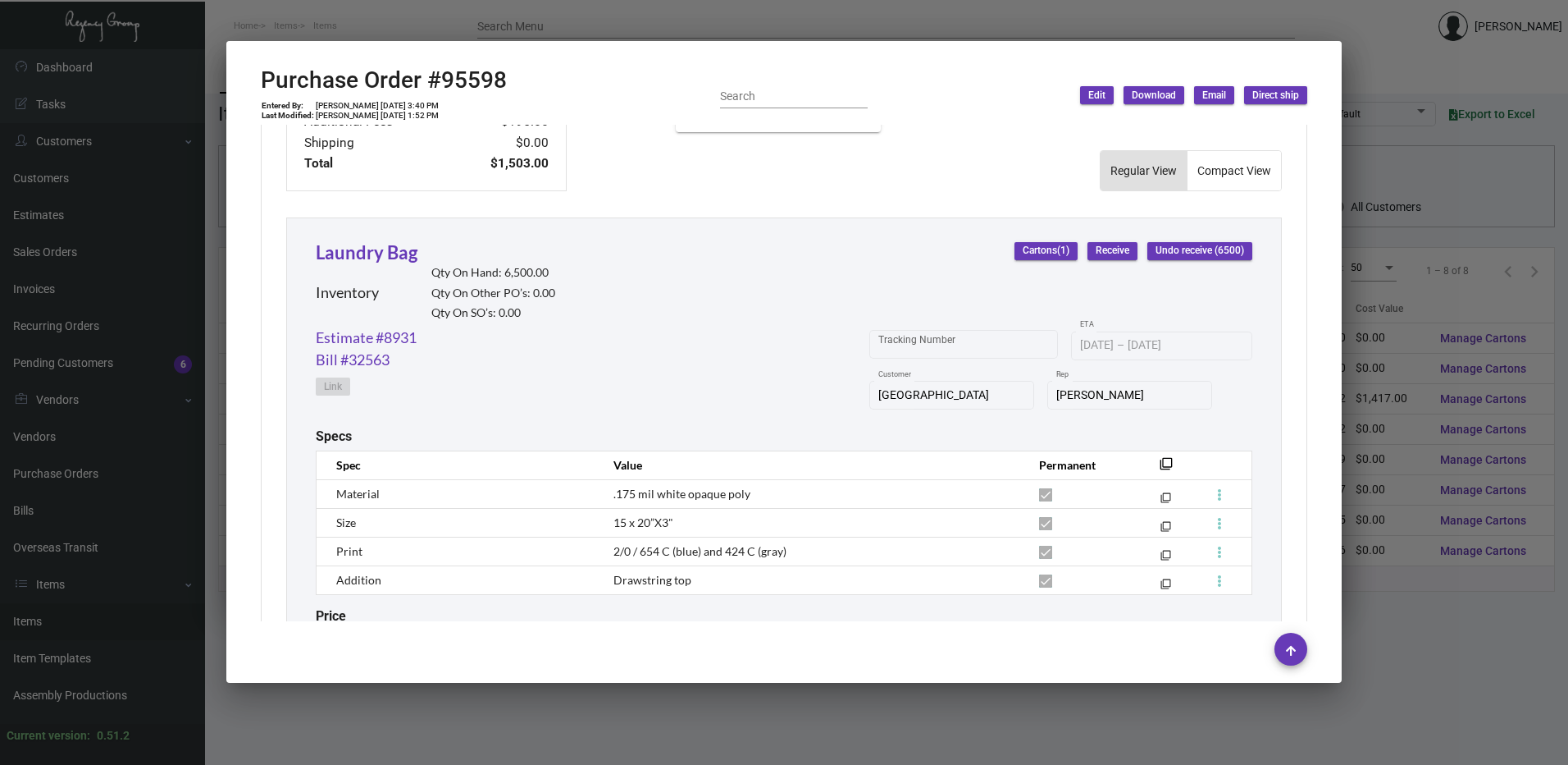
scroll to position [797, 0]
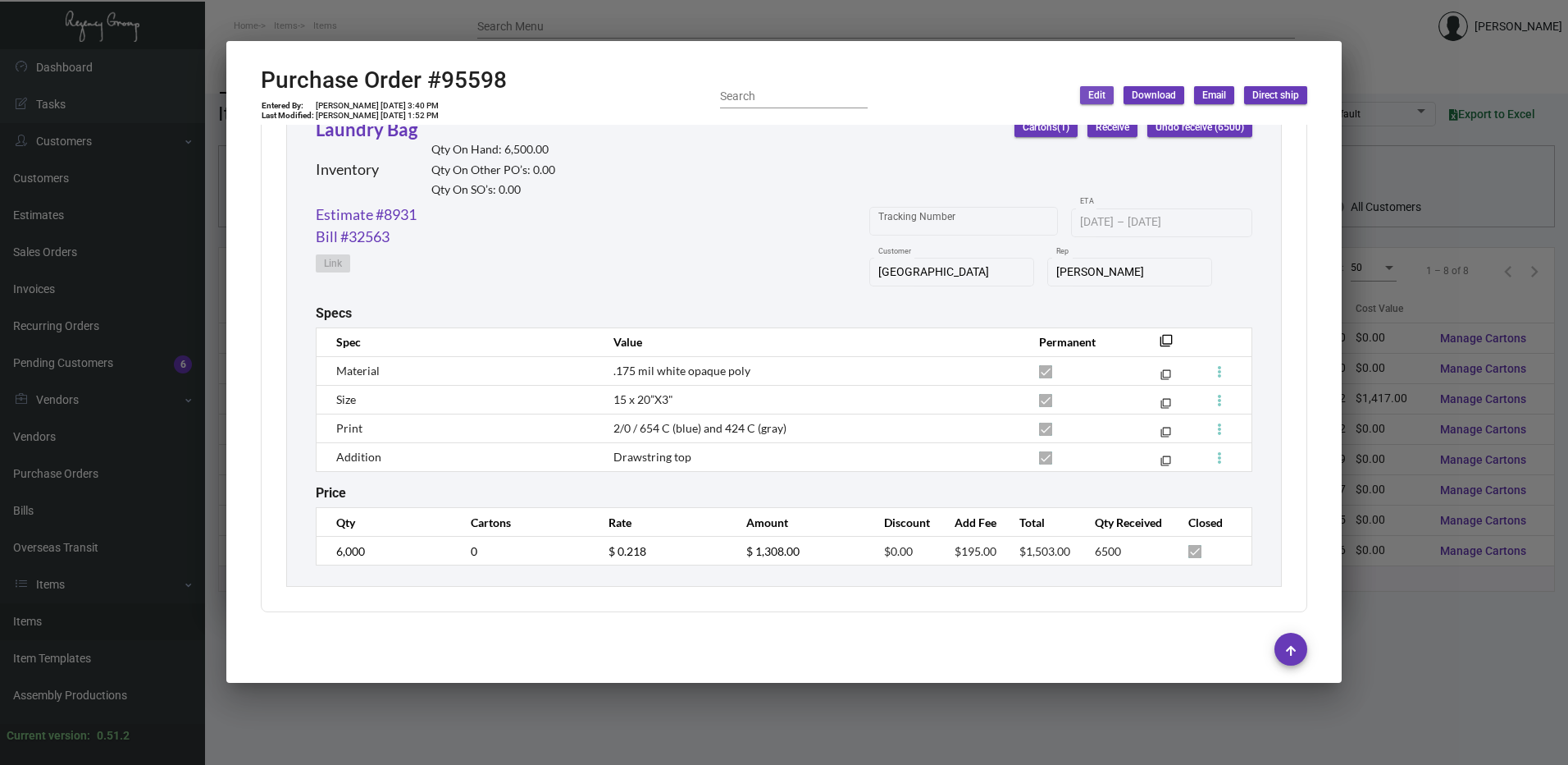
click at [1101, 101] on span "Edit" at bounding box center [1096, 96] width 18 height 14
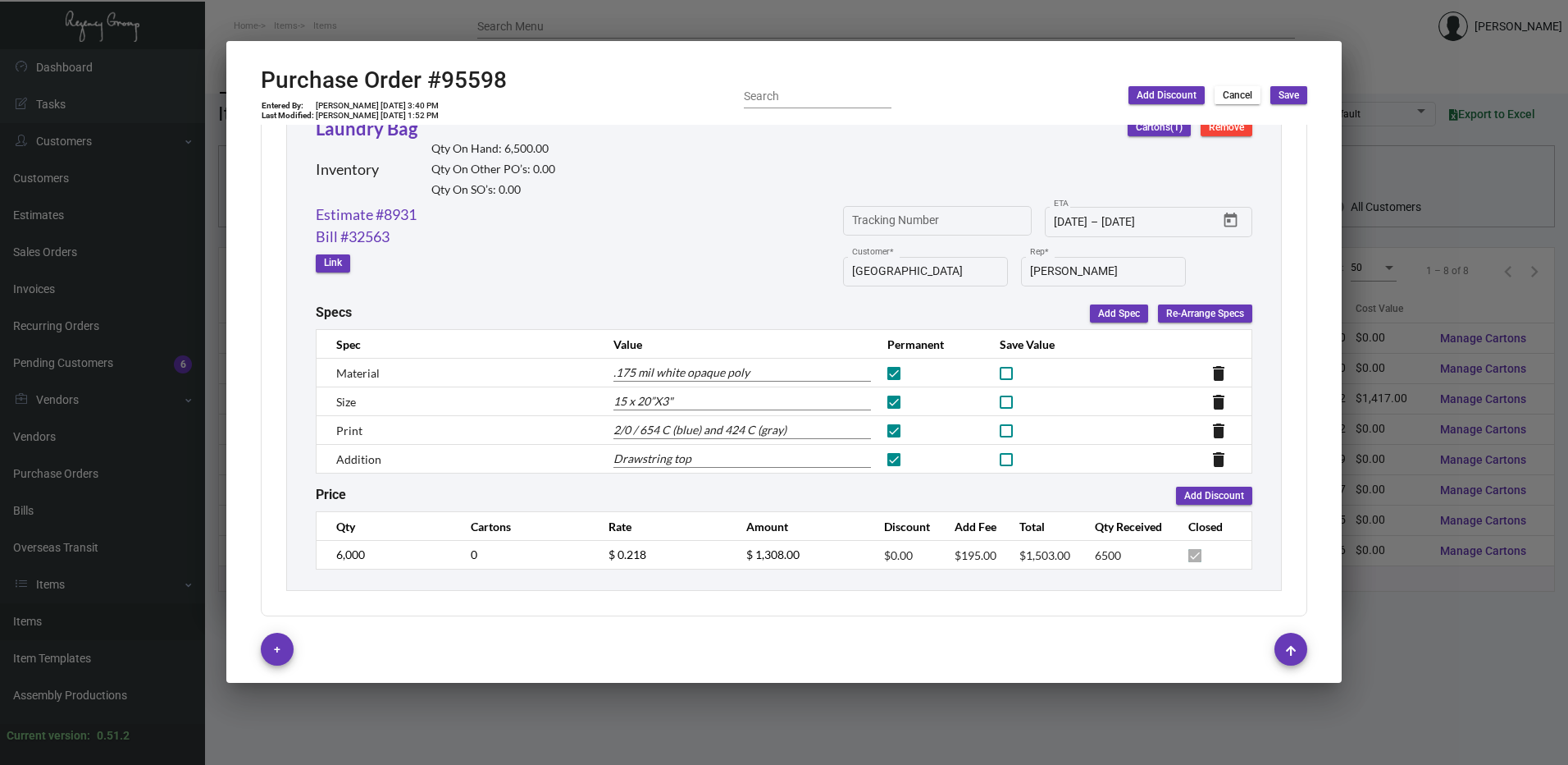
click at [1230, 96] on span "Cancel" at bounding box center [1237, 96] width 30 height 14
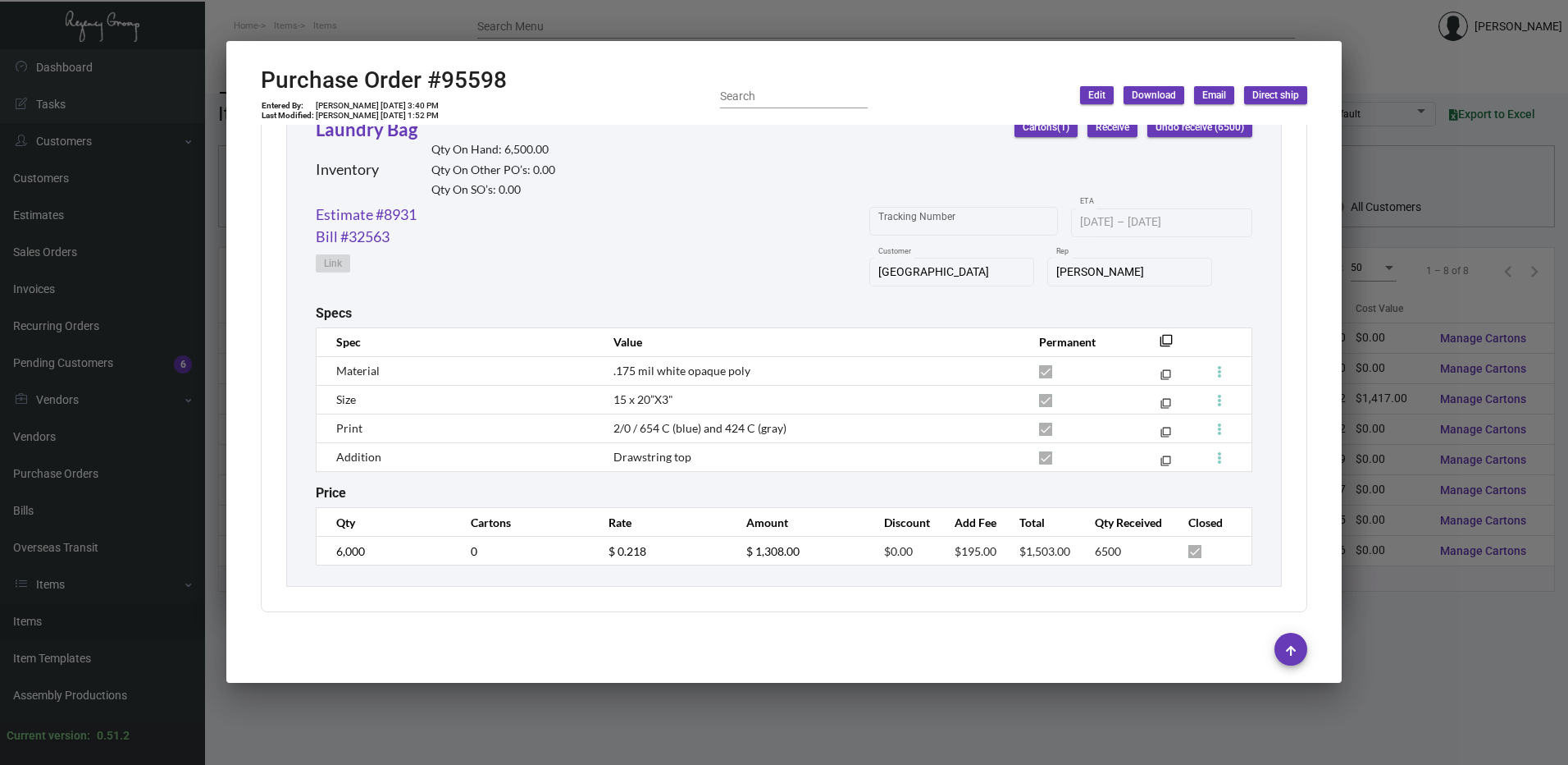
click at [625, 12] on div at bounding box center [784, 382] width 1568 height 765
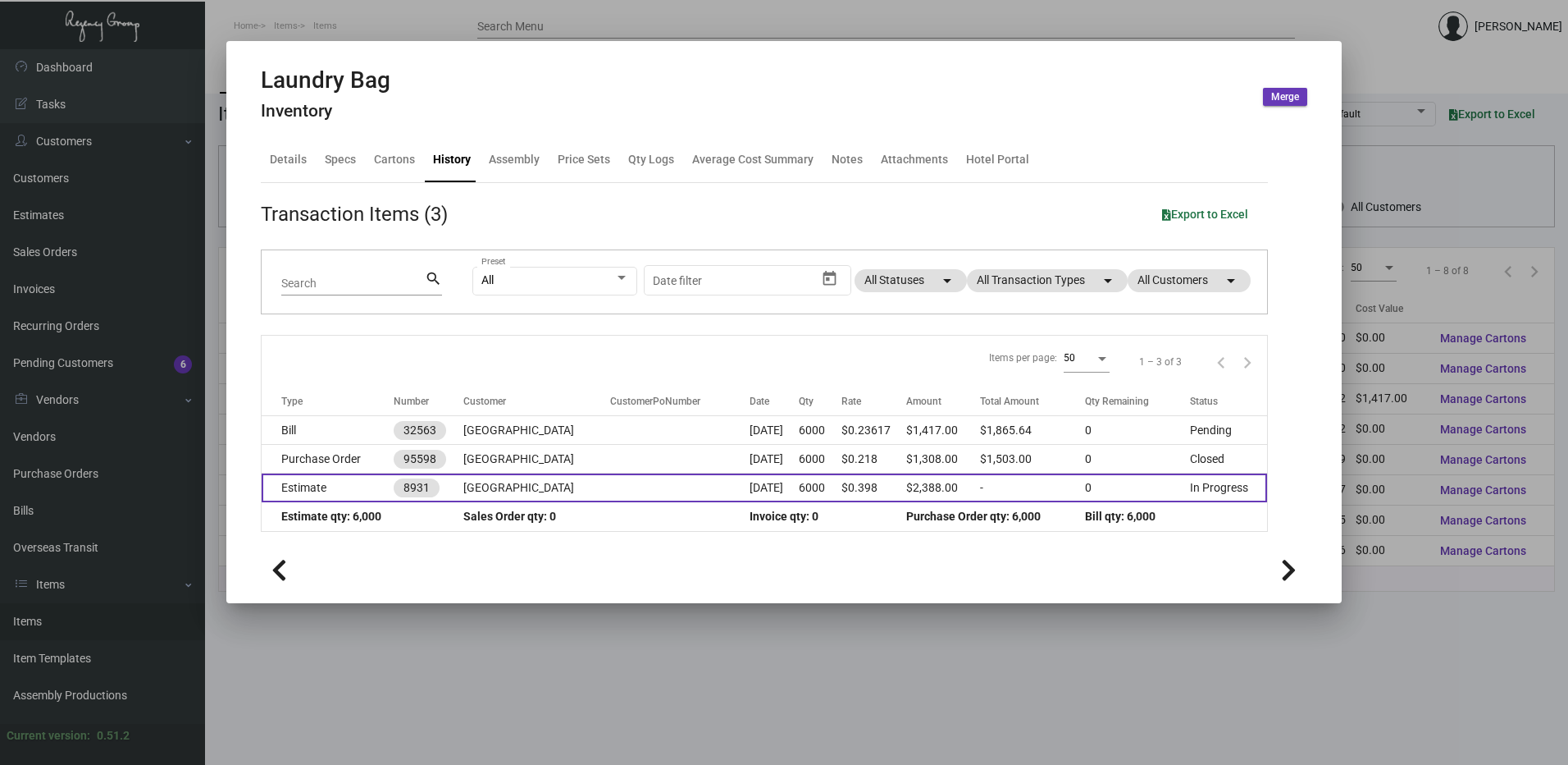
click at [332, 495] on td "Estimate" at bounding box center [327, 488] width 132 height 29
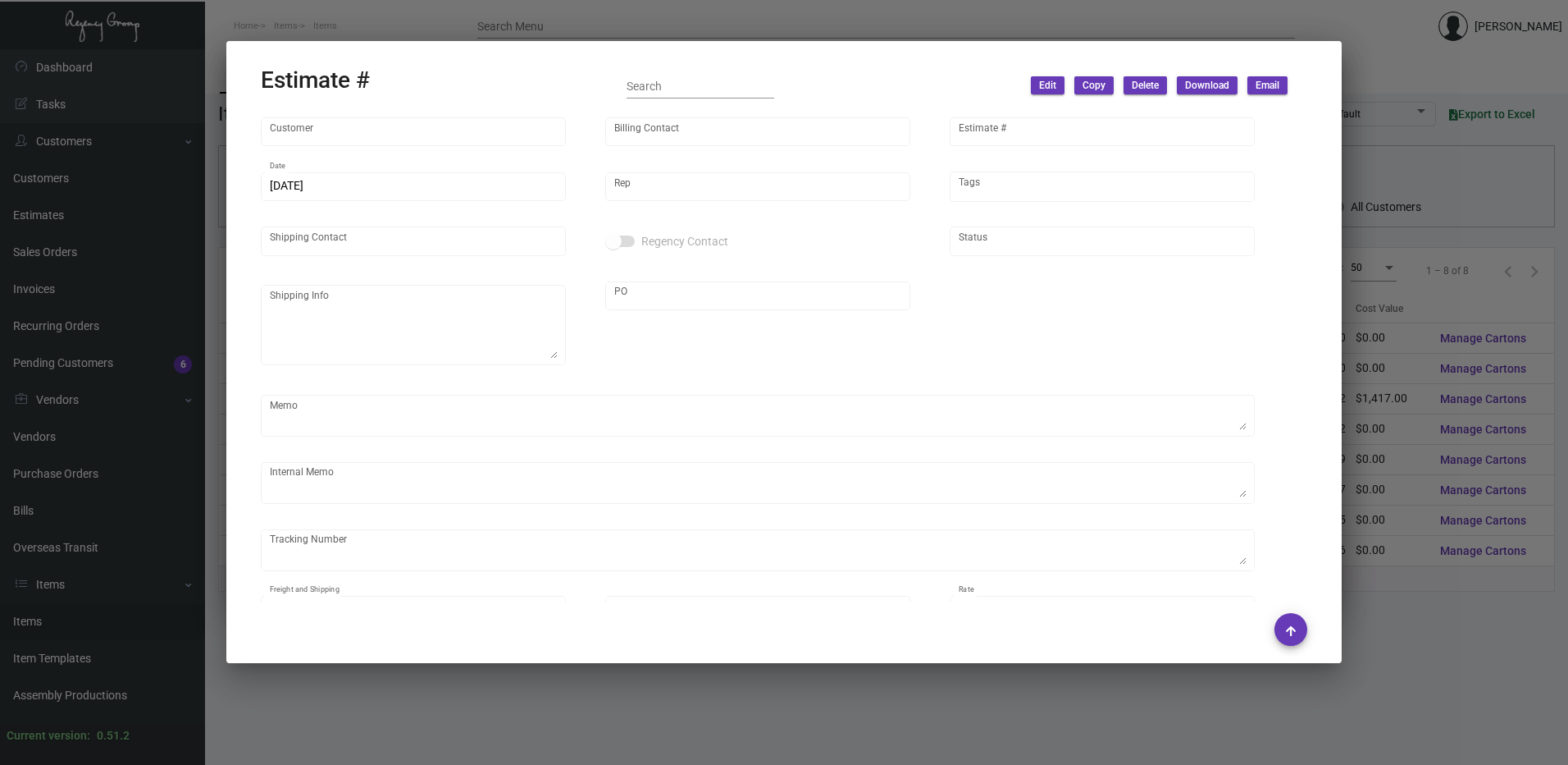
type input "Ocean View Hotel"
type input "Bryan Lara"
type input "8931"
type input "12/23/2022"
type input "Dovi Berger"
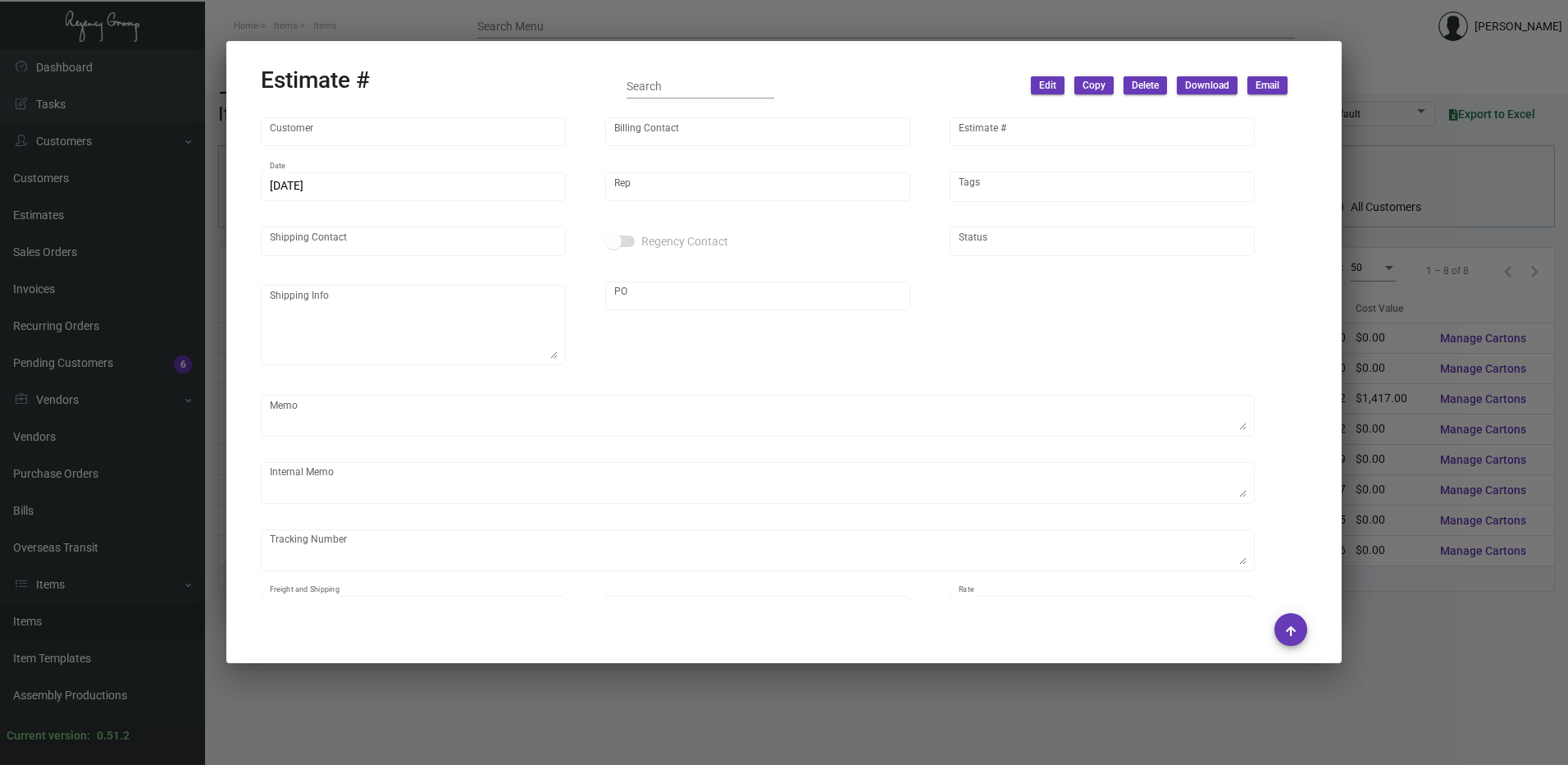
type input "Attn: Bryan Lara"
type input "United States Dollar $"
type input "$ 0.00"
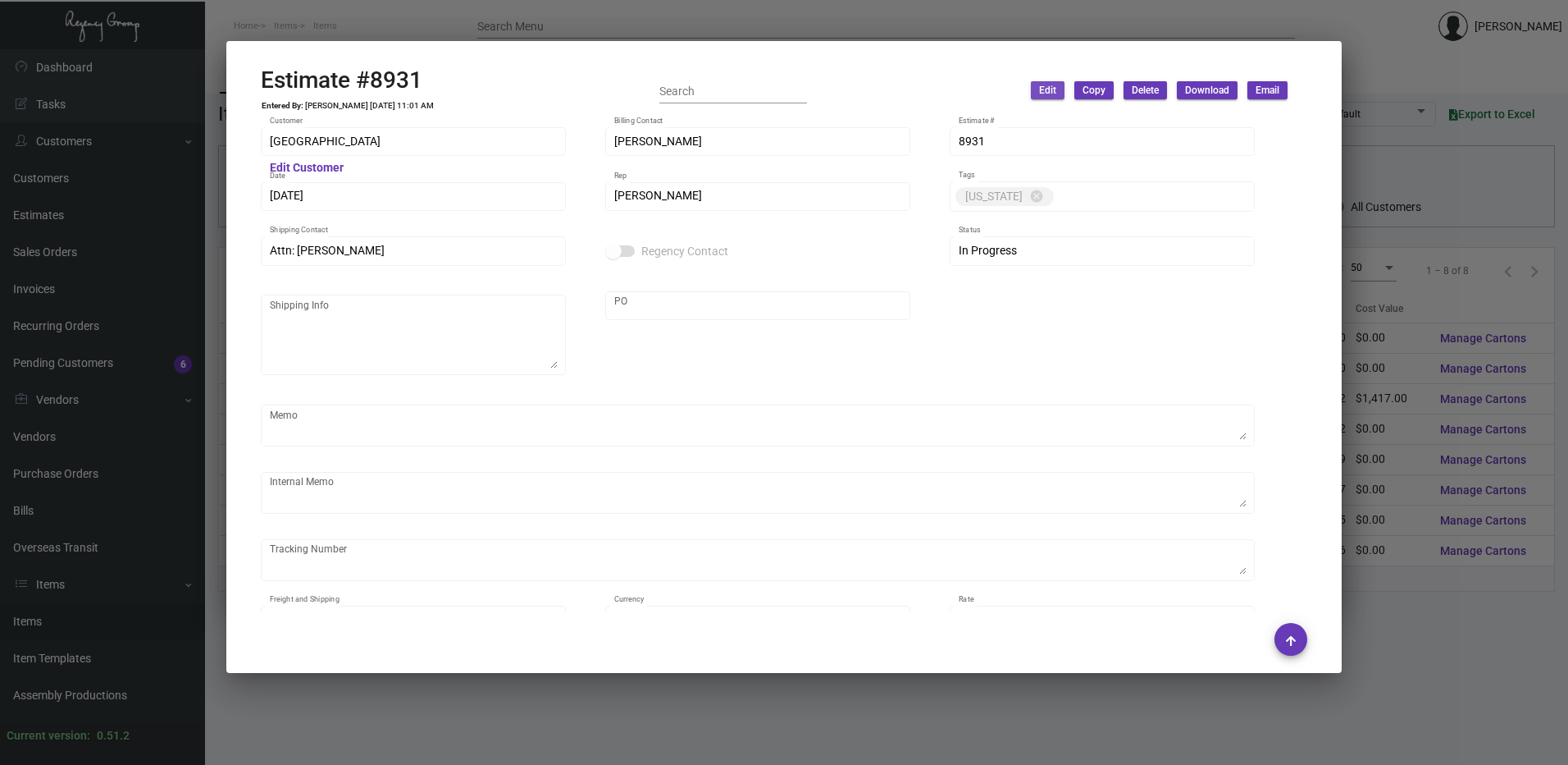
click at [1051, 88] on span "Edit" at bounding box center [1047, 90] width 18 height 14
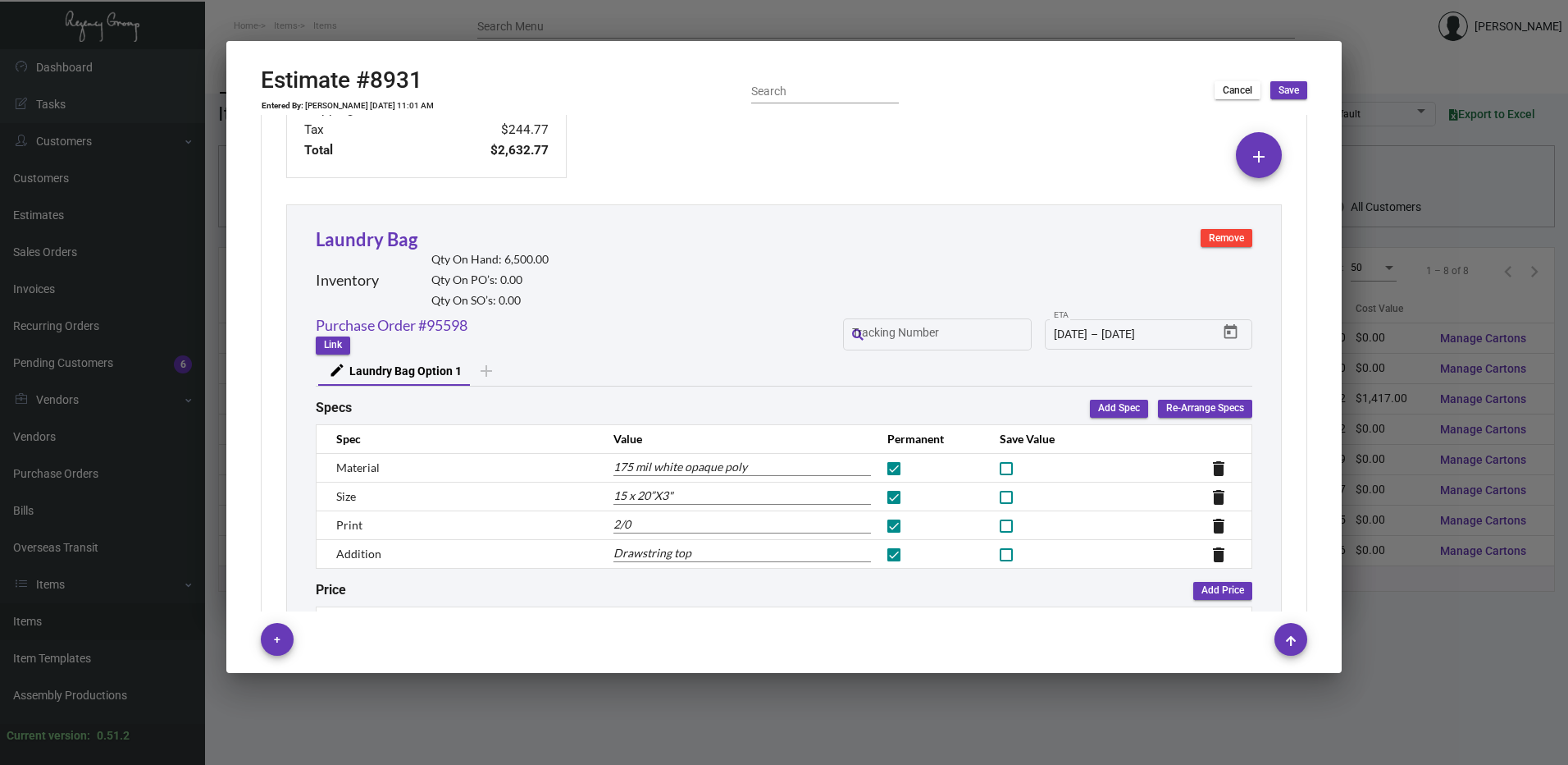
scroll to position [908, 0]
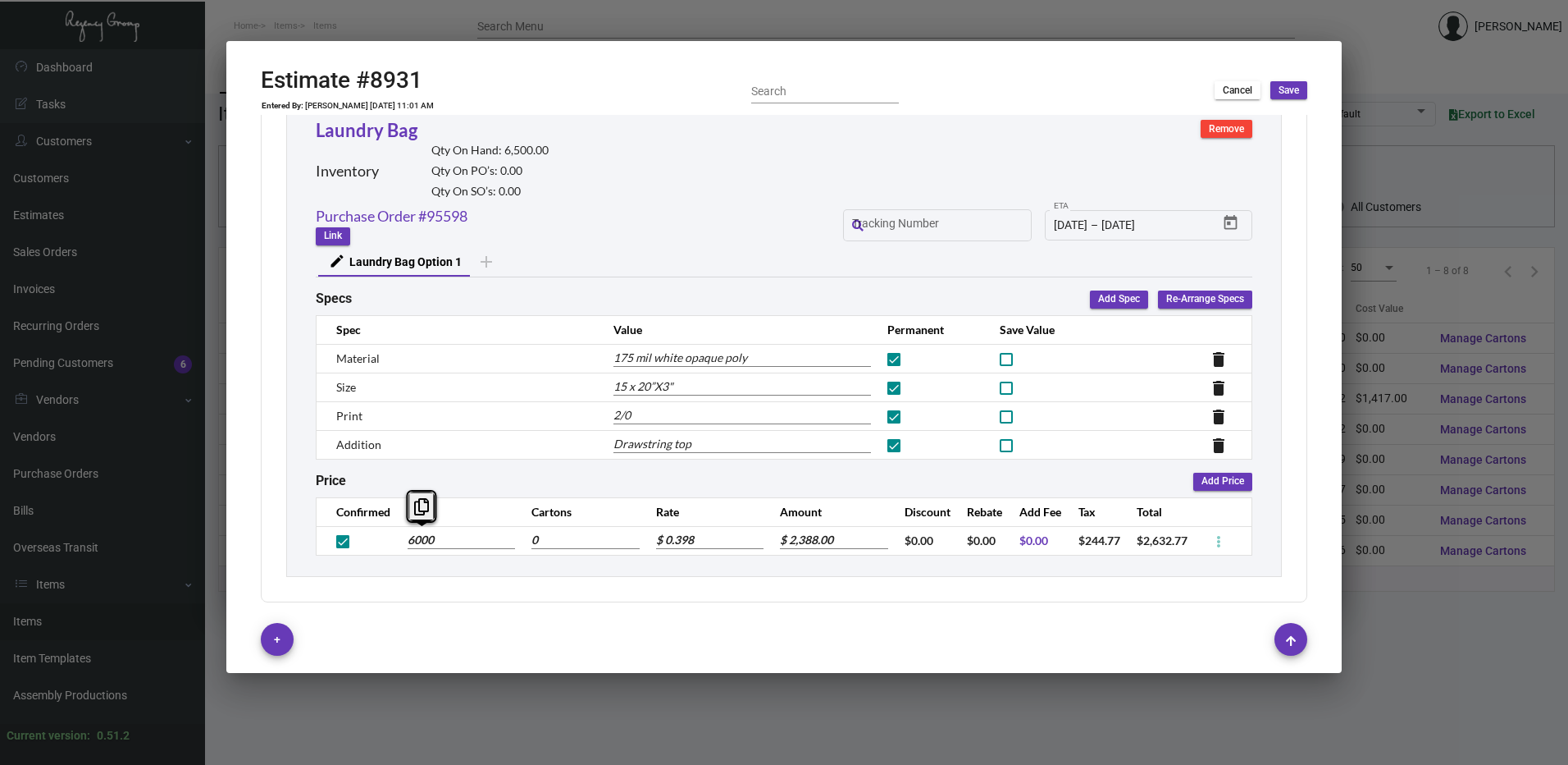
click at [423, 538] on input "6000" at bounding box center [462, 540] width 107 height 18
type input "6"
type input "$ 2.388"
type input "65"
type input "$ 25.87"
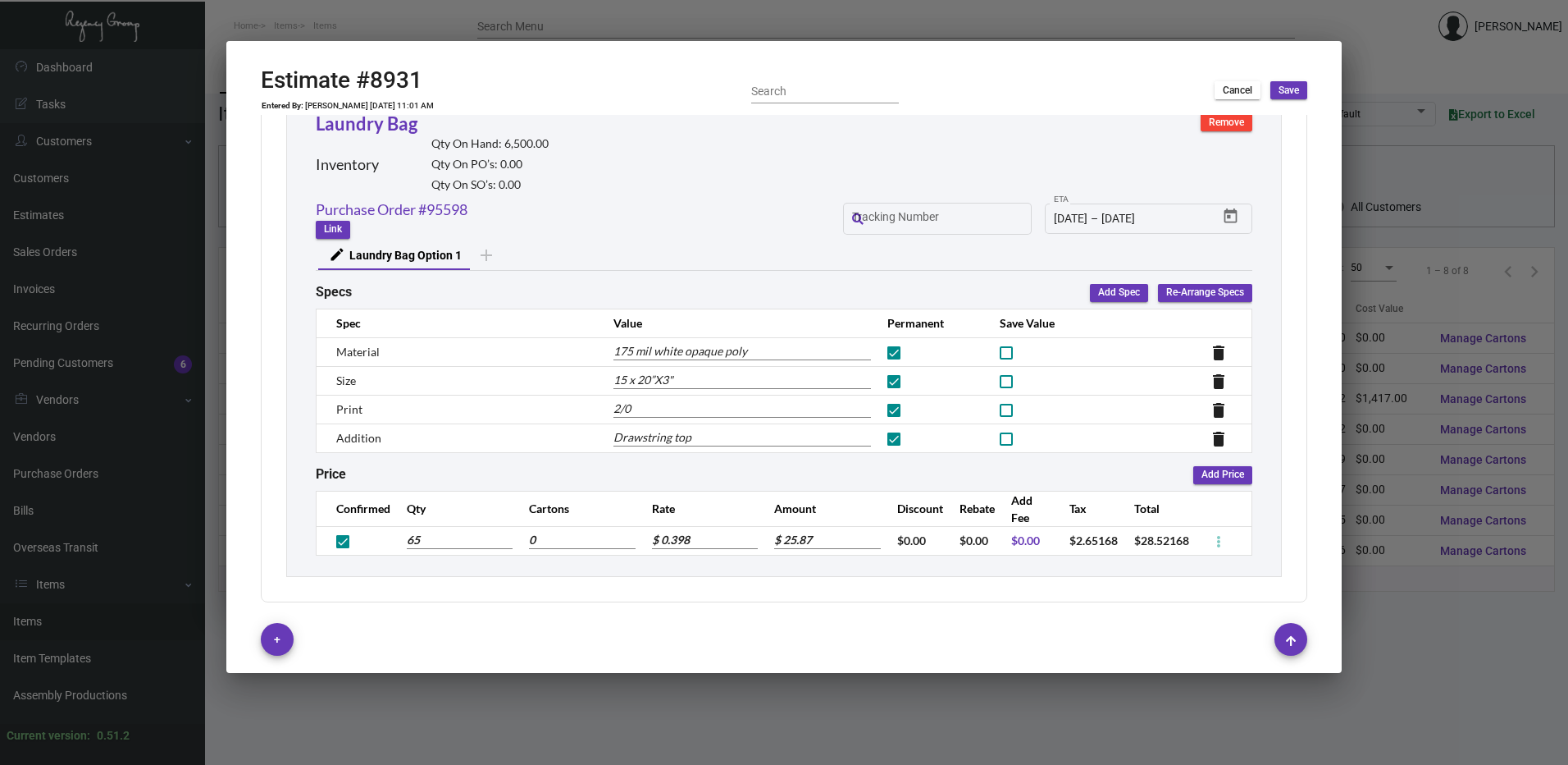
type input "650"
type input "$ 258.70"
type input "6500"
type input "$ 2,587.00"
type input "6,500"
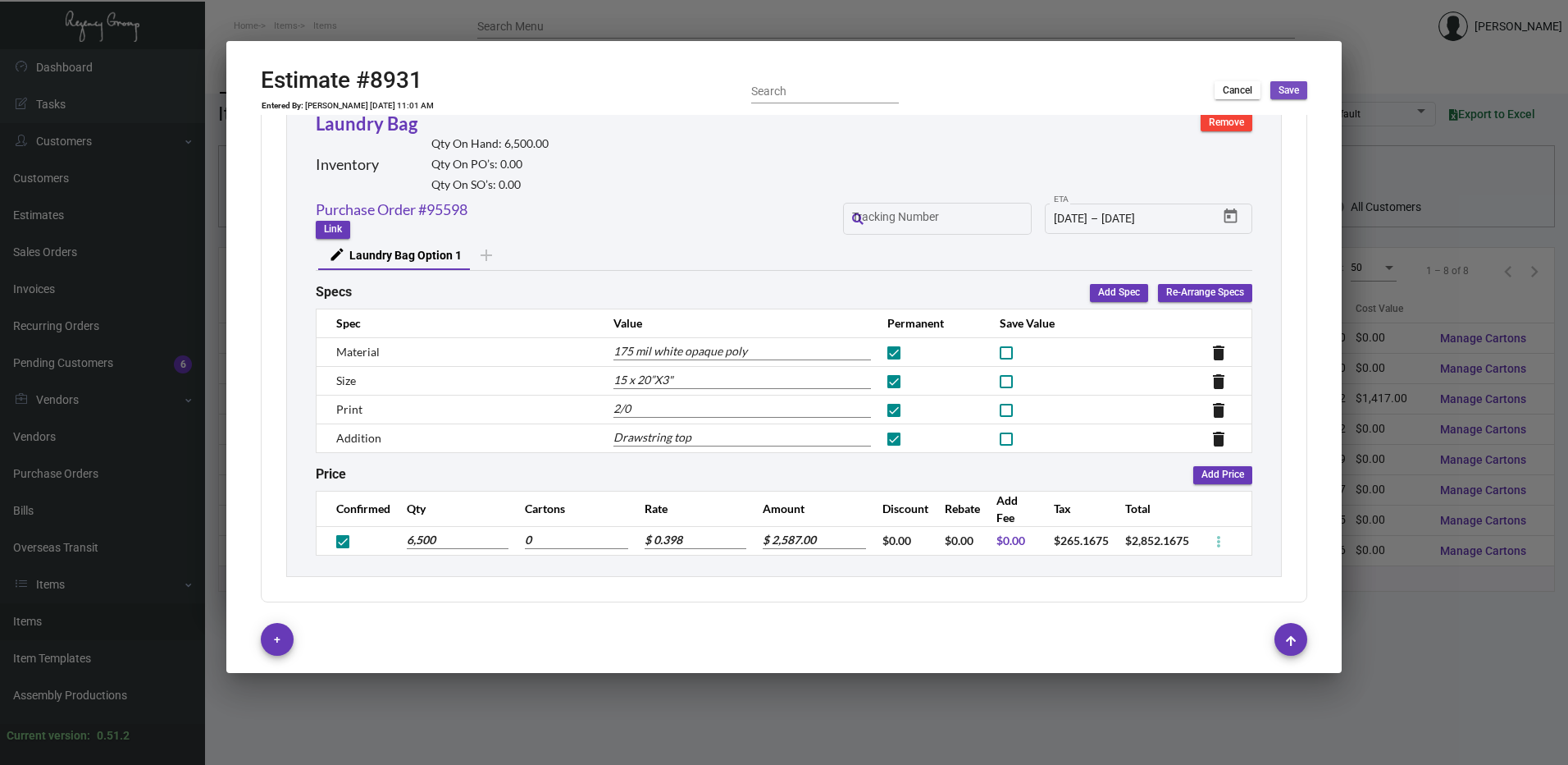
click at [1291, 83] on span "Save" at bounding box center [1289, 90] width 20 height 14
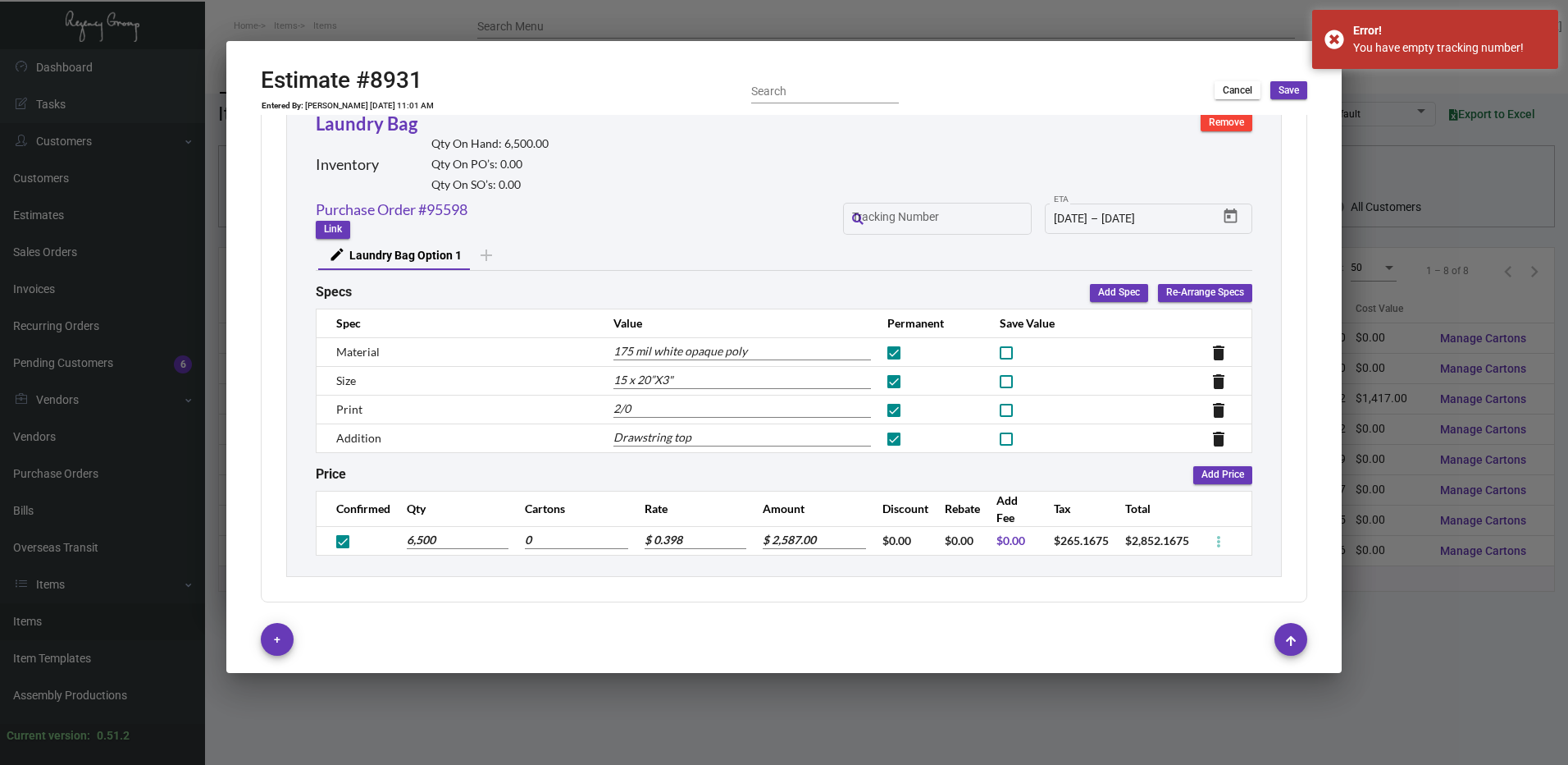
scroll to position [873, 0]
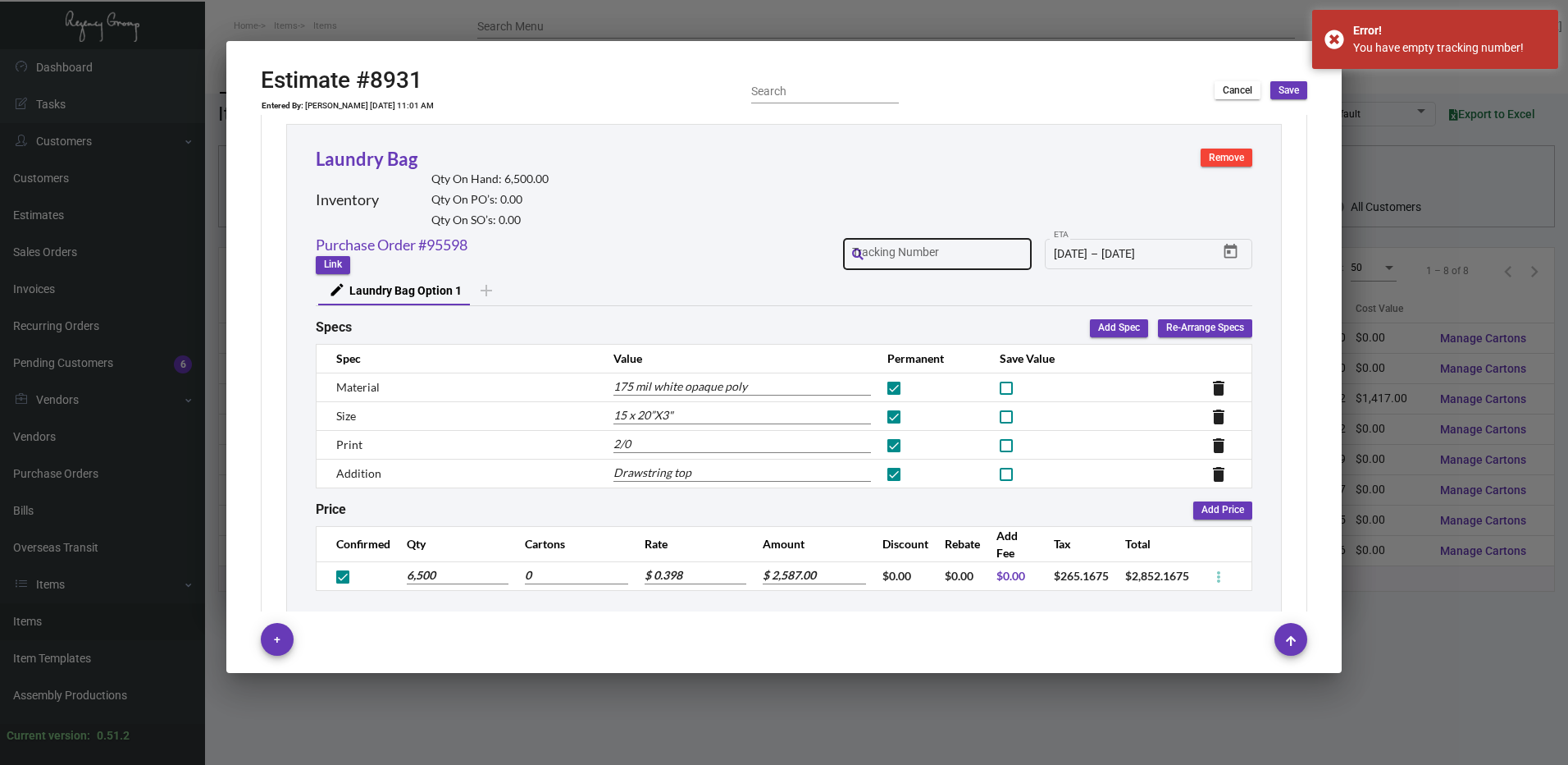
click at [908, 253] on div at bounding box center [937, 255] width 171 height 13
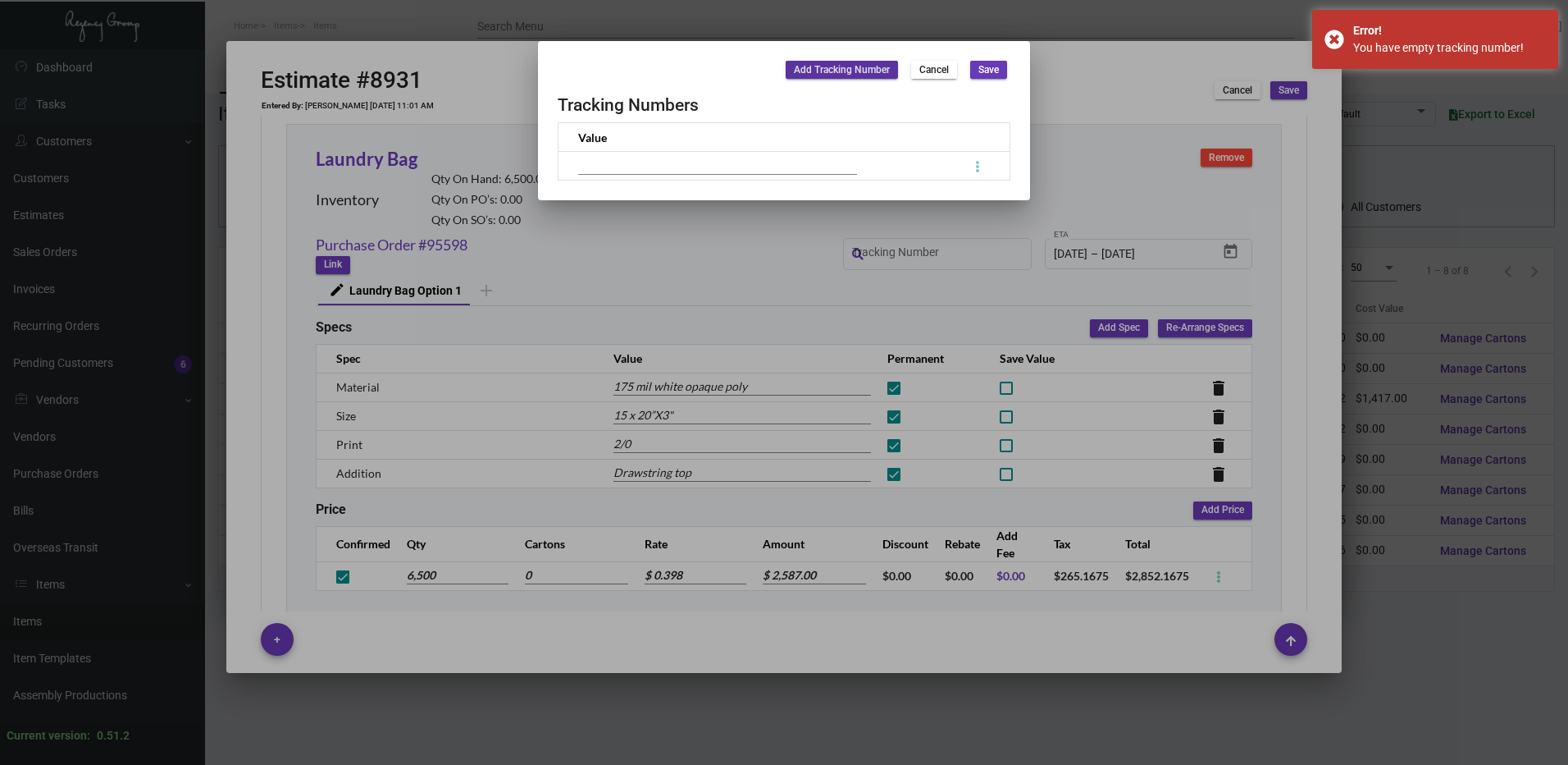
click at [751, 169] on input at bounding box center [717, 165] width 279 height 18
type input "."
click at [996, 70] on span "Save" at bounding box center [989, 70] width 20 height 14
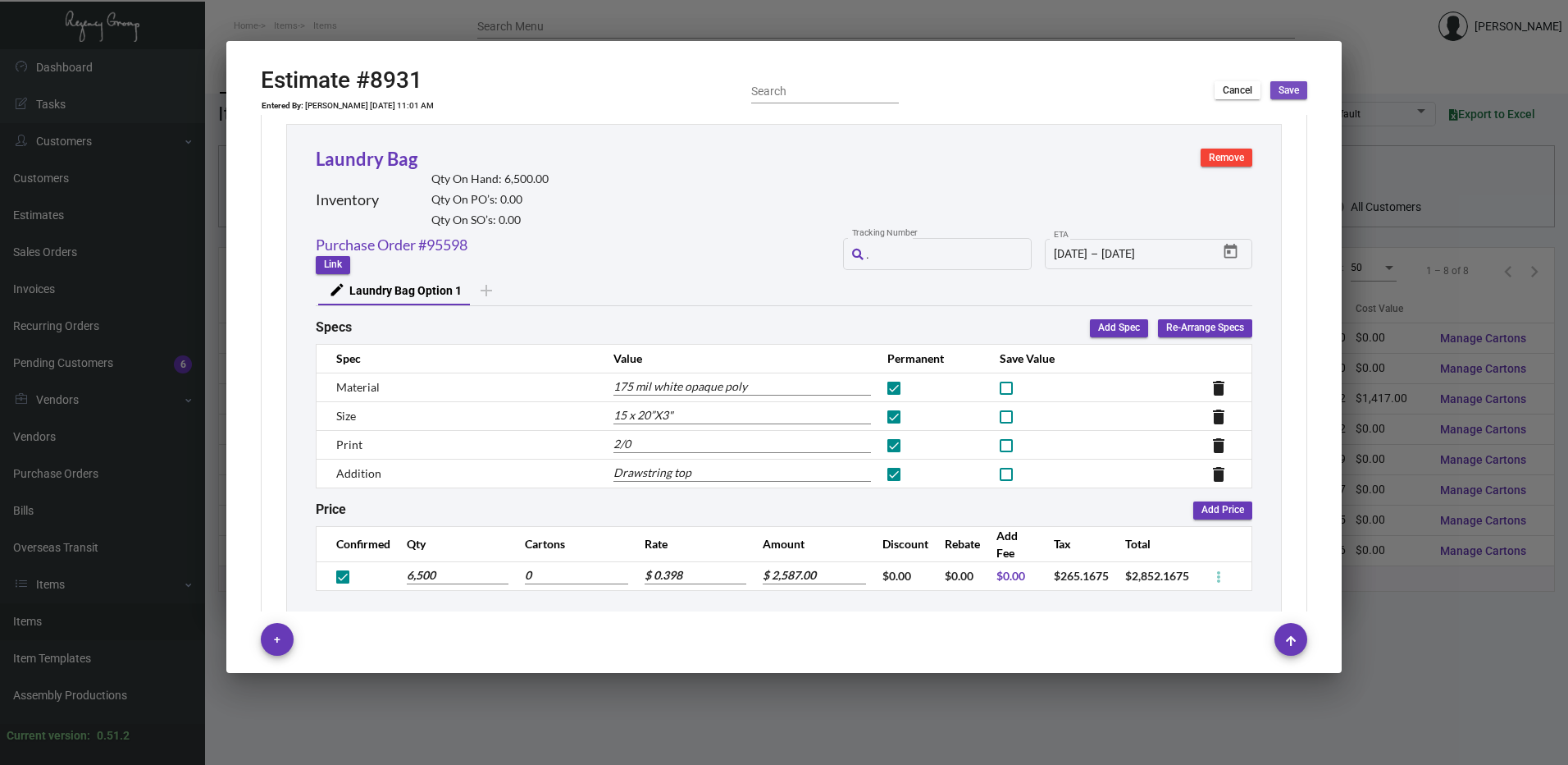
click at [1287, 92] on span "Save" at bounding box center [1289, 90] width 20 height 14
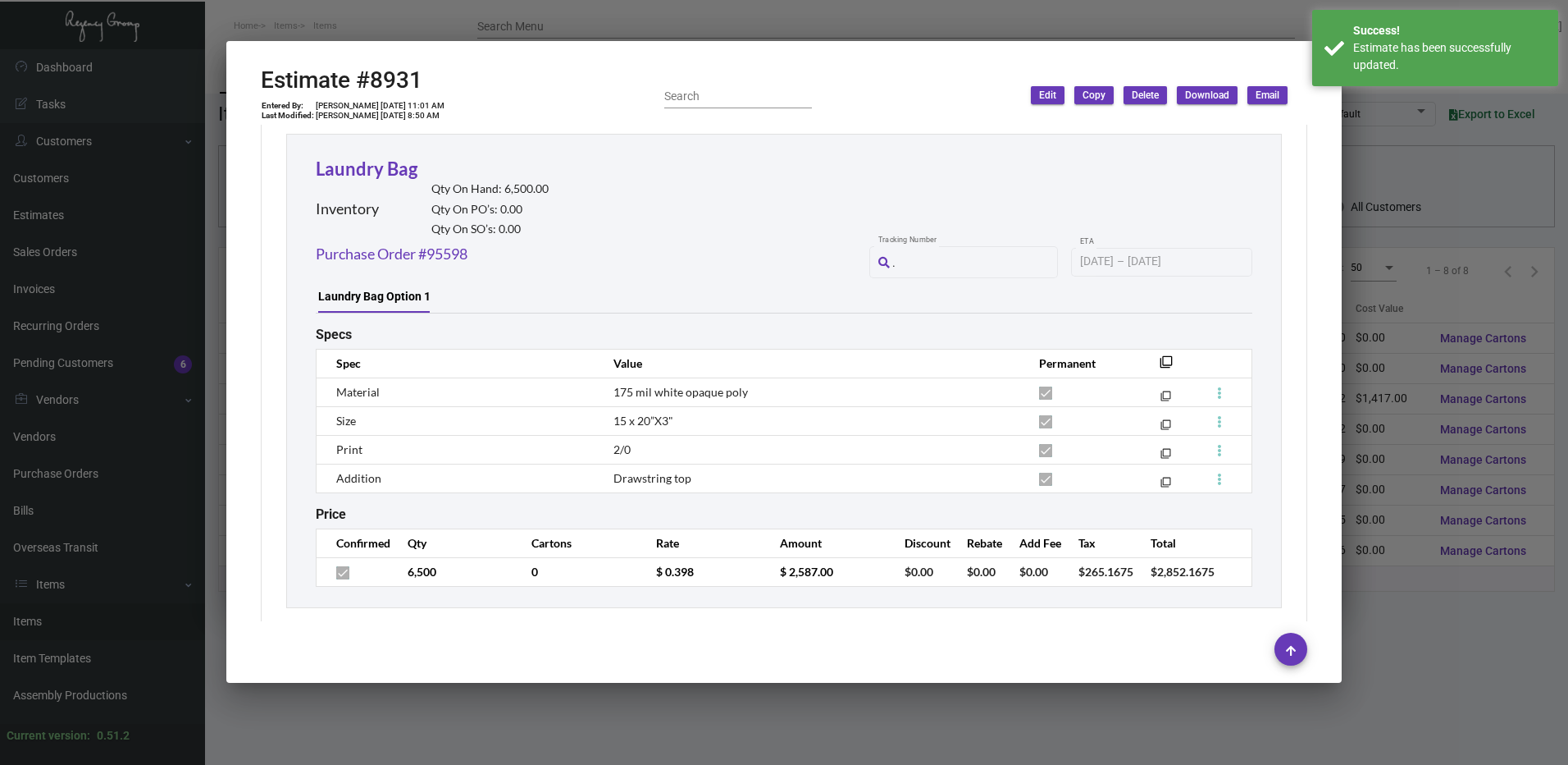
scroll to position [872, 0]
click at [1063, 18] on div at bounding box center [784, 382] width 1568 height 765
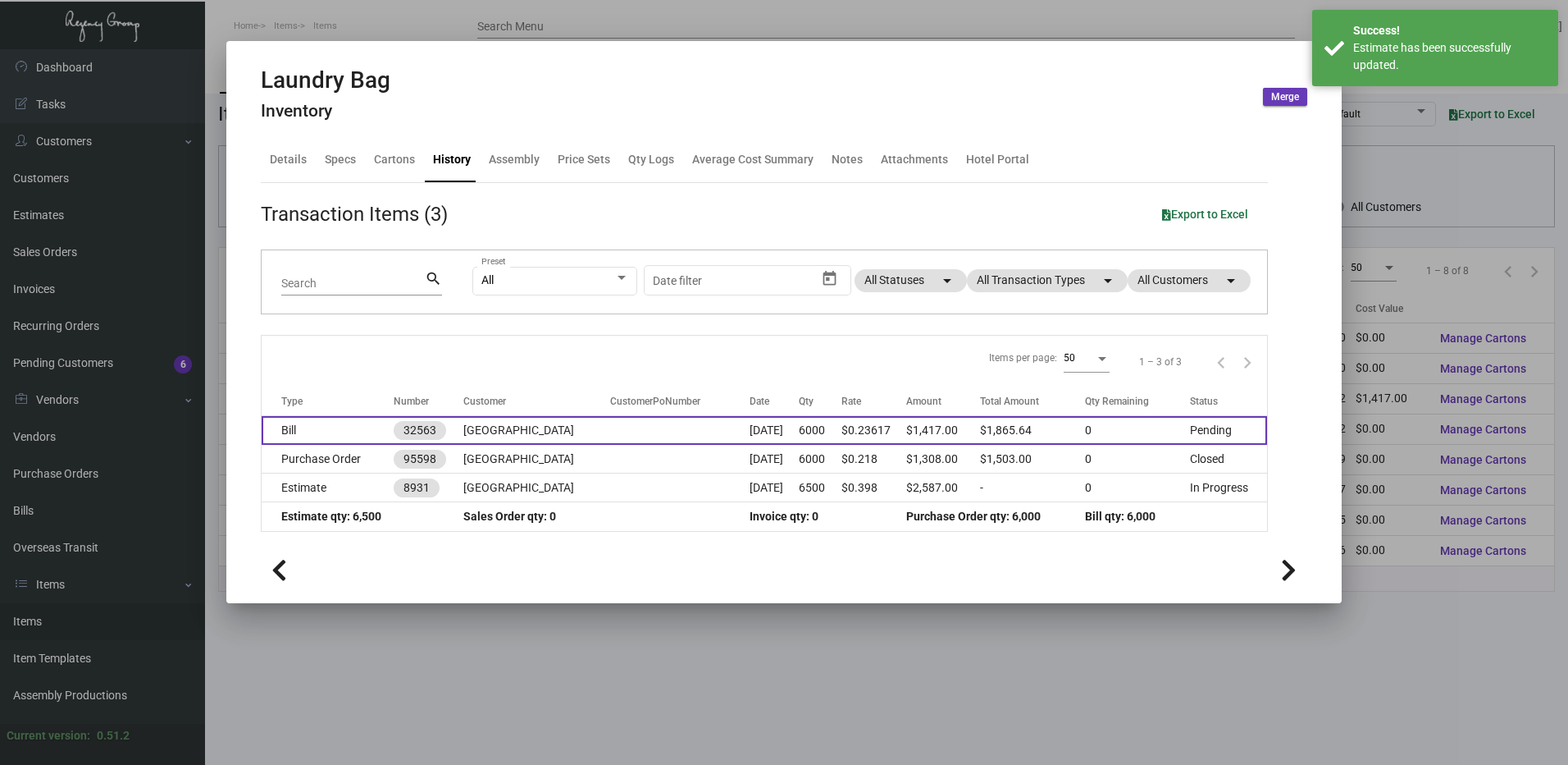
click at [347, 431] on td "Bill" at bounding box center [327, 430] width 132 height 29
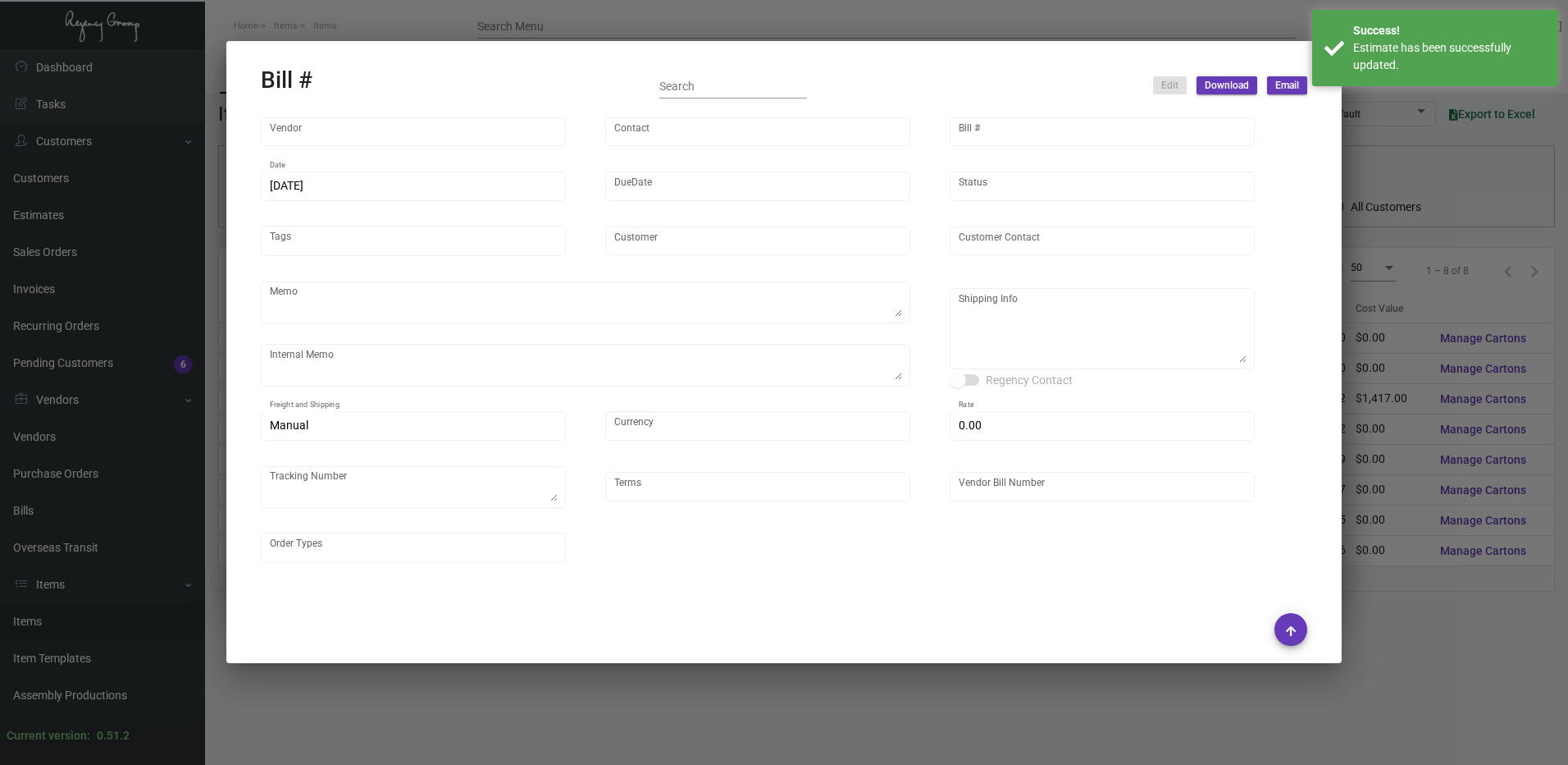
type input "POLY-PAK INDUSTRIES"
type input "Lanie LaMere"
type input "32563"
type input "1/30/2023"
type input "3/1/2023"
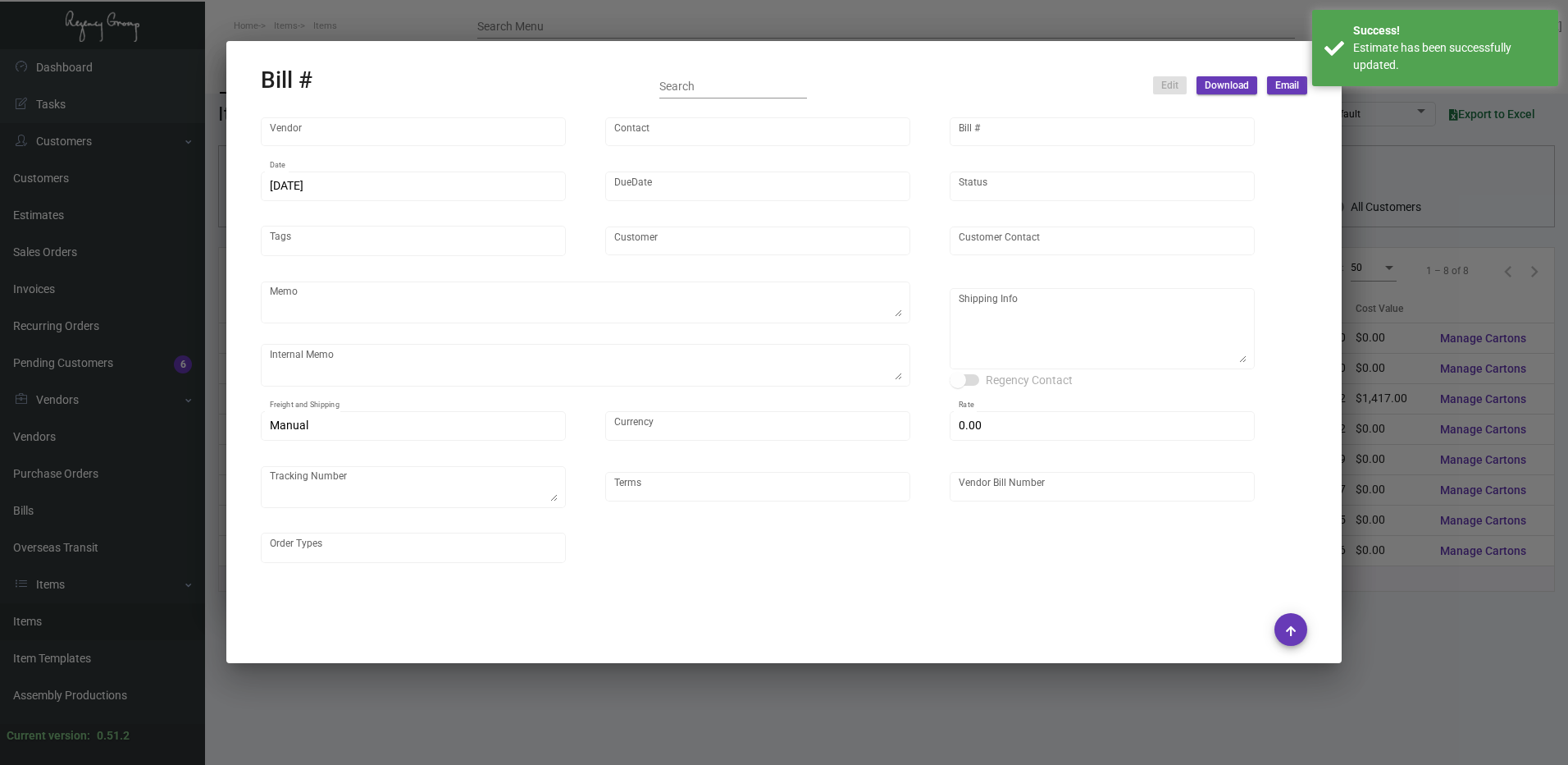
type input "Ocean View Hotel"
type input "Attn: Bryan Lara"
type textarea "Ocean View Hotel - Attn: Bryan Lara 1447 Ocean Ave. Santa Monica, CA, 90401 US"
type input "United States Dollar $"
type input "$ 253.64"
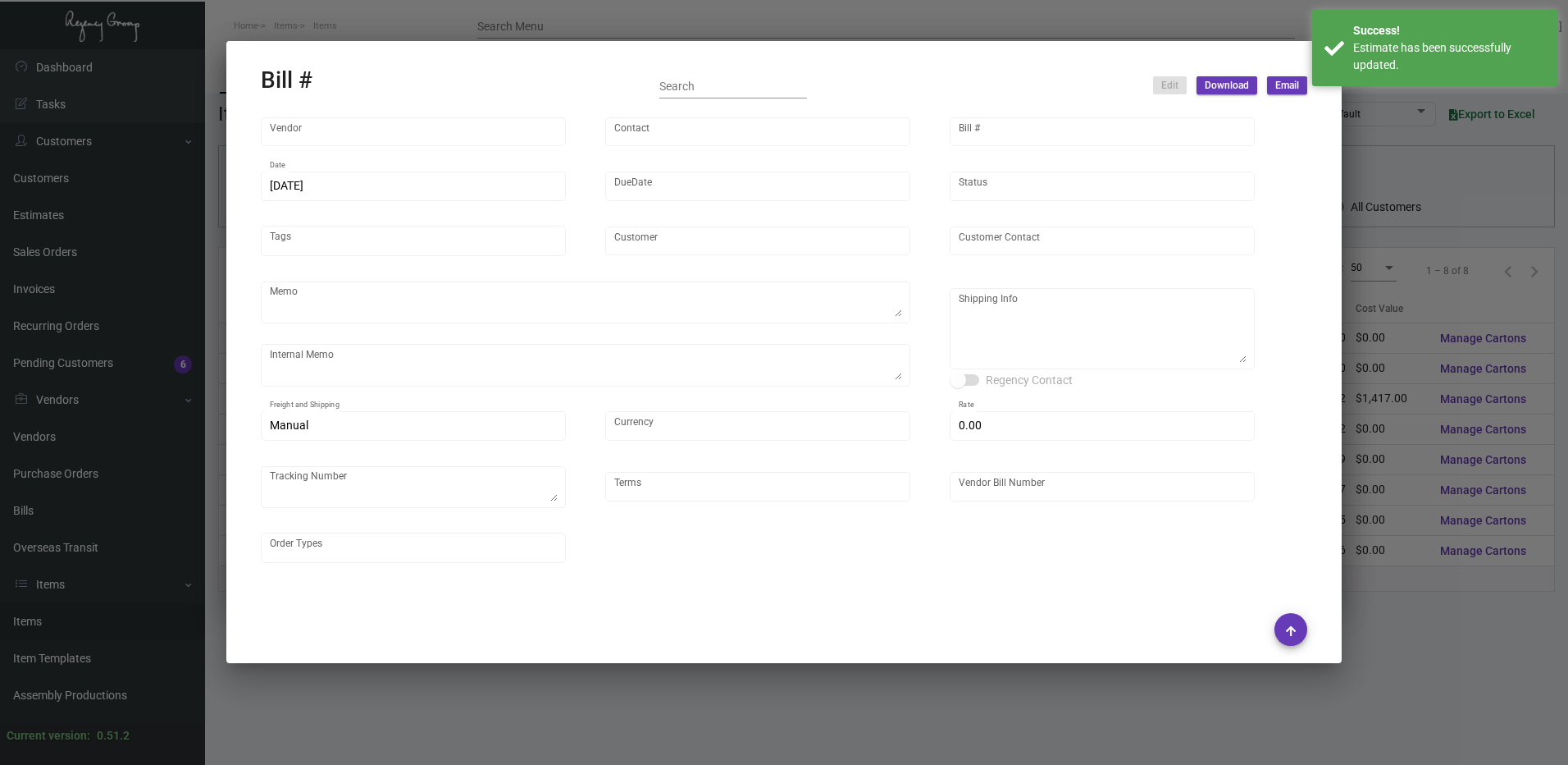
type input "Net 30"
type input "409726"
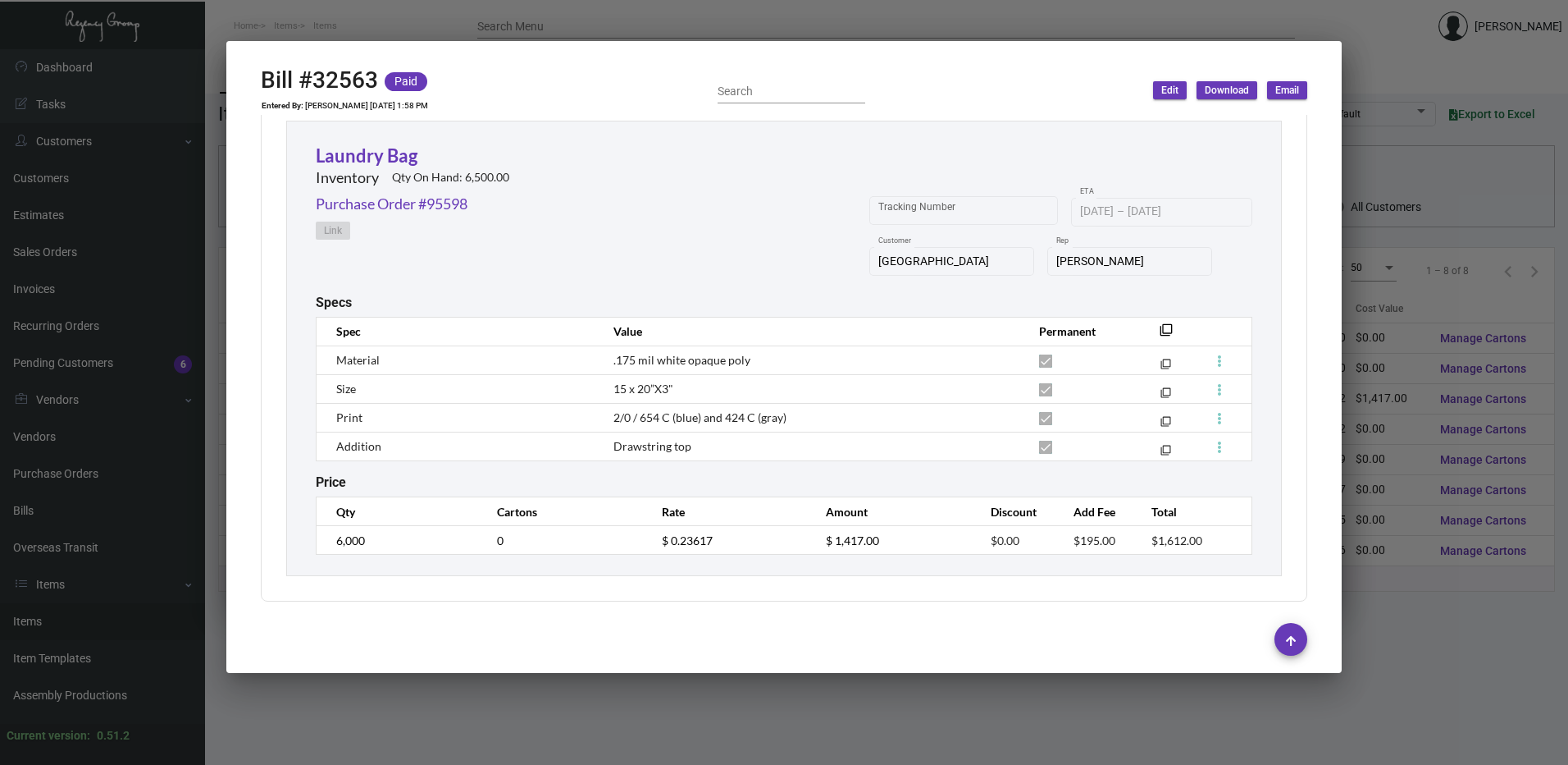
scroll to position [126, 0]
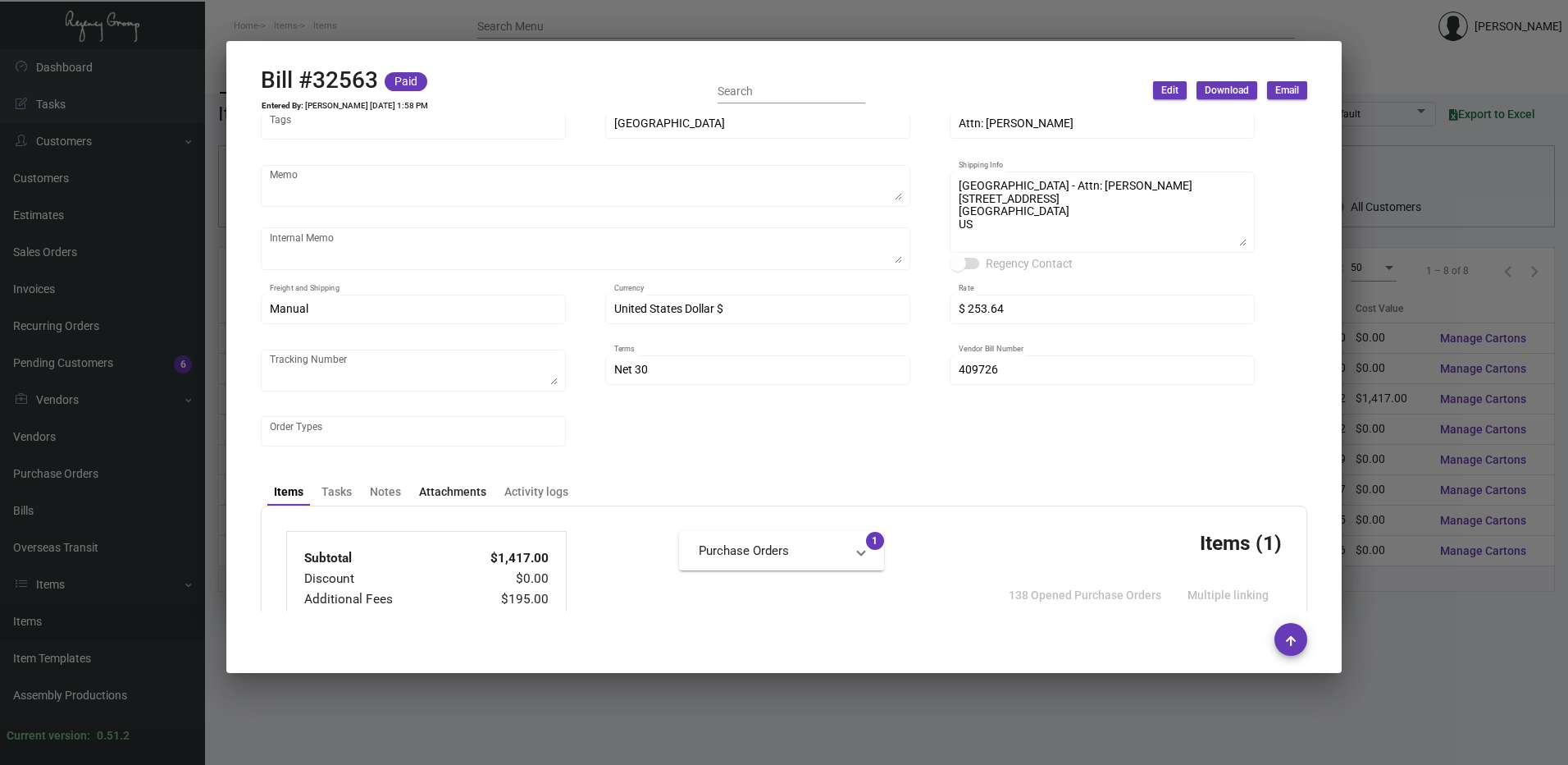
click at [446, 492] on div "Attachments" at bounding box center [452, 491] width 68 height 18
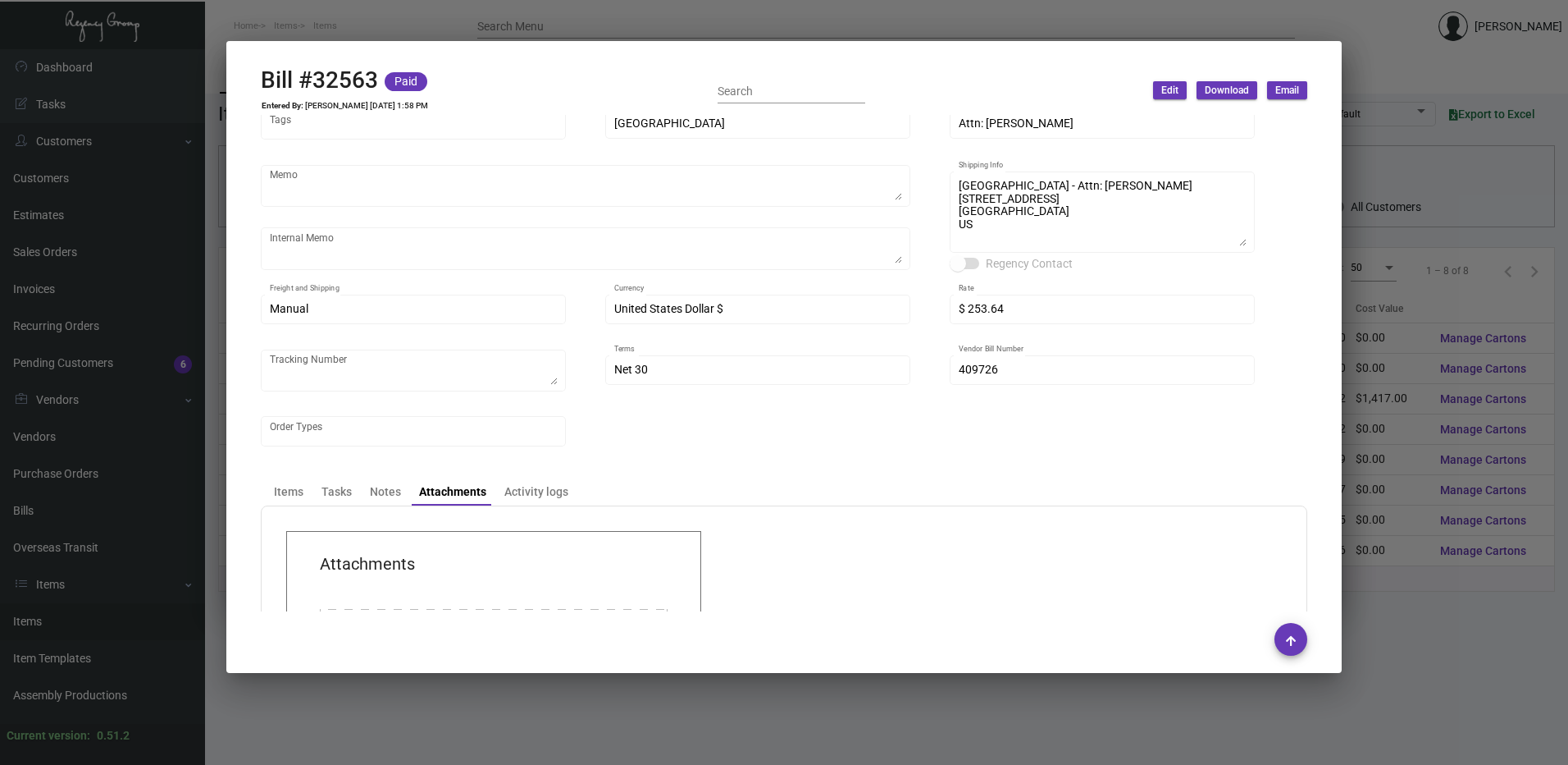
scroll to position [308, 0]
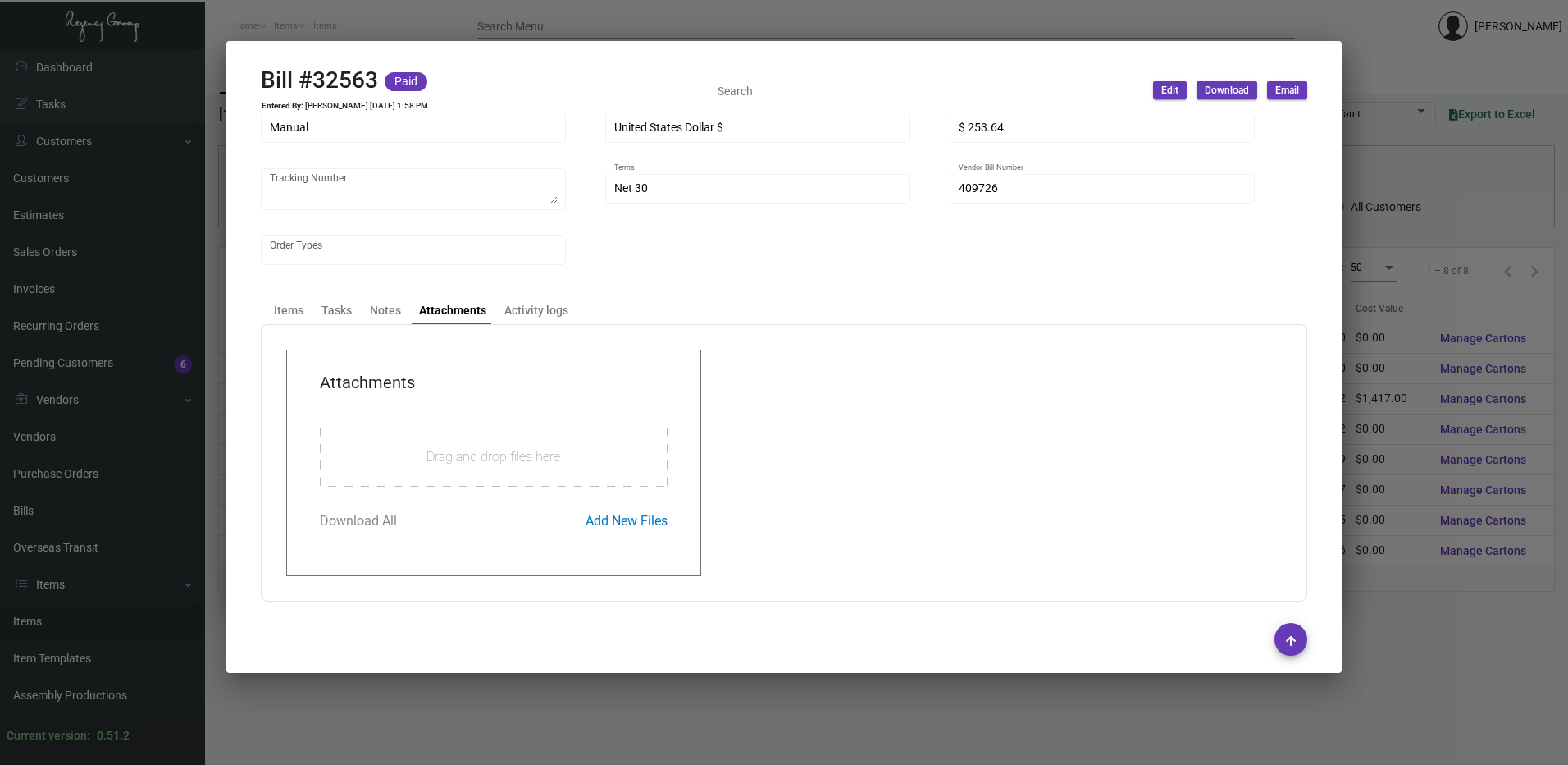
click at [443, 11] on div at bounding box center [784, 382] width 1568 height 765
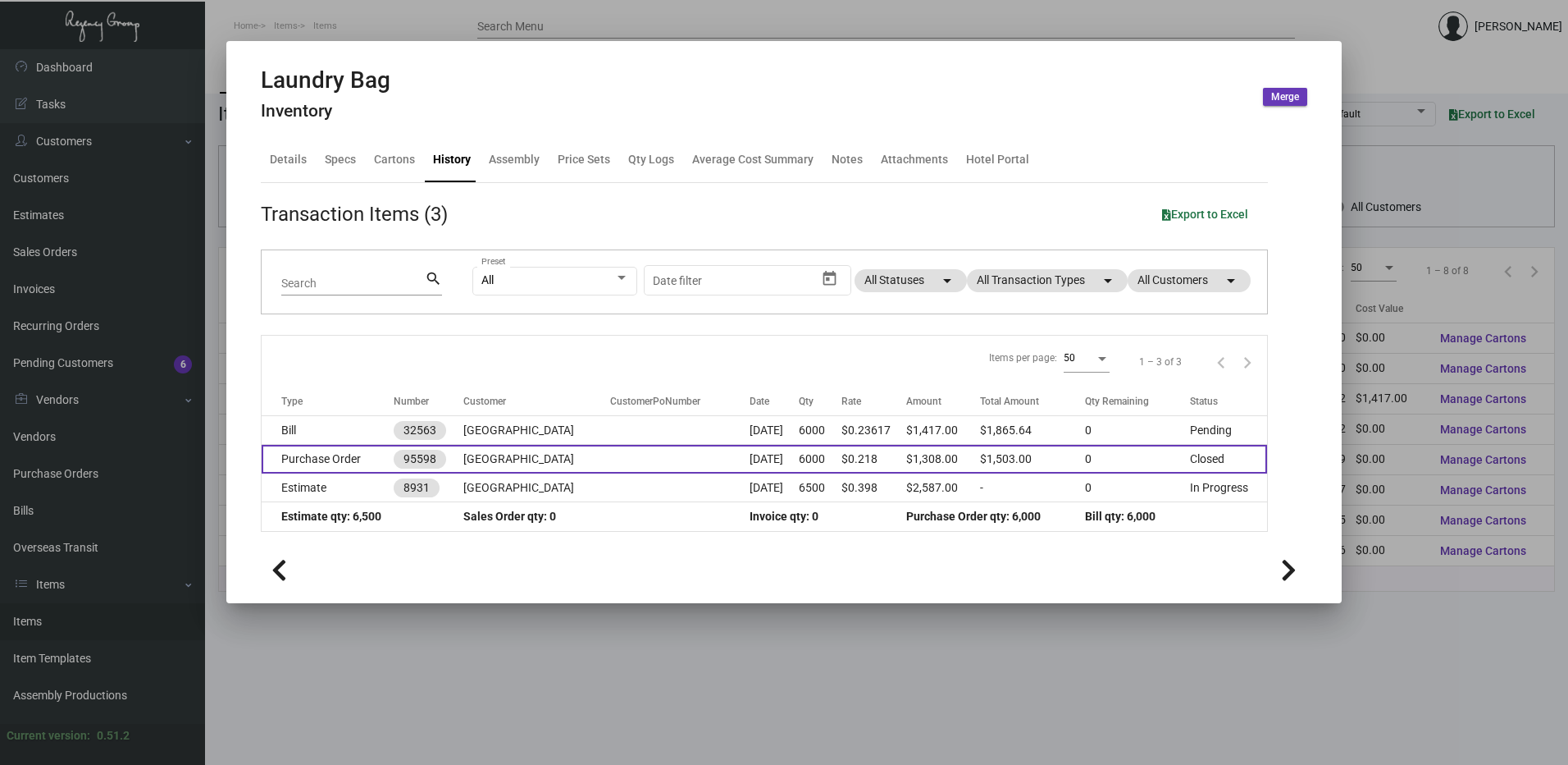
click at [361, 456] on td "Purchase Order" at bounding box center [327, 459] width 132 height 29
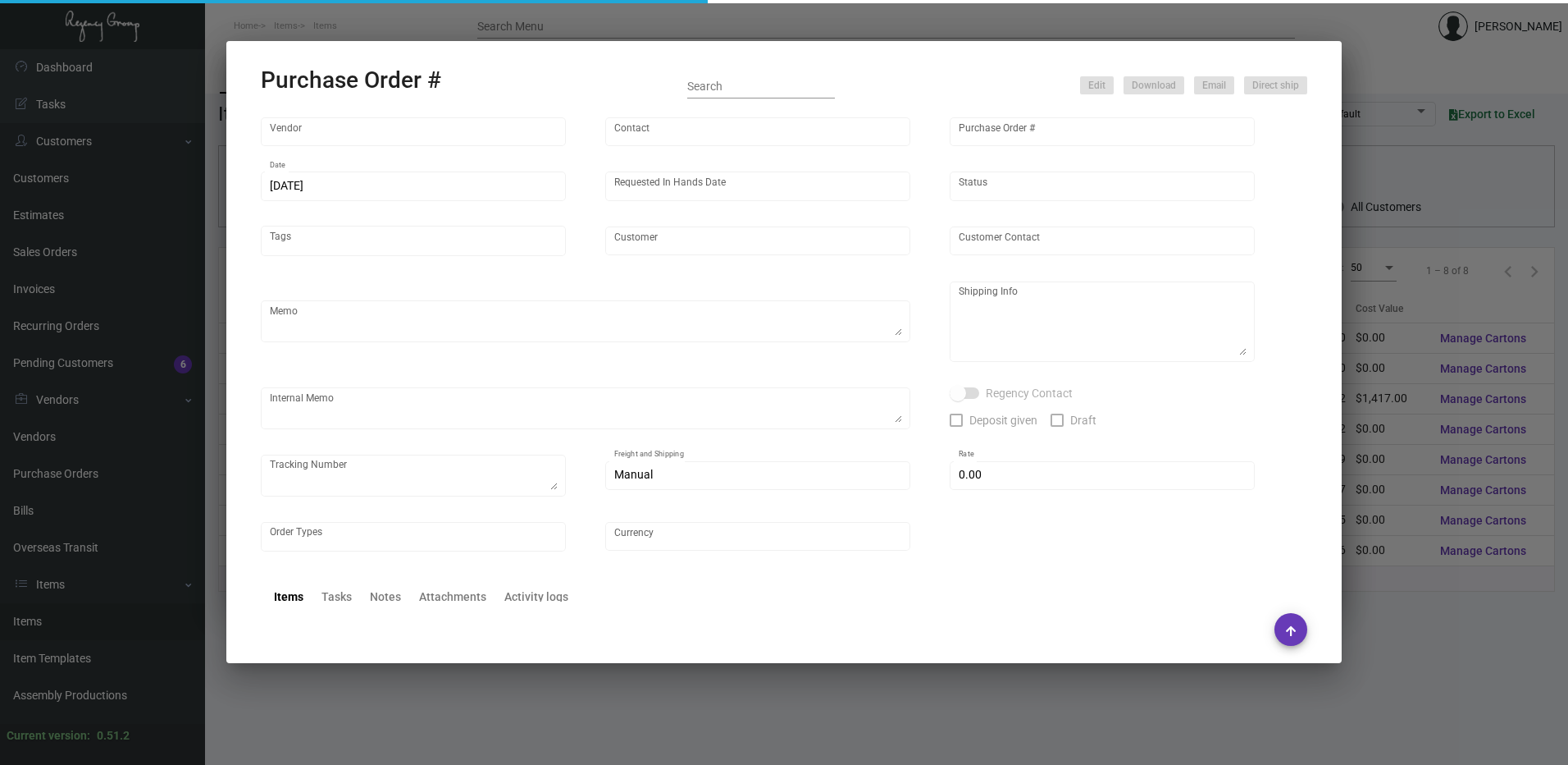
type input "POLY-PAK INDUSTRIES"
type input "Lanie LaMere"
type input "95598"
type input "12/27/2022"
type input "2/17/2023"
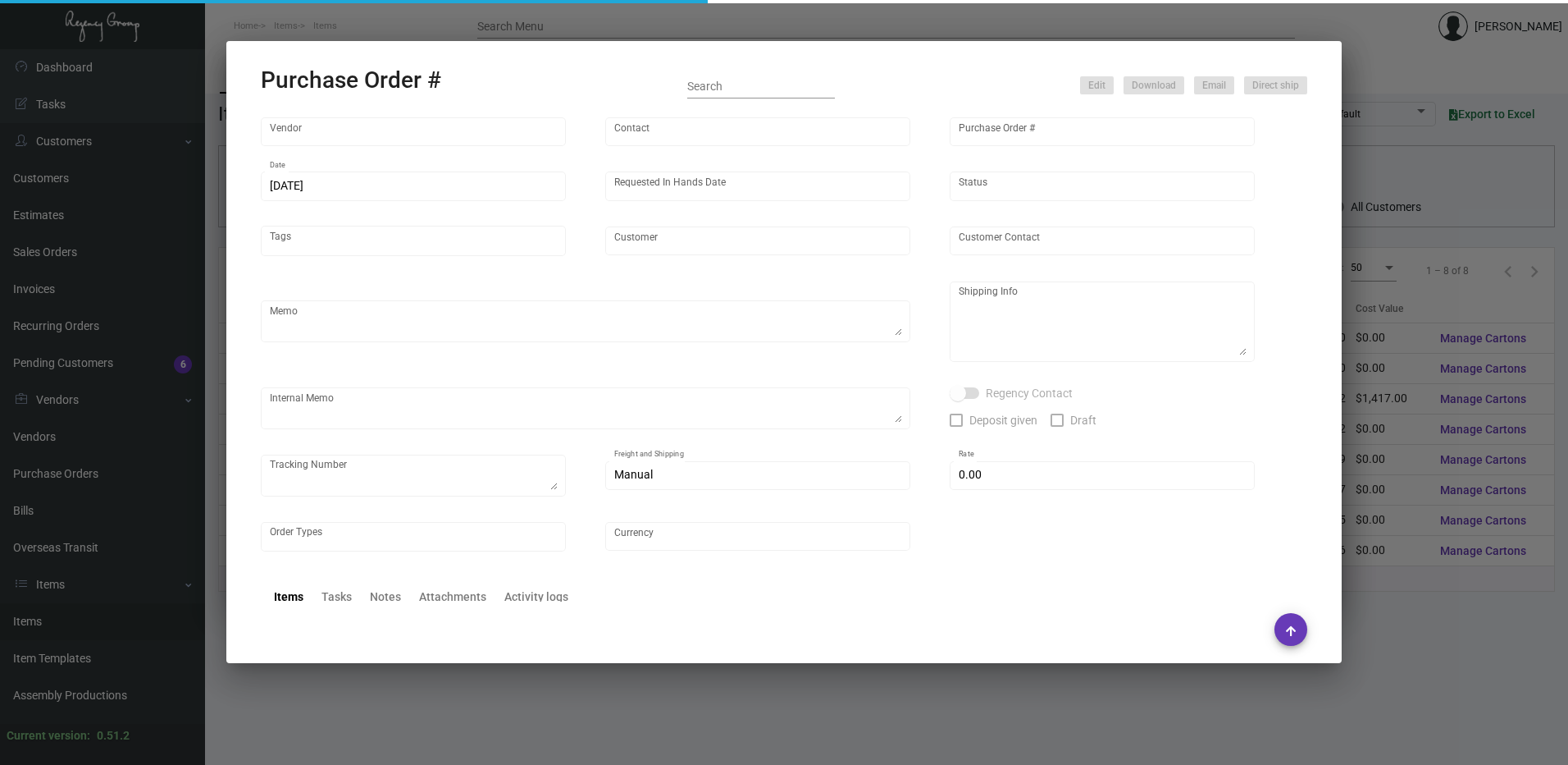
type input "Ocean View Hotel"
type textarea "Regency Group LA 10845 Vanowen Unit F North Hollywood Los Angeles, CA, 91605 US"
checkbox input "true"
type input "$ 0.00"
type input "United States Dollar $"
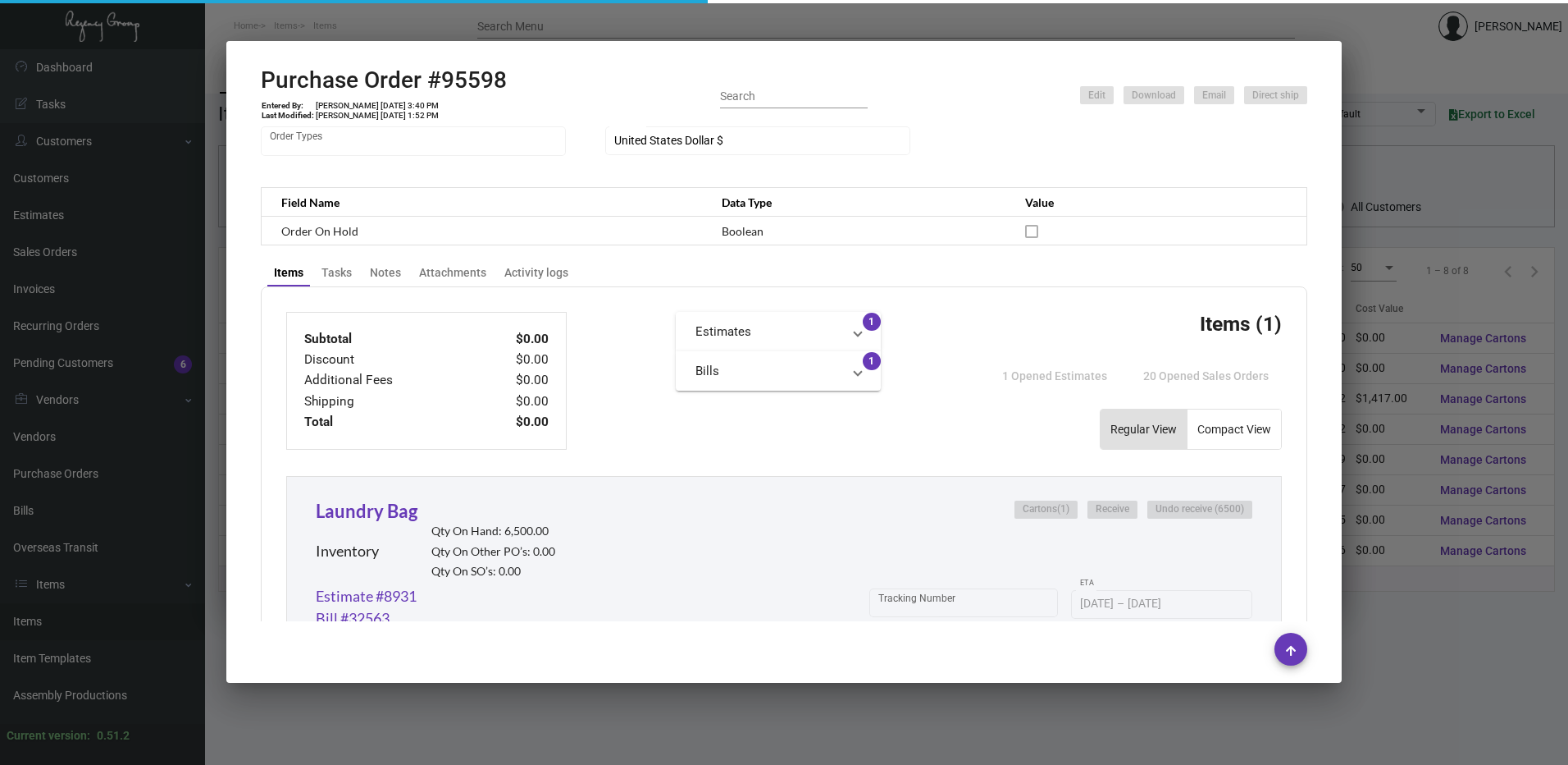
scroll to position [492, 0]
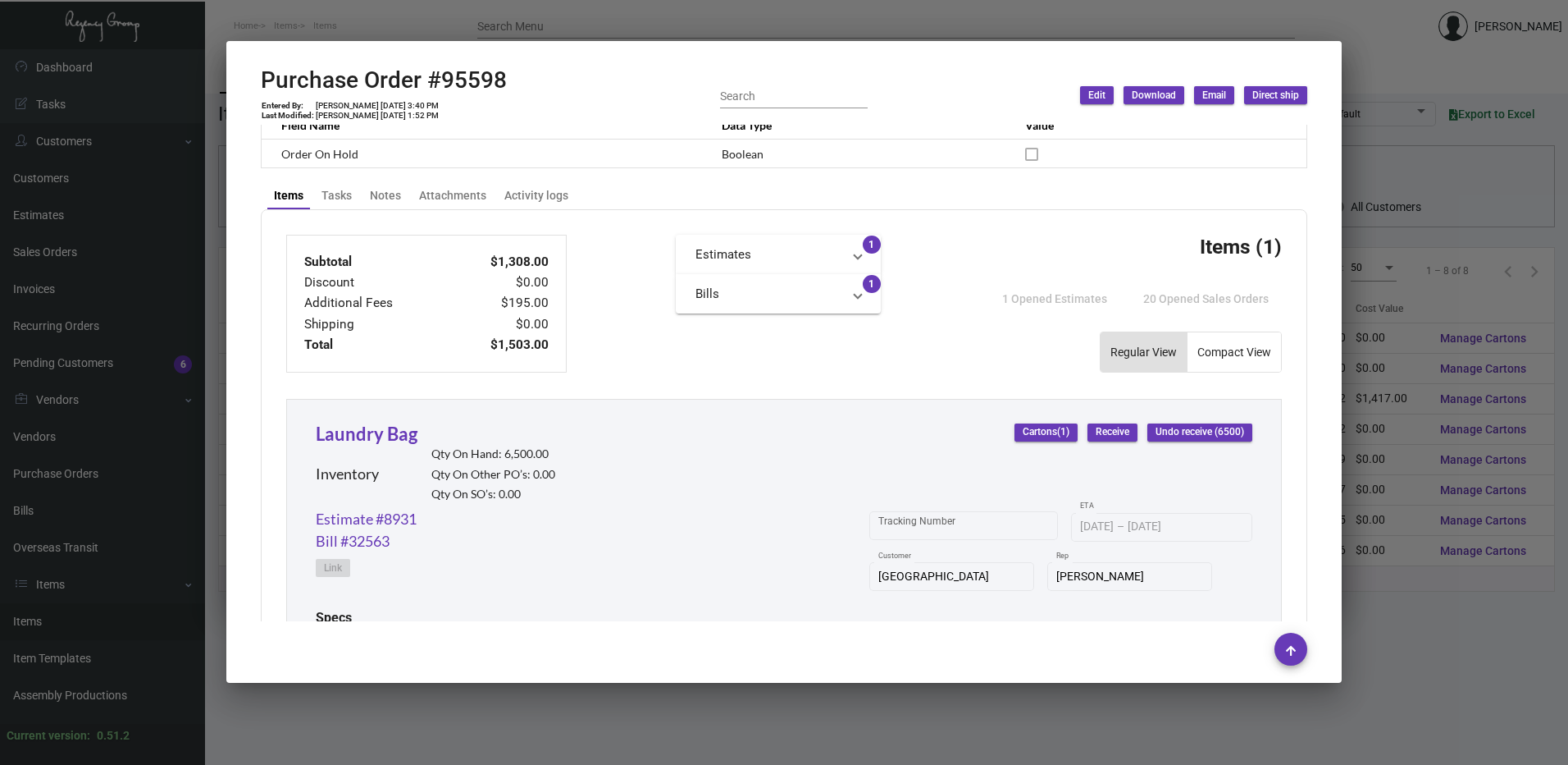
click at [467, 208] on div "Items Tasks Notes Attachments Activity logs" at bounding box center [784, 196] width 1038 height 28
click at [467, 199] on div "Attachments" at bounding box center [452, 196] width 68 height 18
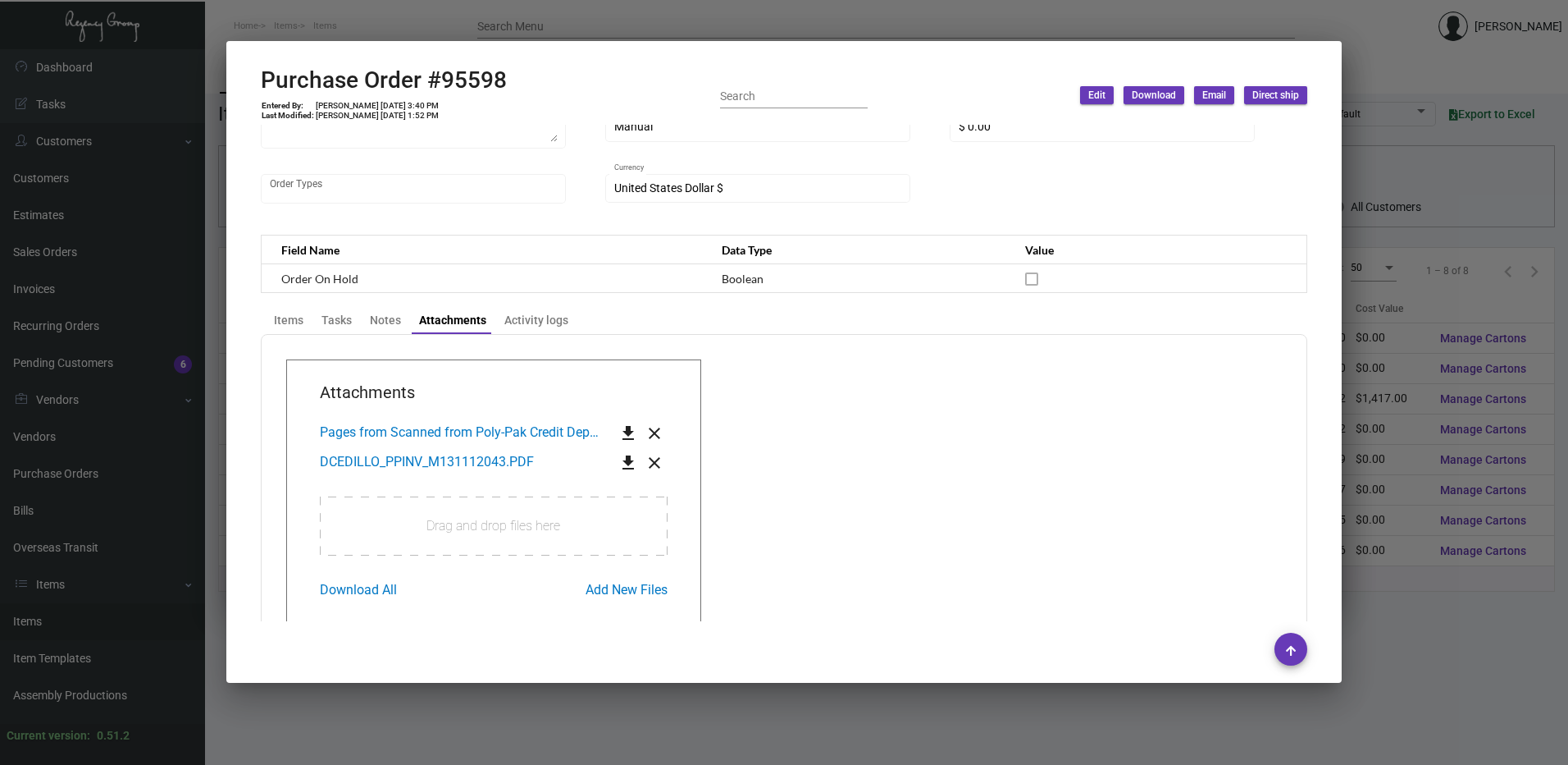
scroll to position [427, 0]
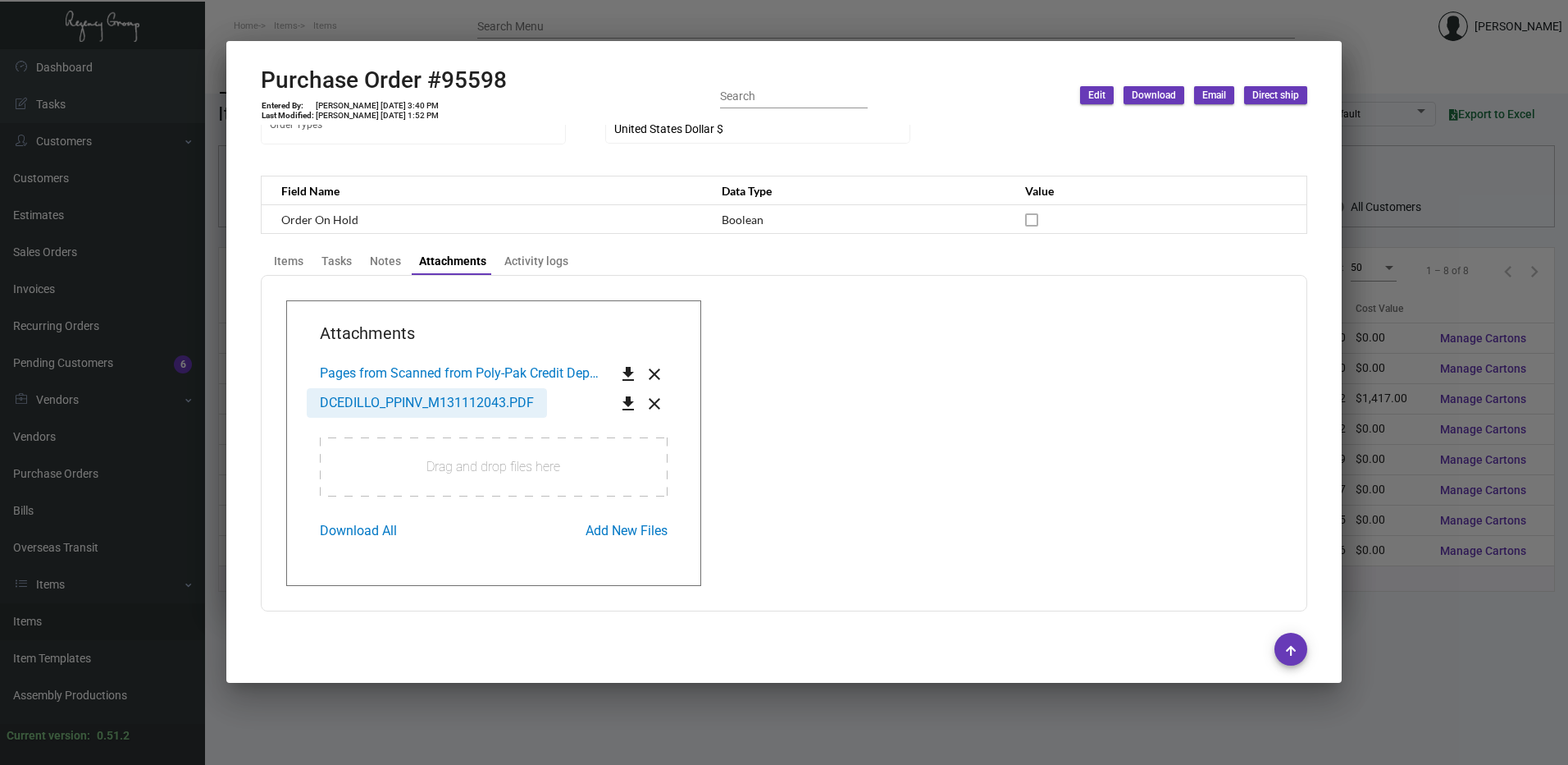
click at [455, 410] on span "DCEDILLO_PPINV_M131112043.PDF" at bounding box center [426, 402] width 214 height 16
click at [269, 259] on div "Items" at bounding box center [288, 261] width 43 height 23
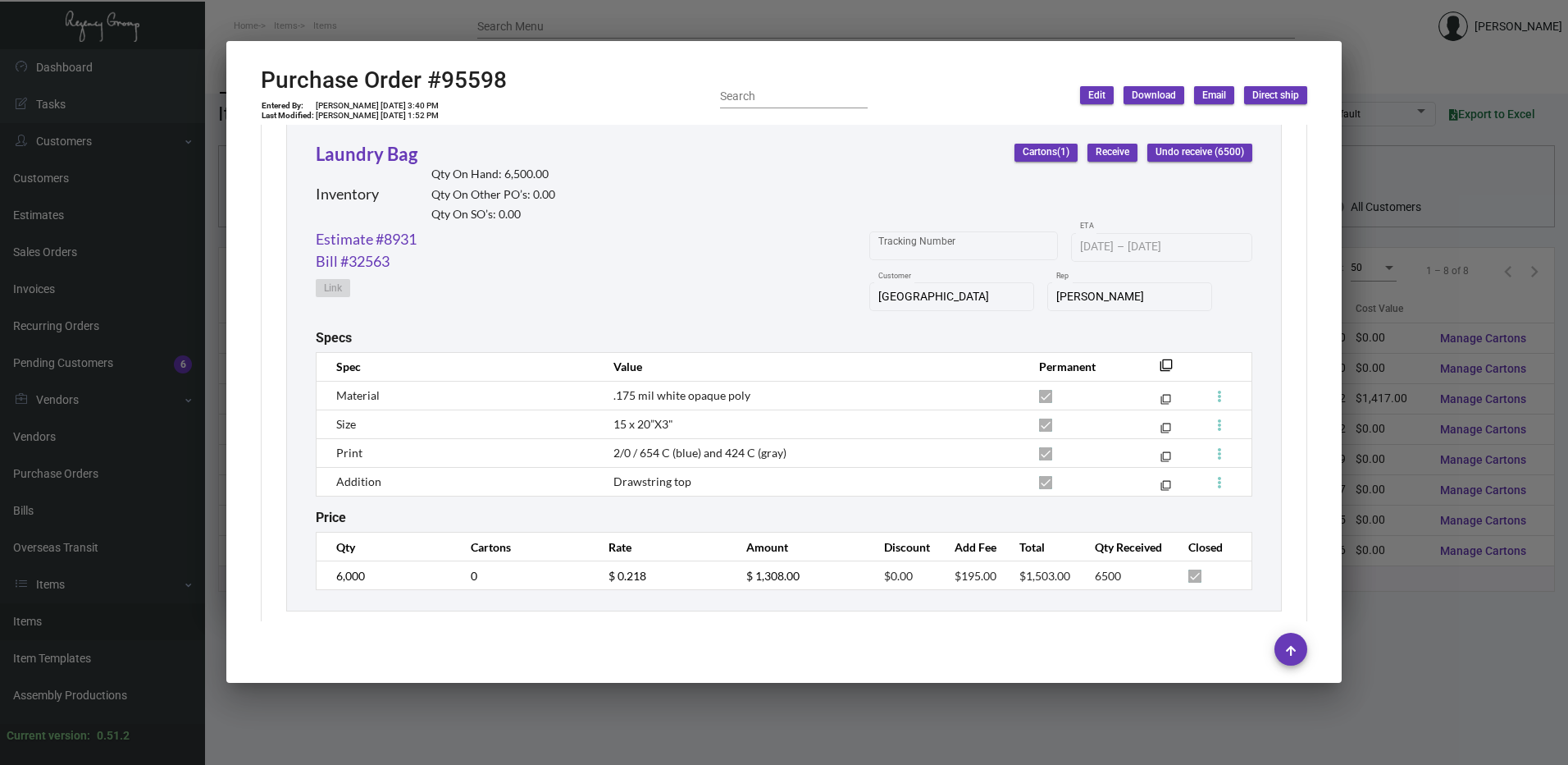
scroll to position [797, 0]
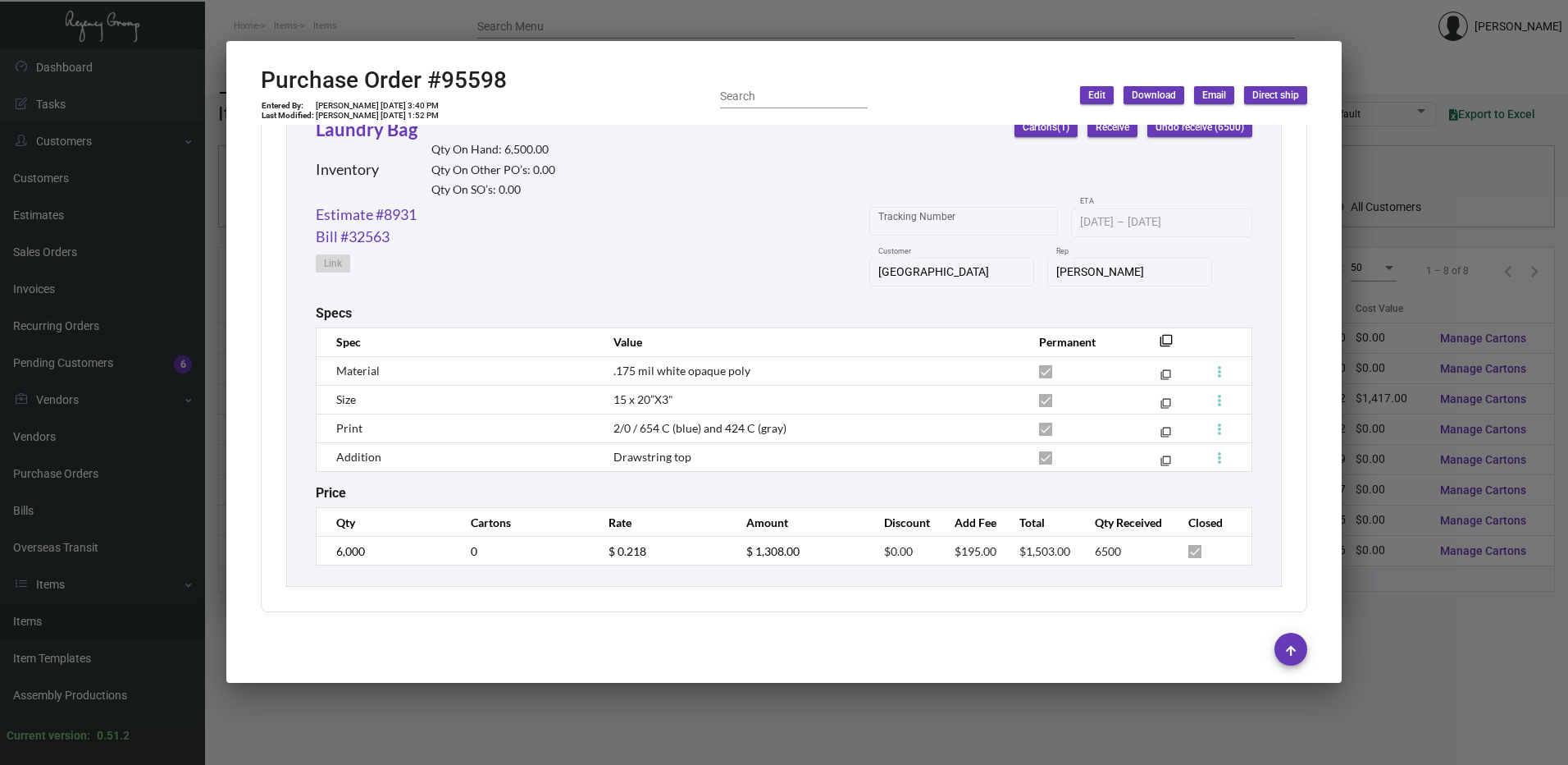
click at [664, 11] on div at bounding box center [784, 382] width 1568 height 765
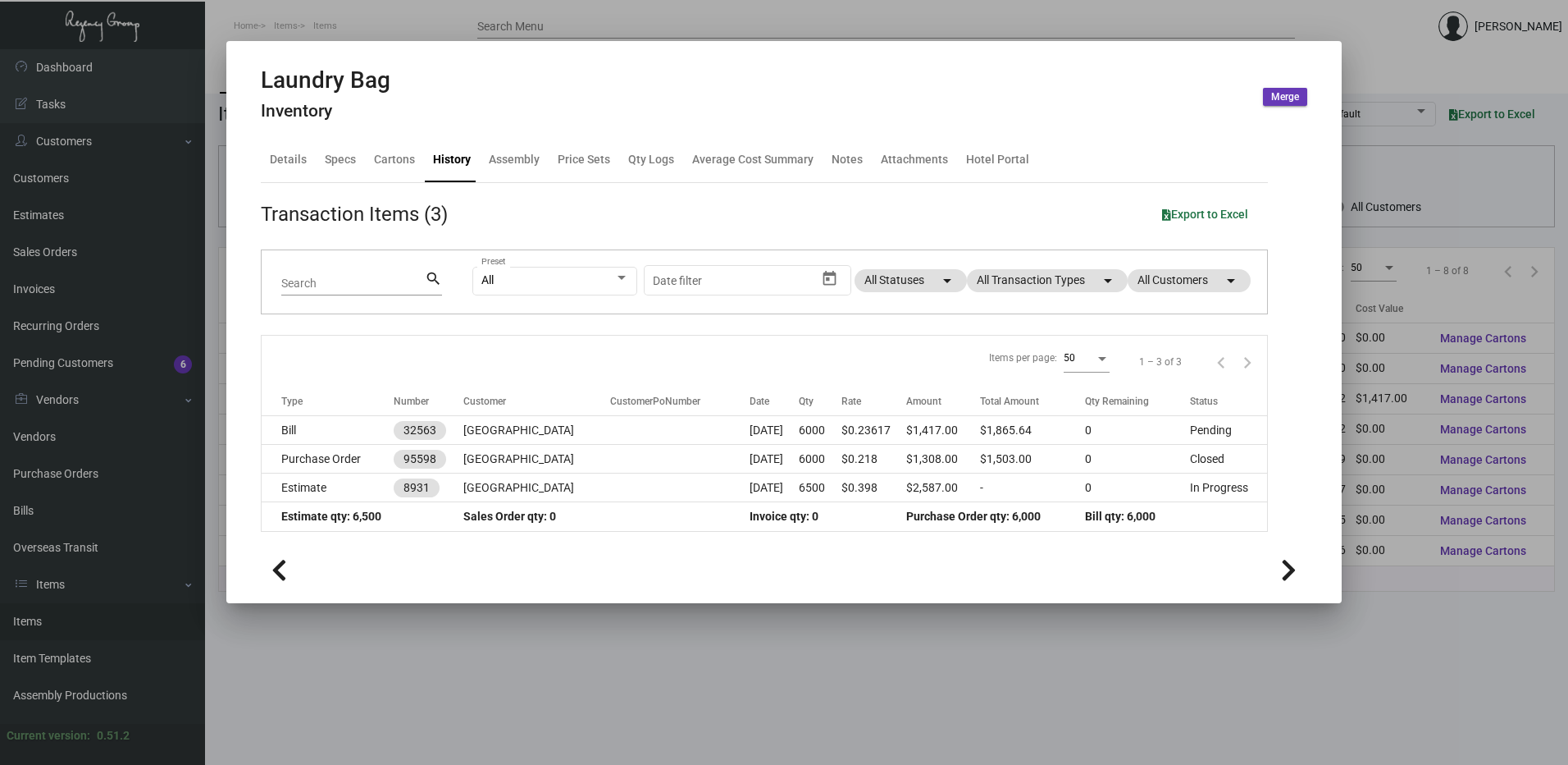
click at [1430, 56] on div at bounding box center [784, 382] width 1568 height 765
